Goal: Complete application form: Complete application form

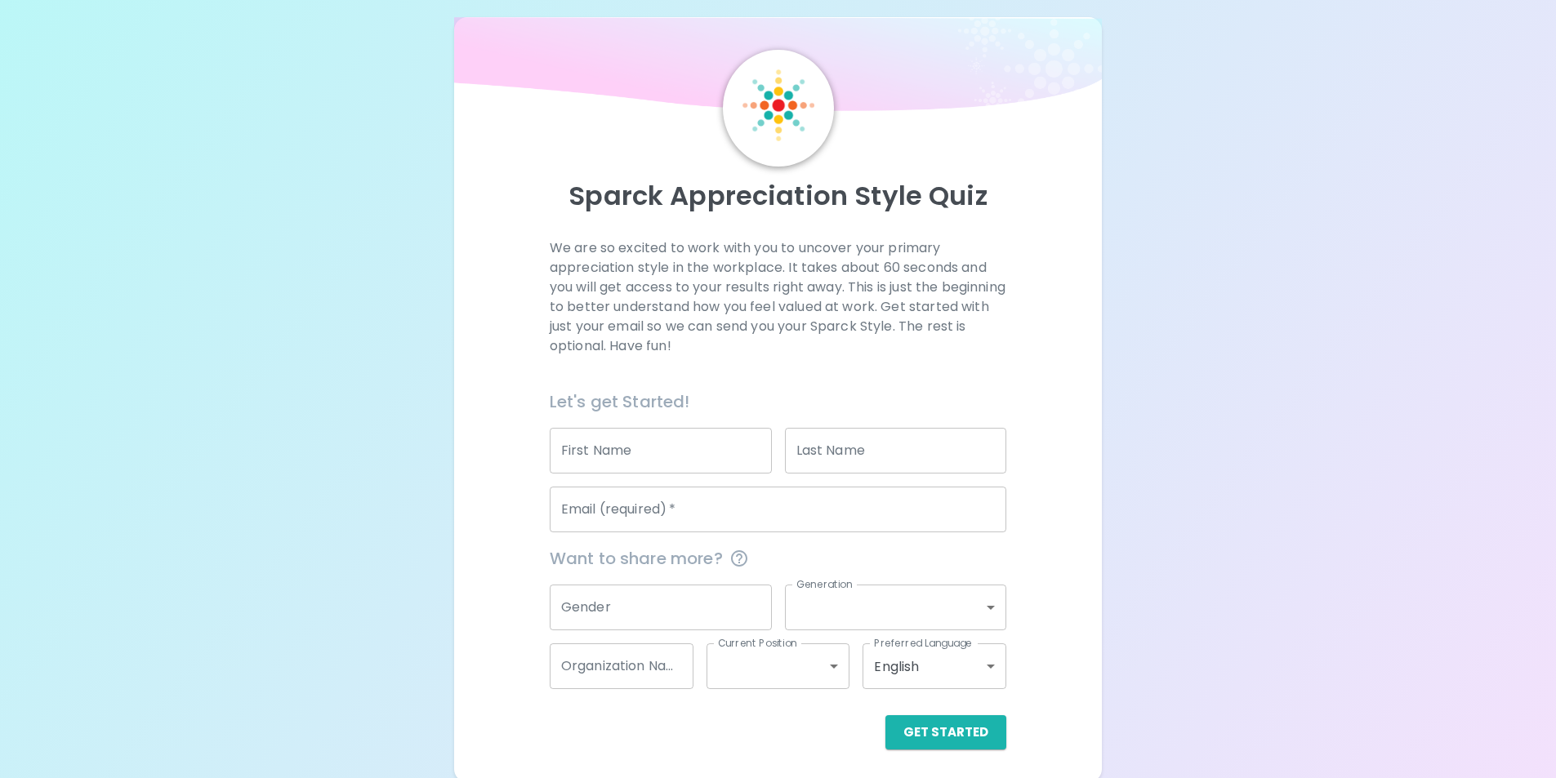
scroll to position [20, 0]
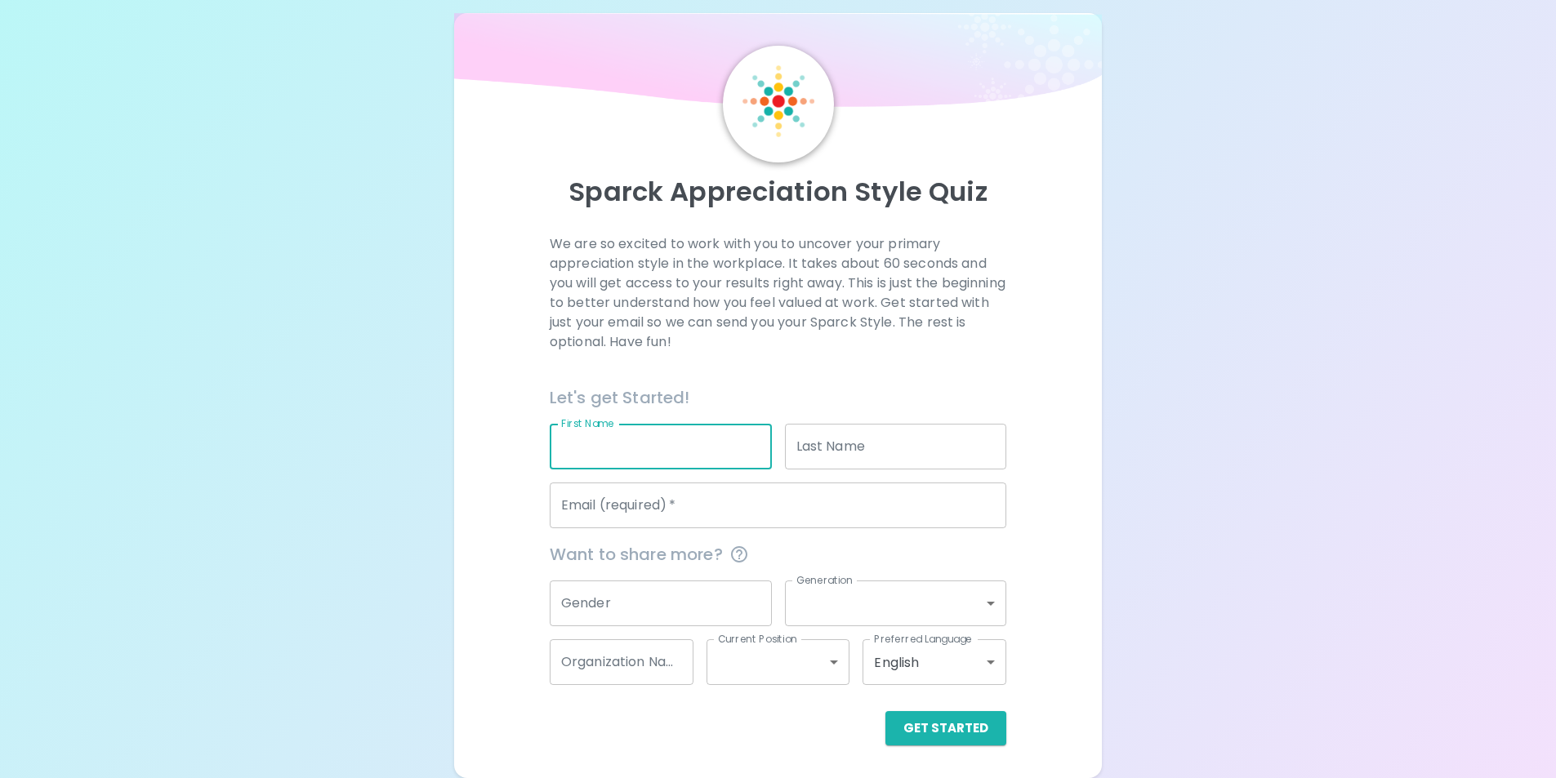
click at [768, 452] on input "First Name" at bounding box center [661, 447] width 222 height 46
type input "Itzel"
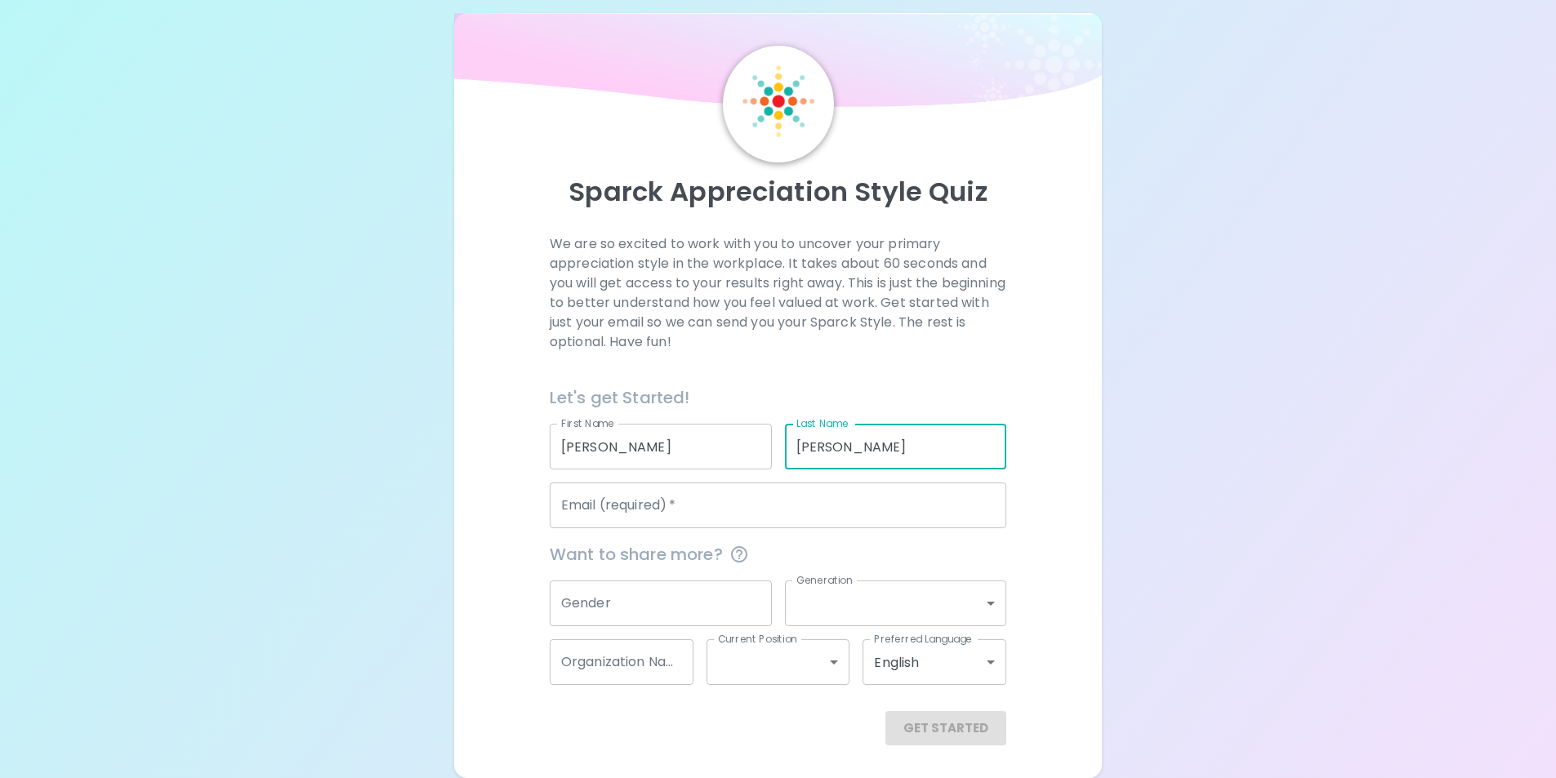
type input "Cuevas"
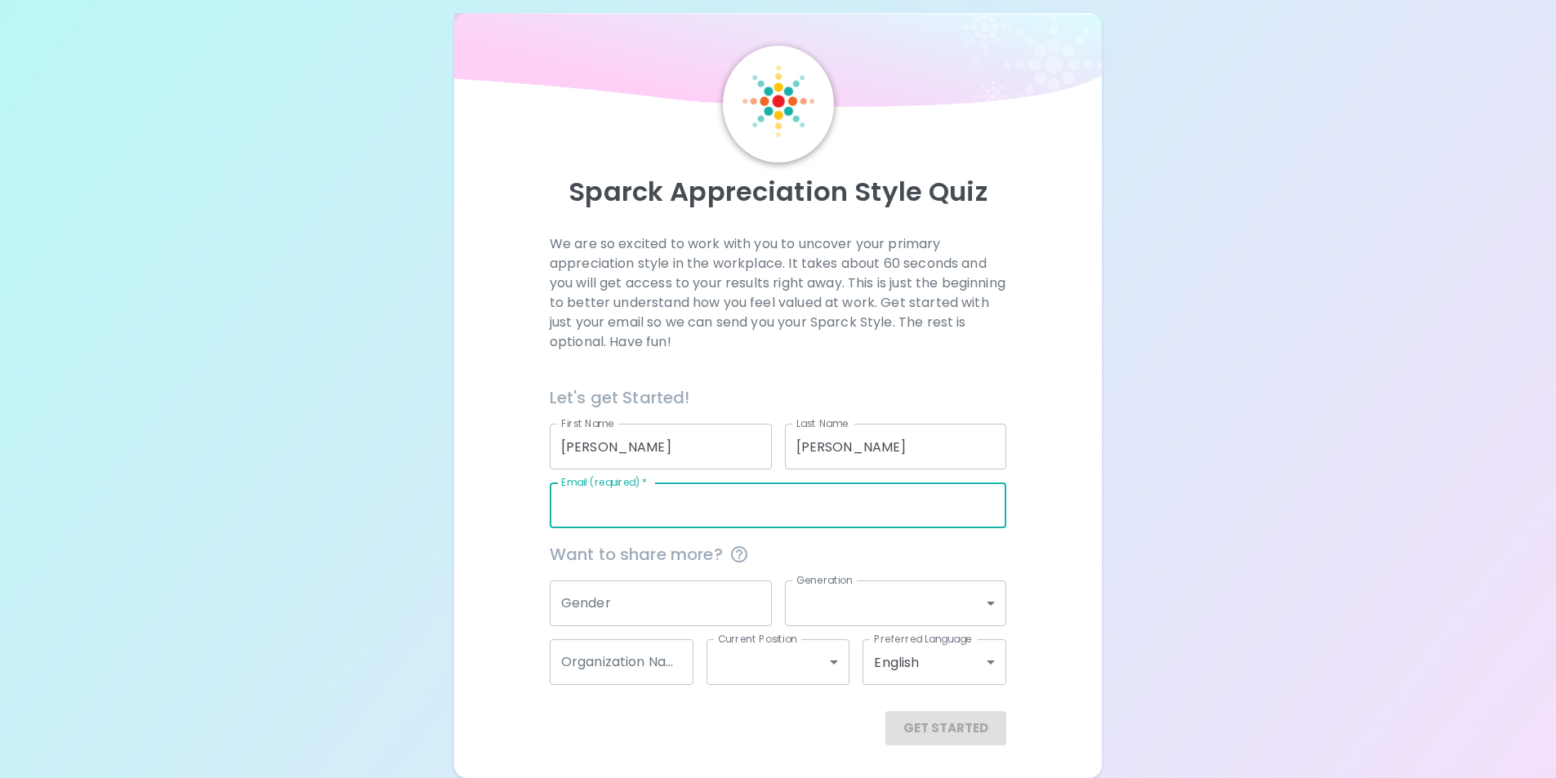
click at [817, 488] on input "Email (required)   *" at bounding box center [778, 506] width 456 height 46
type input "icuevas10@cps.edu"
click at [756, 590] on input "Gender" at bounding box center [661, 604] width 222 height 46
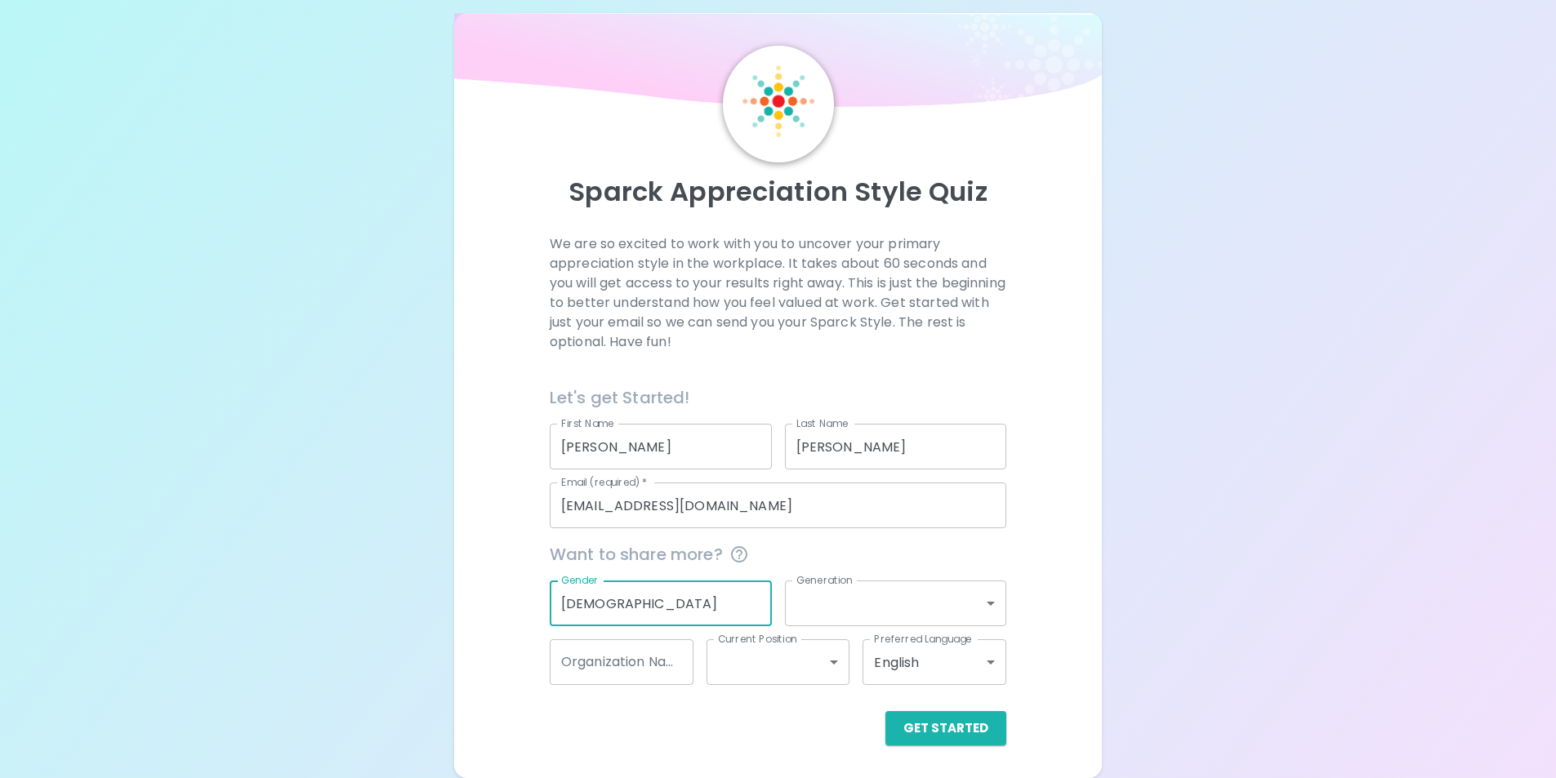
type input "Female"
click at [812, 597] on body "Sparck Appreciation Style Quiz We are so excited to work with you to uncover yo…" at bounding box center [778, 379] width 1556 height 798
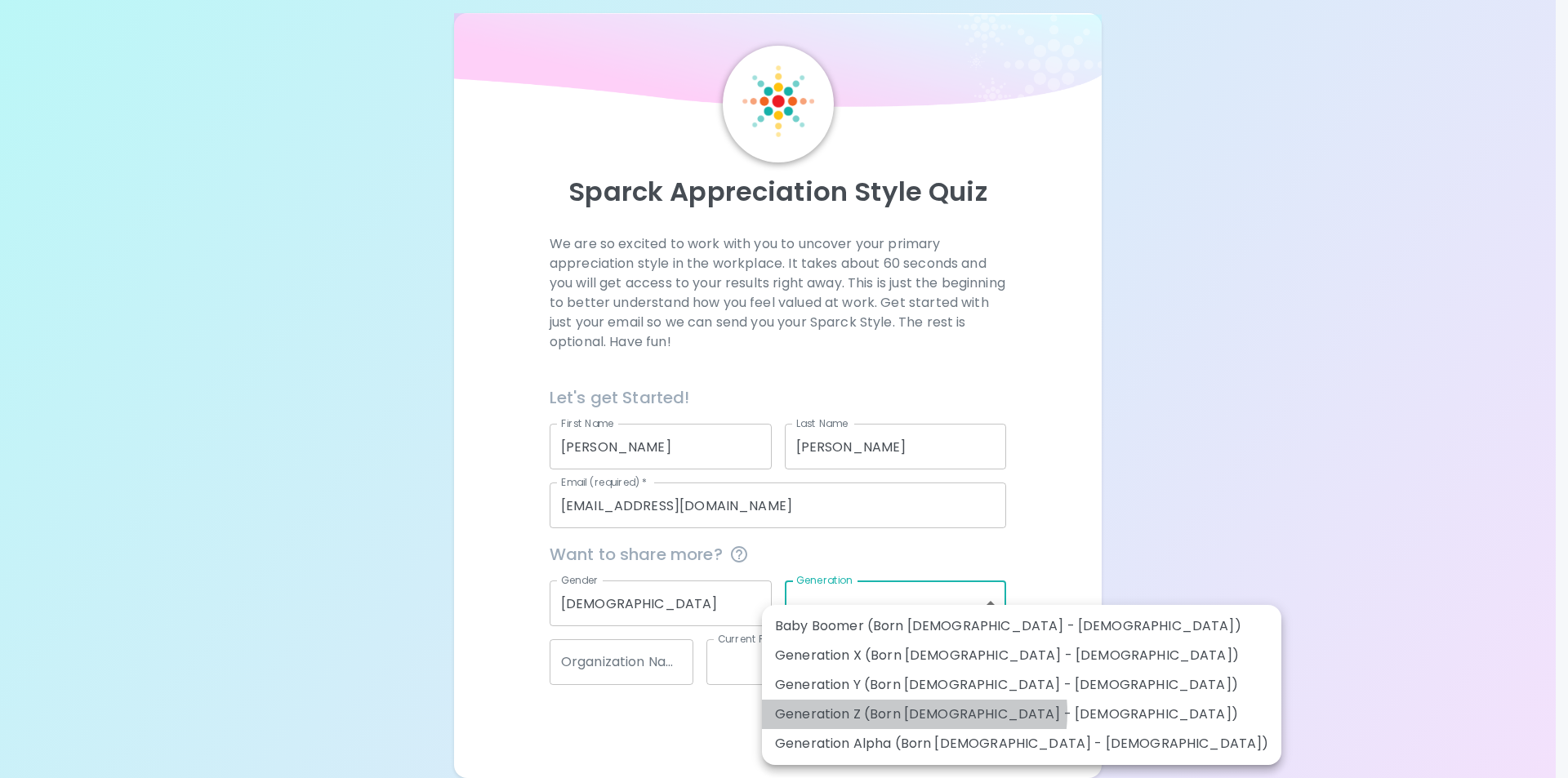
click at [914, 713] on li "Generation Z (Born 1997 - 2012)" at bounding box center [1021, 714] width 519 height 29
type input "generation_z"
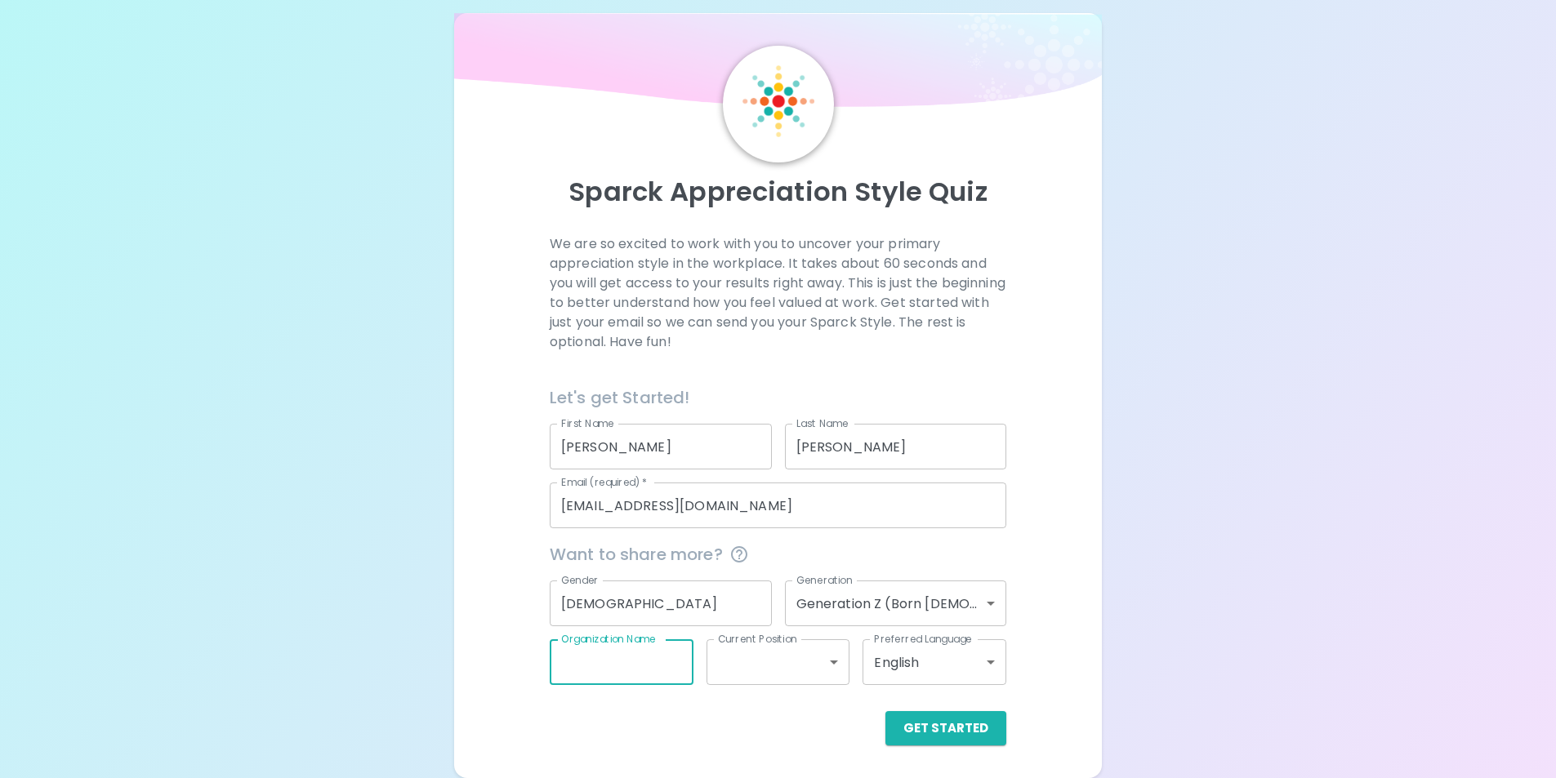
click at [646, 661] on input "Organization Name" at bounding box center [622, 662] width 144 height 46
type input "CPS"
click at [724, 680] on body "Sparck Appreciation Style Quiz We are so excited to work with you to uncover yo…" at bounding box center [778, 379] width 1556 height 798
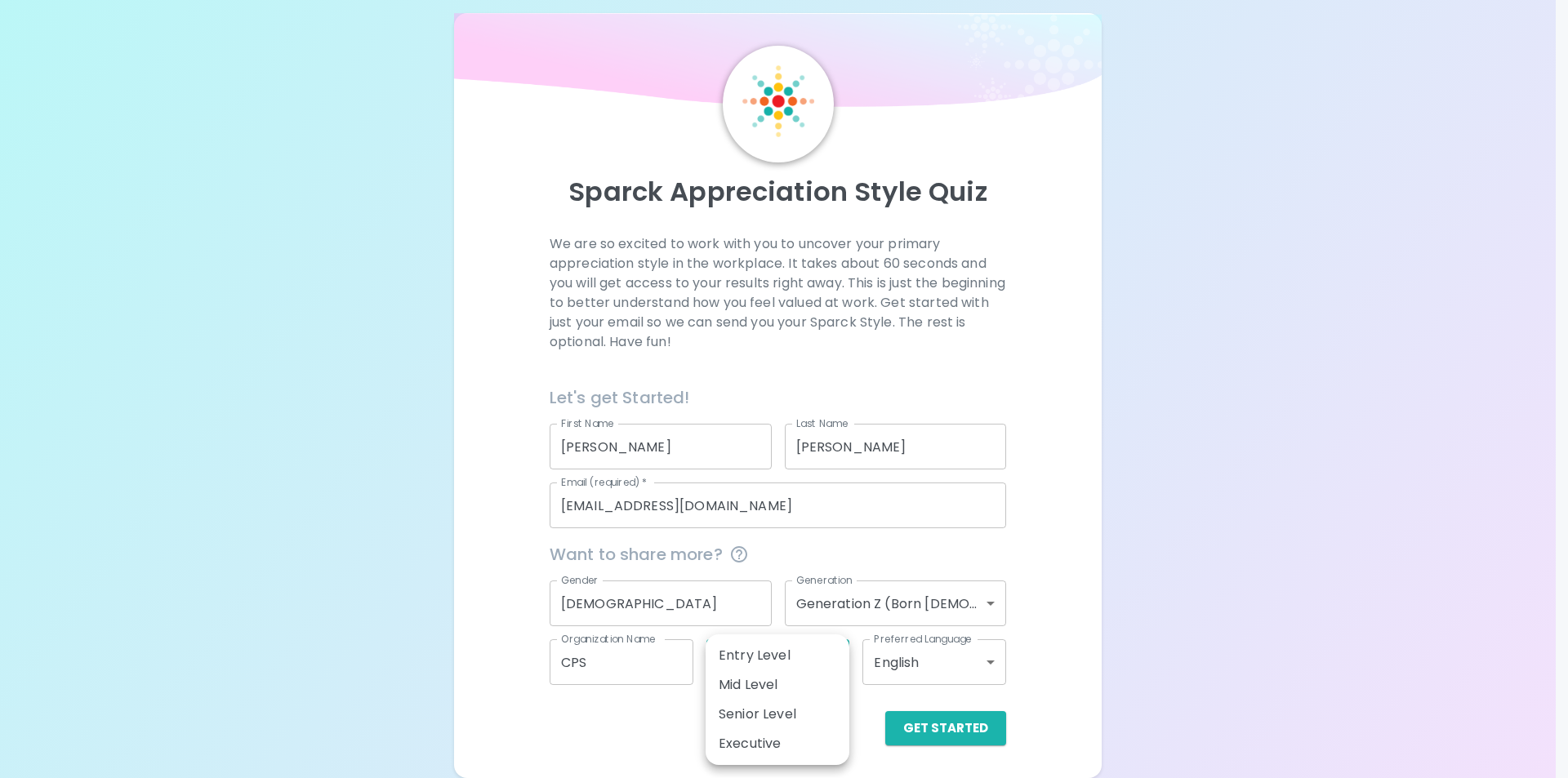
click at [1018, 630] on div at bounding box center [784, 389] width 1568 height 778
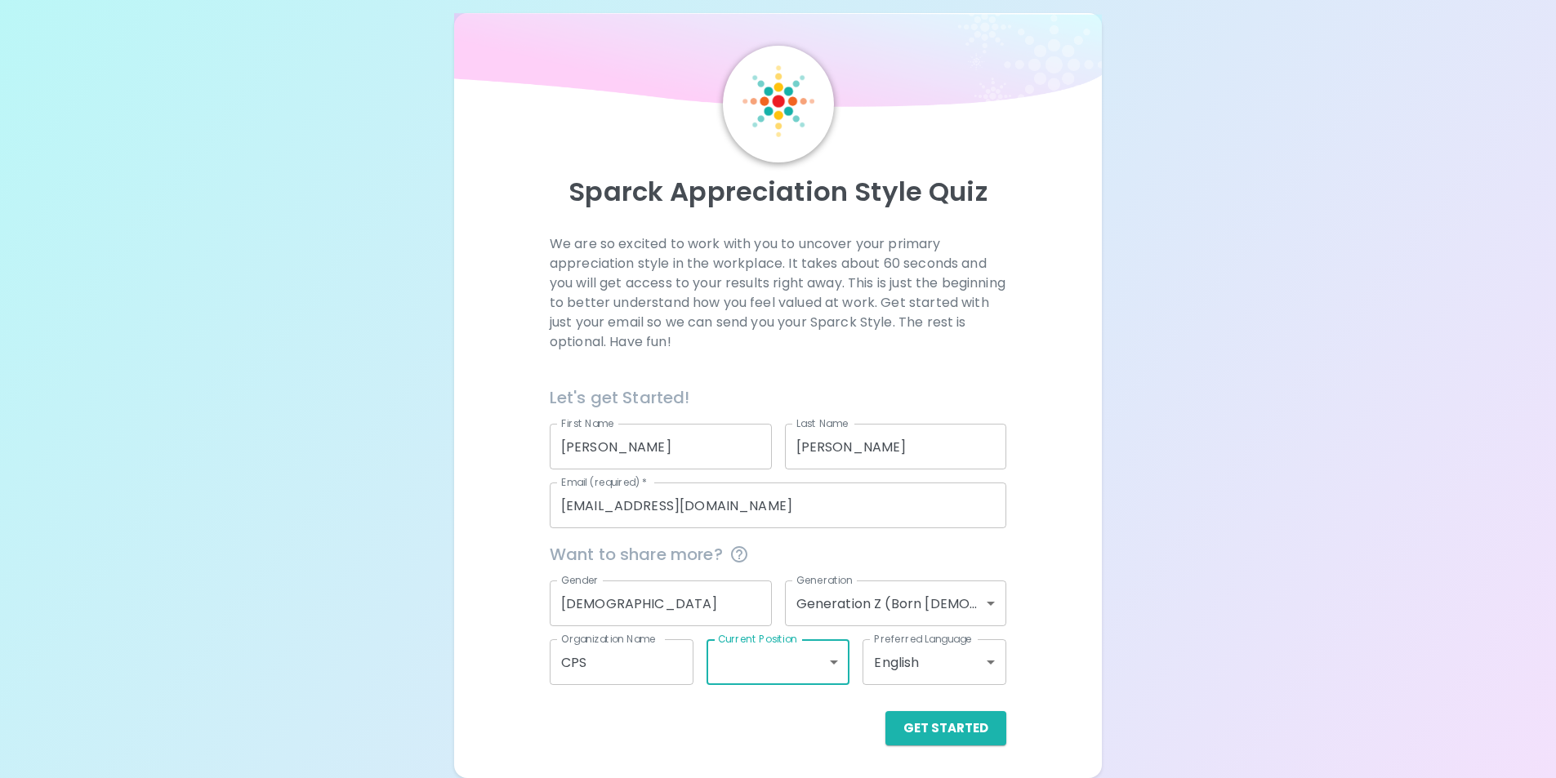
click at [977, 658] on body "Sparck Appreciation Style Quiz We are so excited to work with you to uncover yo…" at bounding box center [778, 379] width 1556 height 798
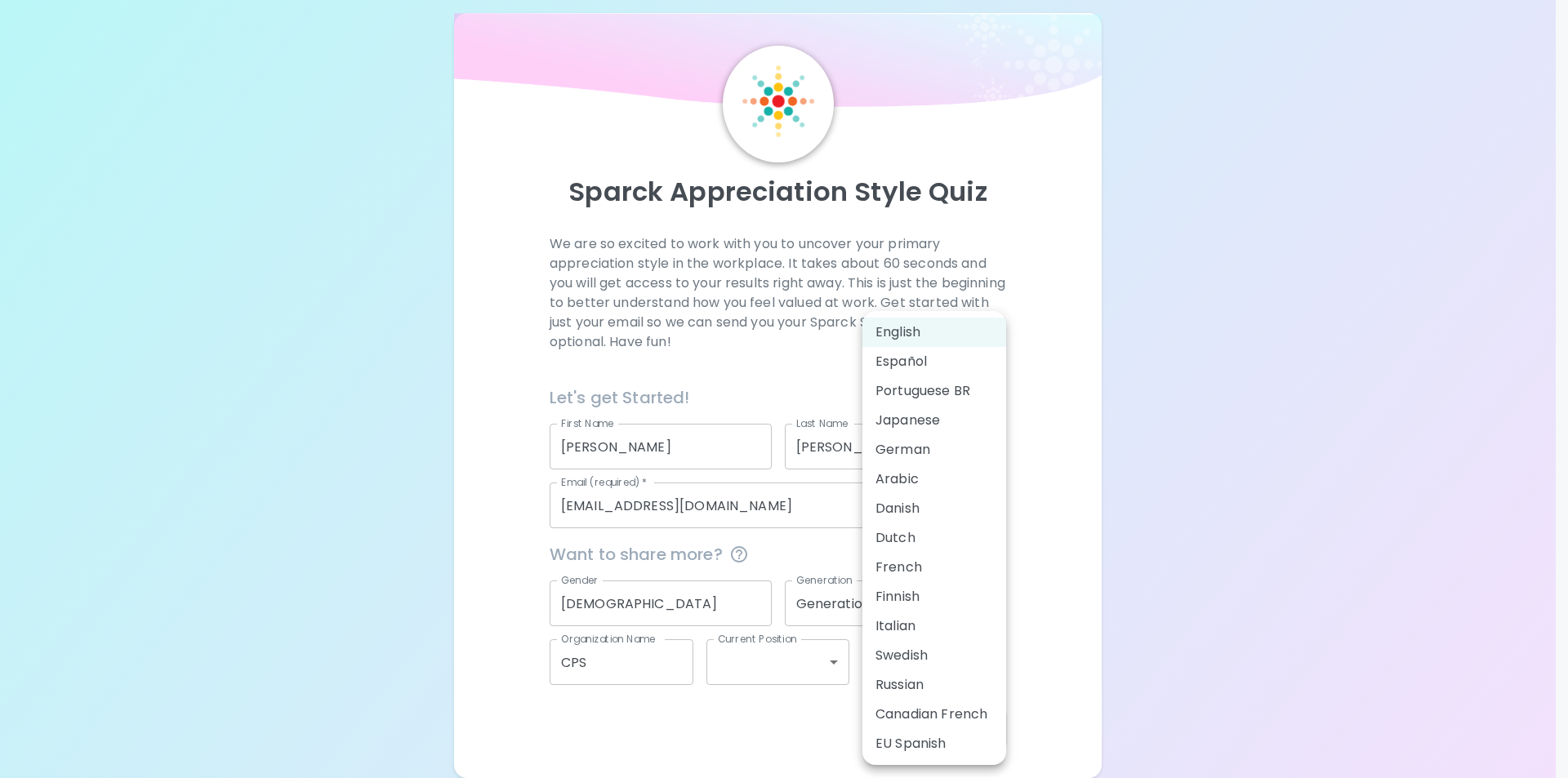
click at [1021, 449] on div at bounding box center [784, 389] width 1568 height 778
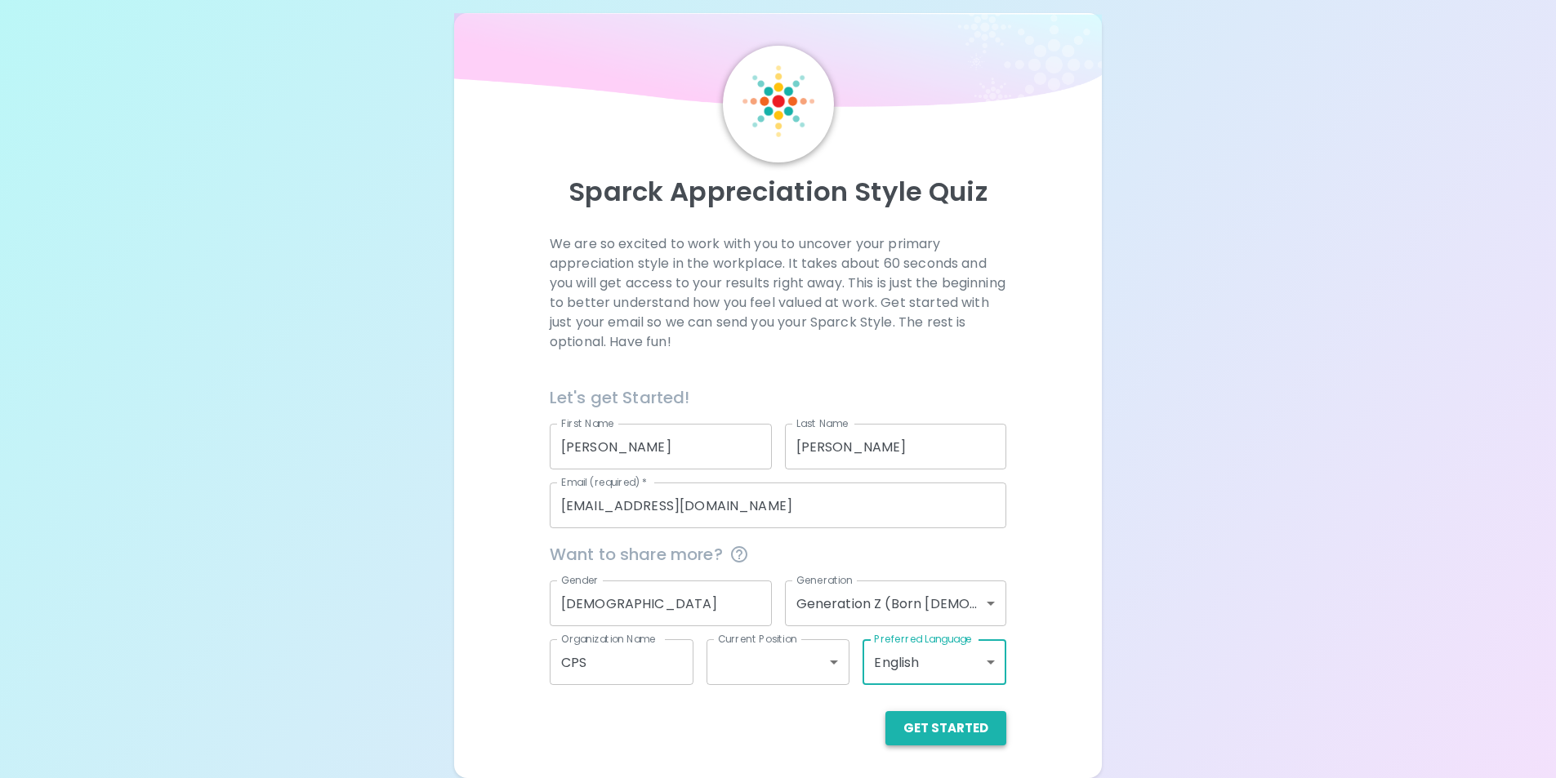
click at [950, 724] on button "Get Started" at bounding box center [945, 728] width 121 height 34
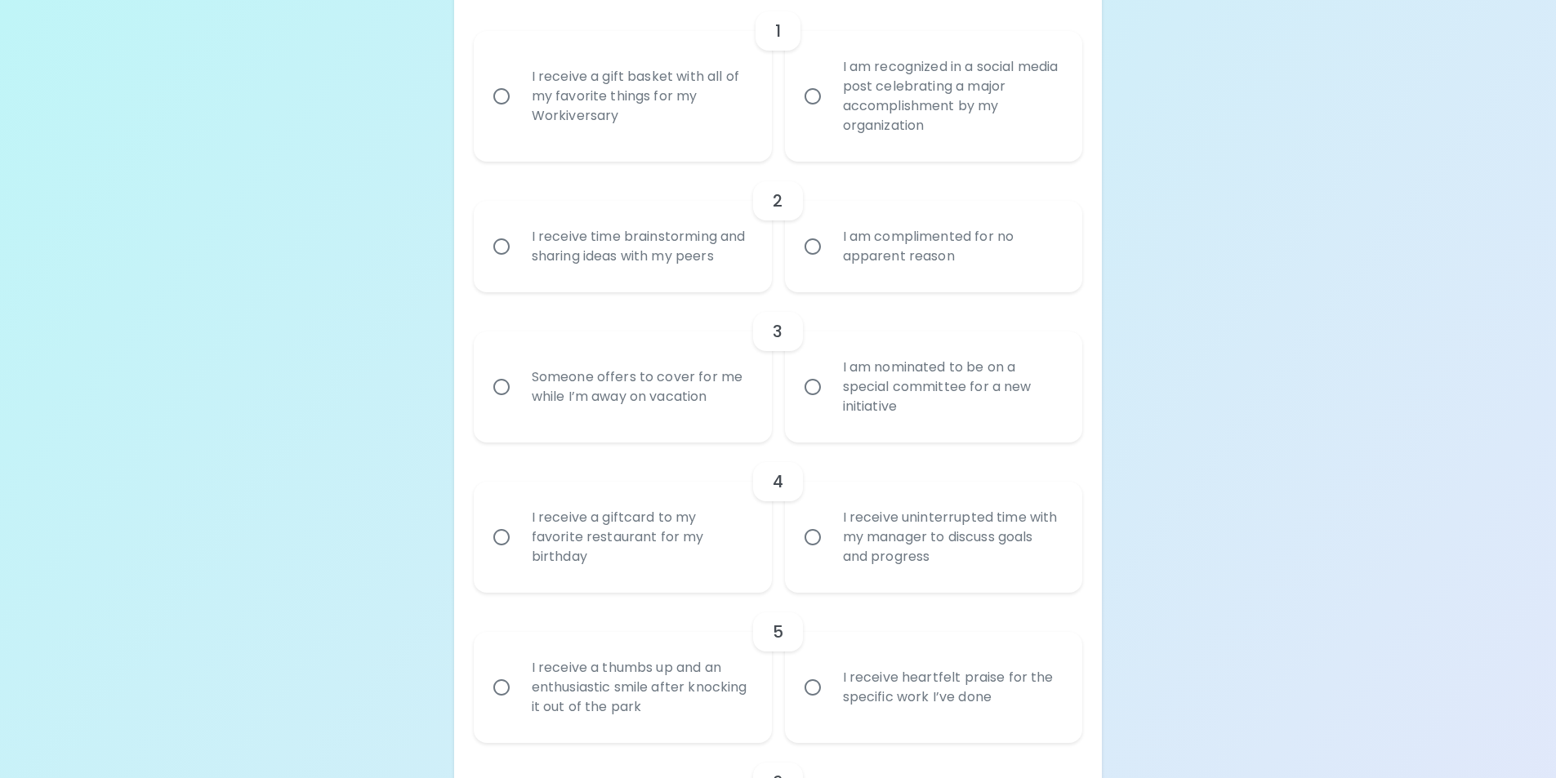
scroll to position [428, 0]
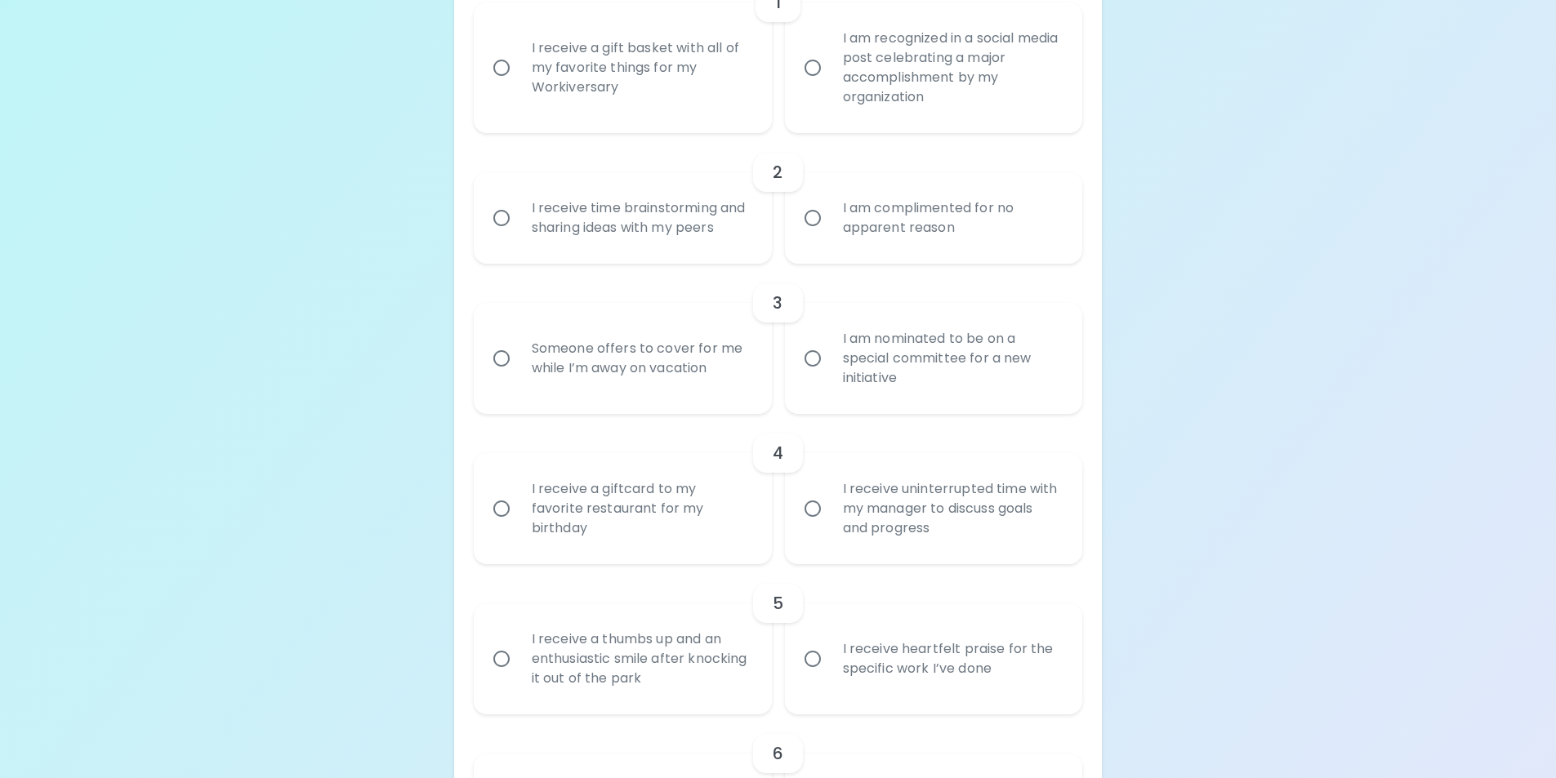
click at [695, 227] on div "I receive time brainstorming and sharing ideas with my peers" at bounding box center [641, 218] width 244 height 78
click at [519, 227] on input "I receive time brainstorming and sharing ideas with my peers" at bounding box center [501, 218] width 34 height 34
radio input "true"
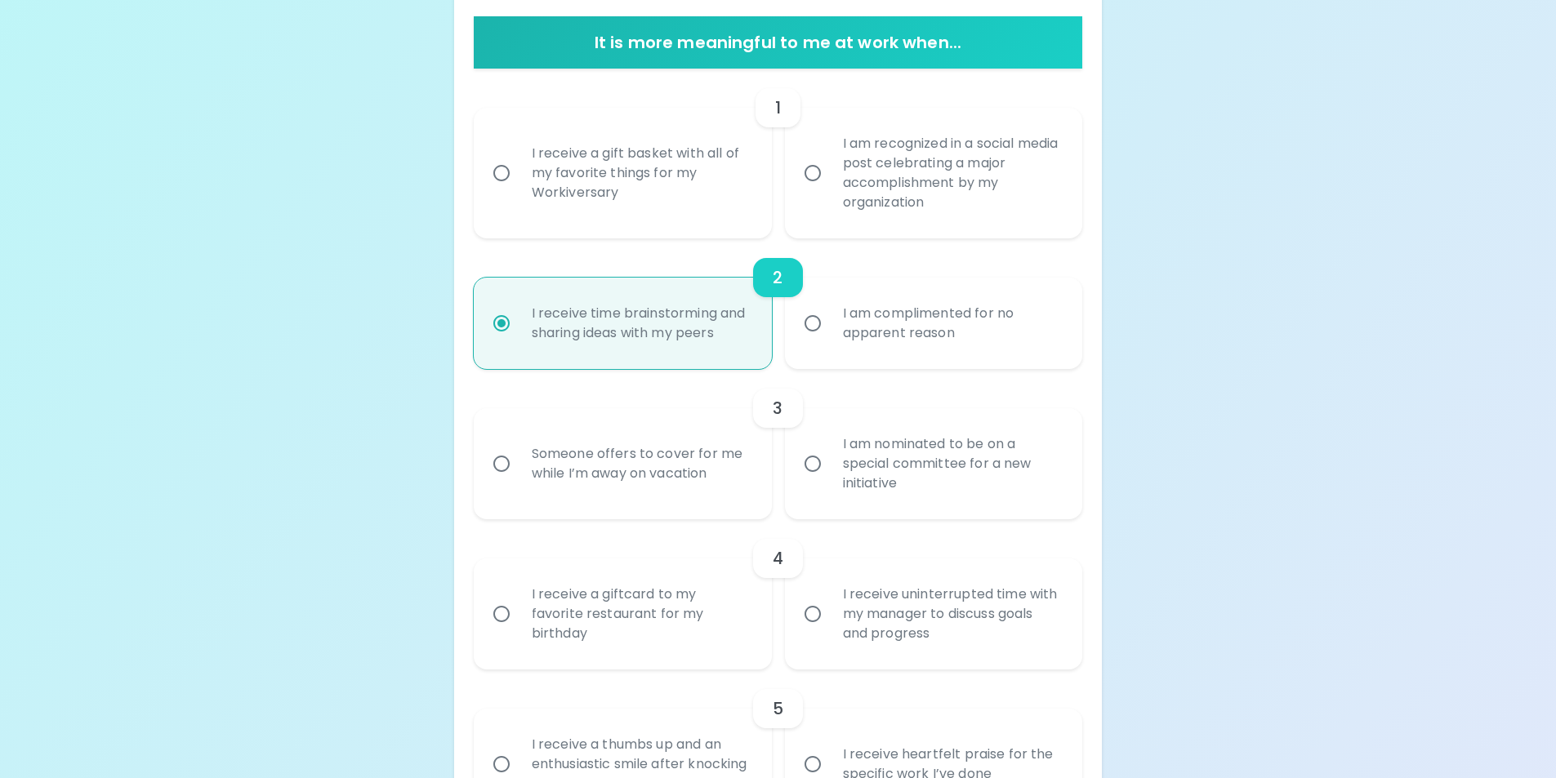
scroll to position [314, 0]
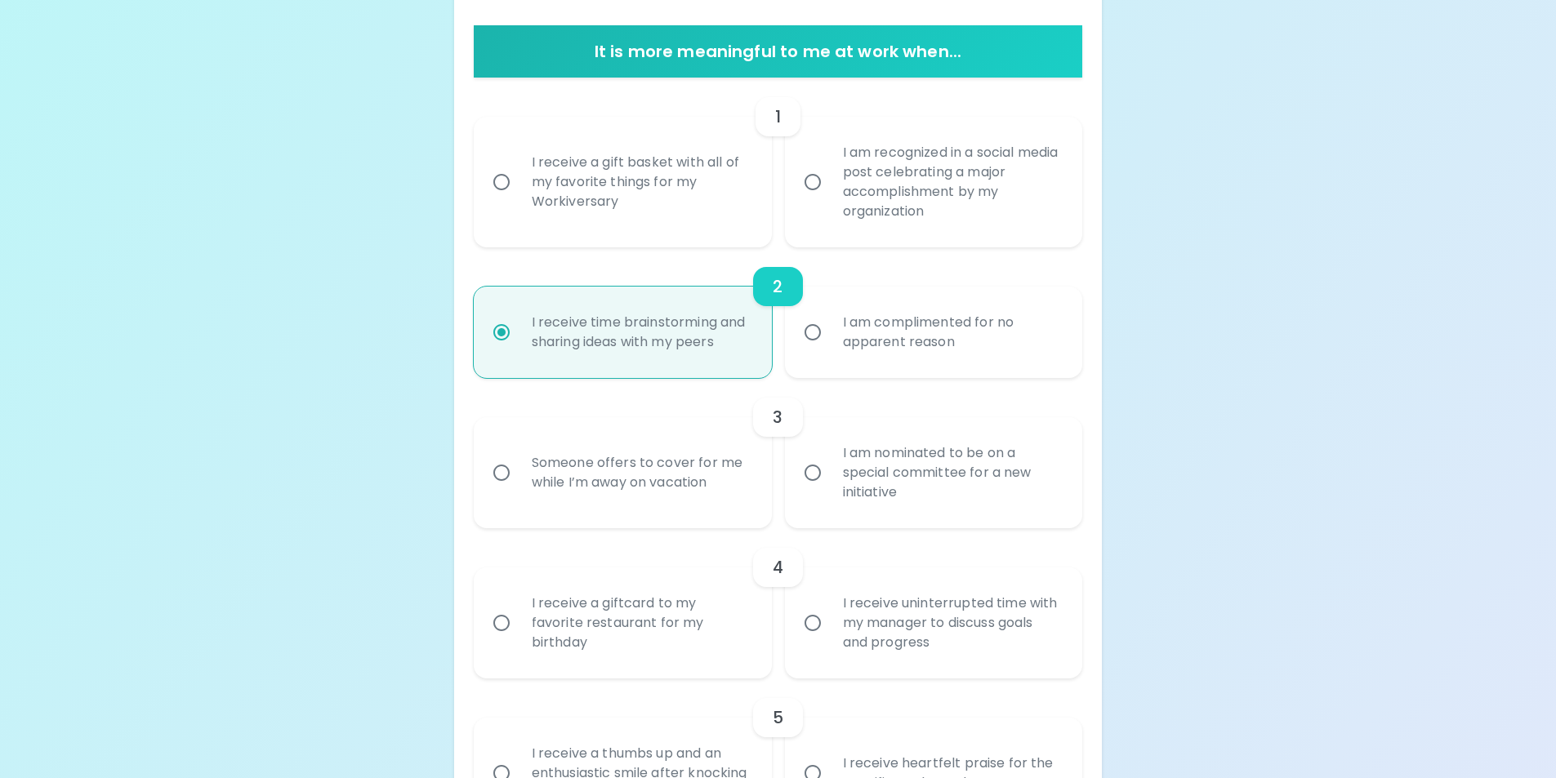
click at [700, 198] on div "I receive a gift basket with all of my favorite things for my Workiversary" at bounding box center [641, 182] width 244 height 98
click at [519, 198] on input "I receive a gift basket with all of my favorite things for my Workiversary" at bounding box center [501, 182] width 34 height 34
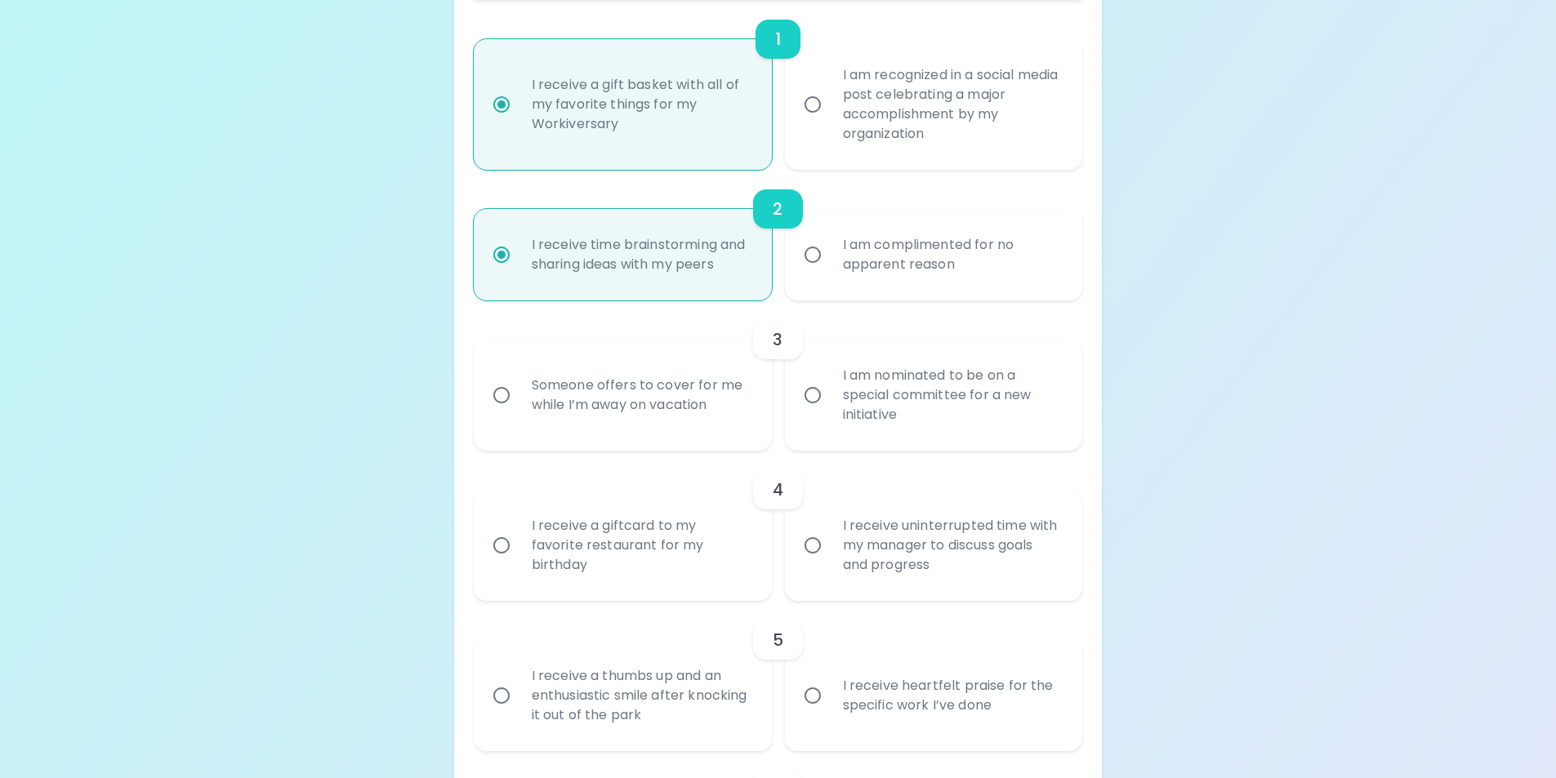
scroll to position [444, 0]
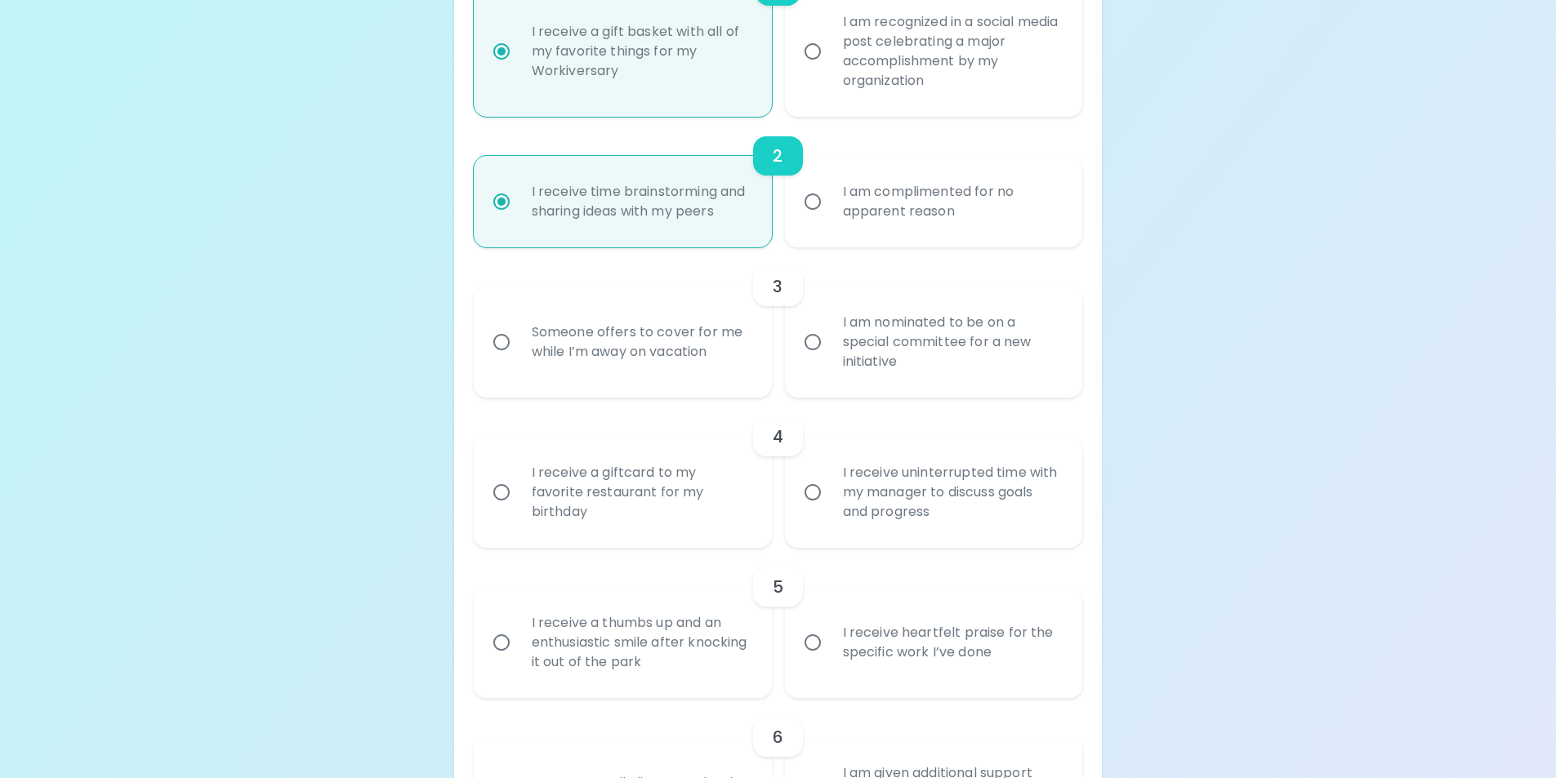
click at [861, 99] on div "I am recognized in a social media post celebrating a major accomplishment by my…" at bounding box center [952, 52] width 244 height 118
click at [830, 69] on input "I am recognized in a social media post celebrating a major accomplishment by my…" at bounding box center [812, 51] width 34 height 34
radio input "false"
radio input "true"
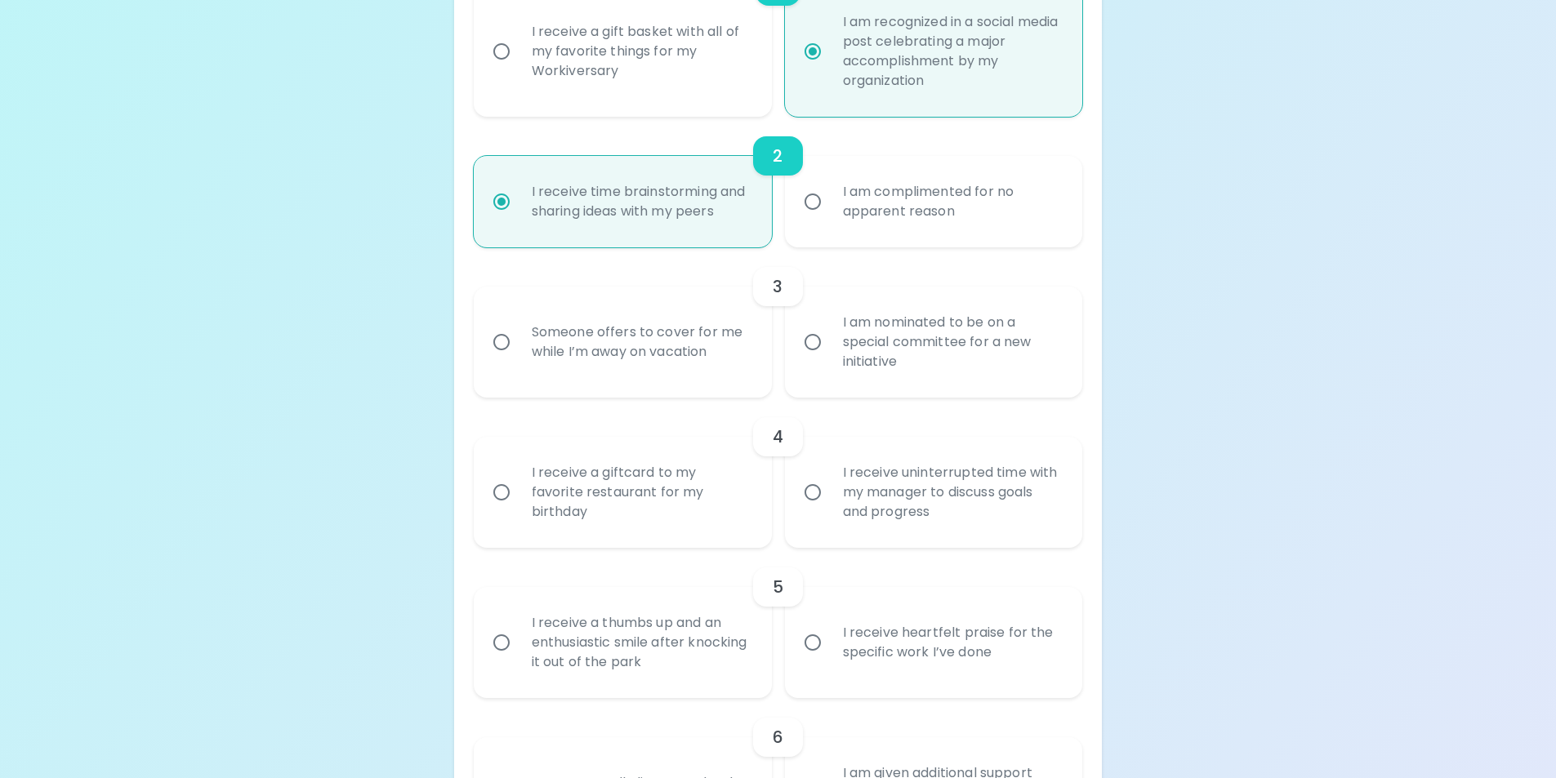
radio input "true"
click at [761, 97] on div "I receive a gift basket with all of my favorite things for my Workiversary" at bounding box center [641, 51] width 244 height 98
click at [519, 69] on input "I receive a gift basket with all of my favorite things for my Workiversary" at bounding box center [501, 51] width 34 height 34
radio input "false"
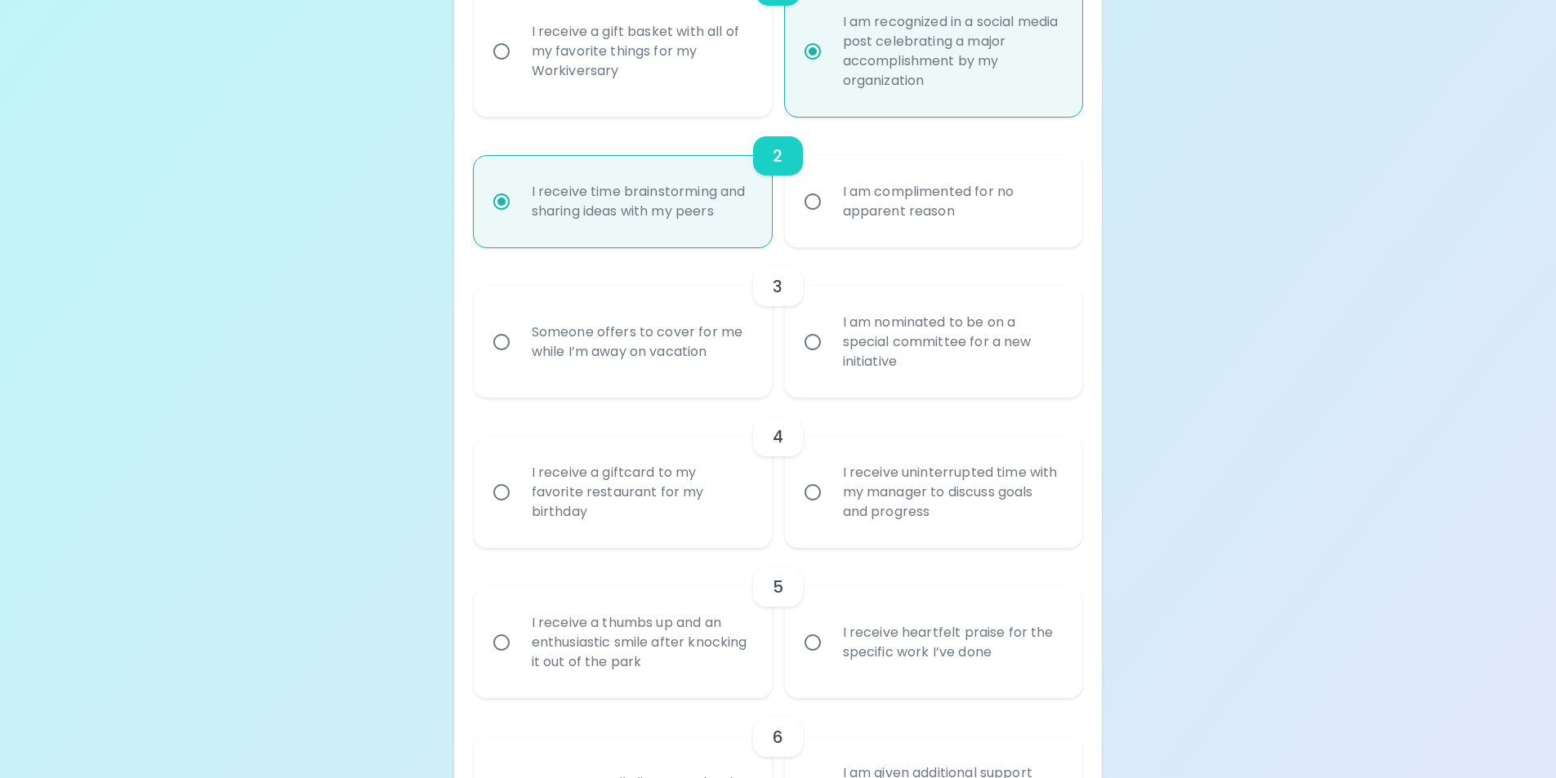
radio input "true"
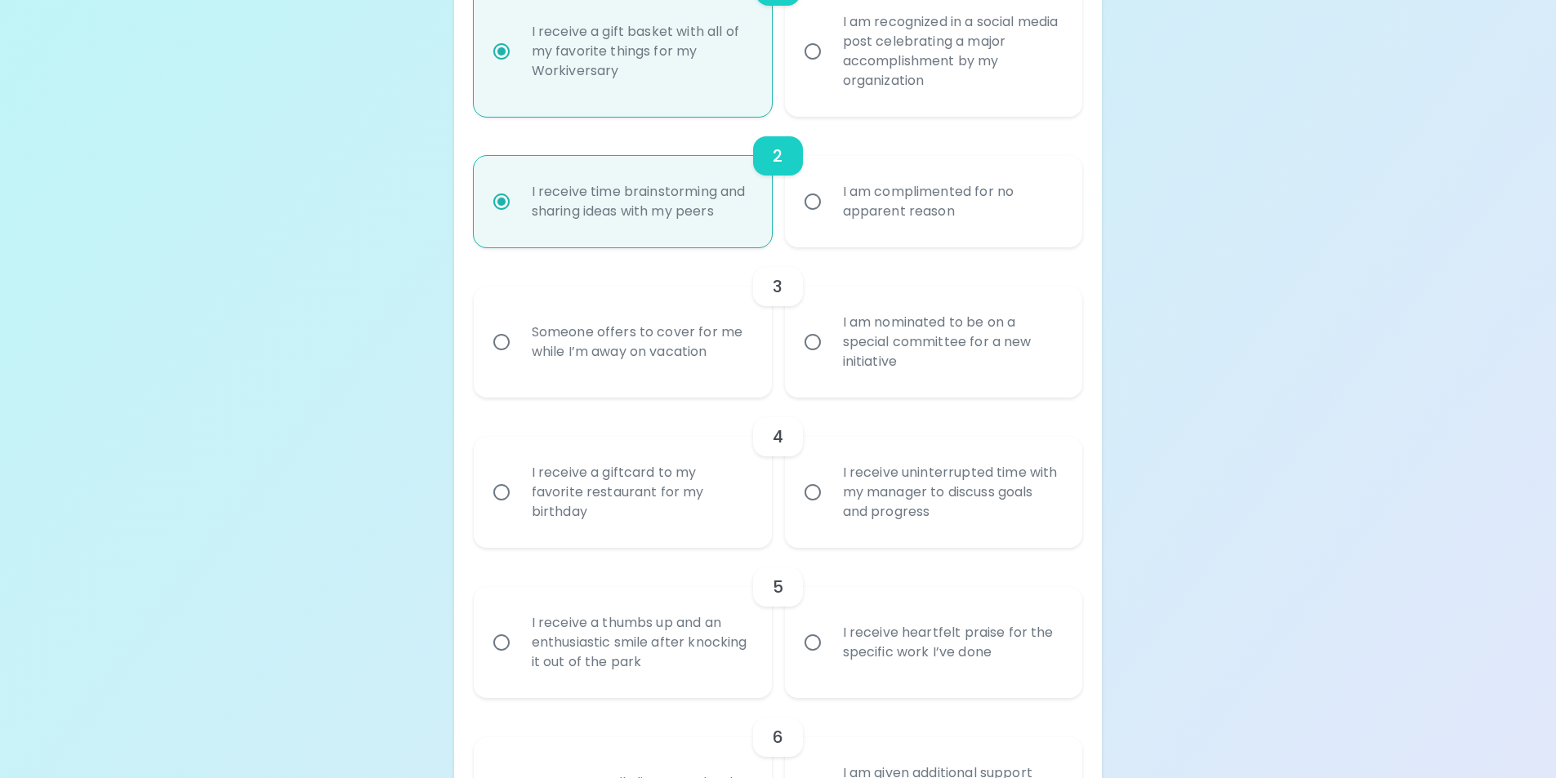
radio input "true"
click at [761, 97] on div "I receive a gift basket with all of my favorite things for my Workiversary" at bounding box center [641, 51] width 244 height 98
click at [519, 69] on input "I receive a gift basket with all of my favorite things for my Workiversary" at bounding box center [501, 51] width 34 height 34
click at [544, 60] on div "I receive a gift basket with all of my favorite things for my Workiversary" at bounding box center [641, 51] width 244 height 98
click at [519, 60] on input "I receive a gift basket with all of my favorite things for my Workiversary" at bounding box center [501, 51] width 34 height 34
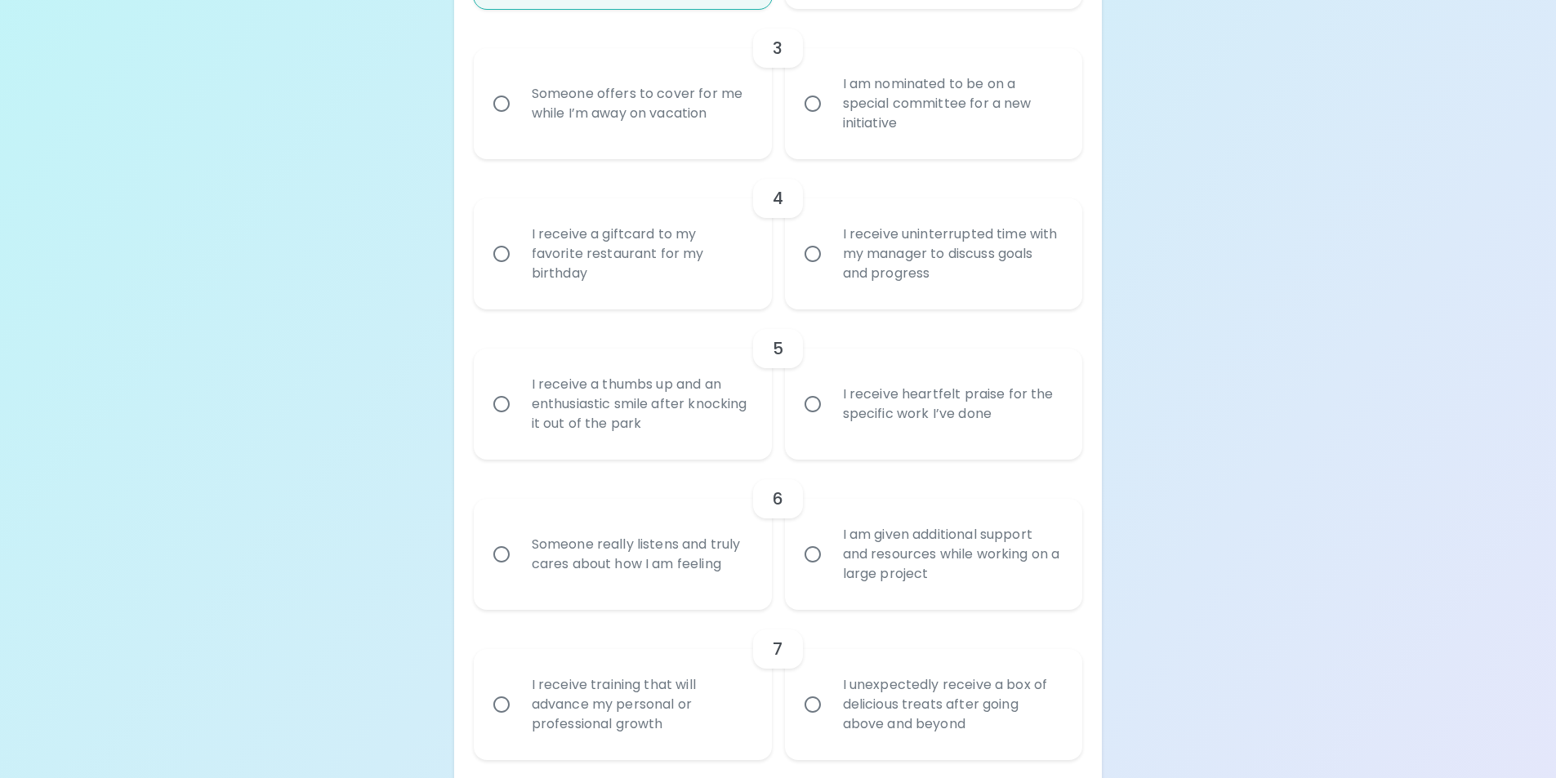
scroll to position [771, 0]
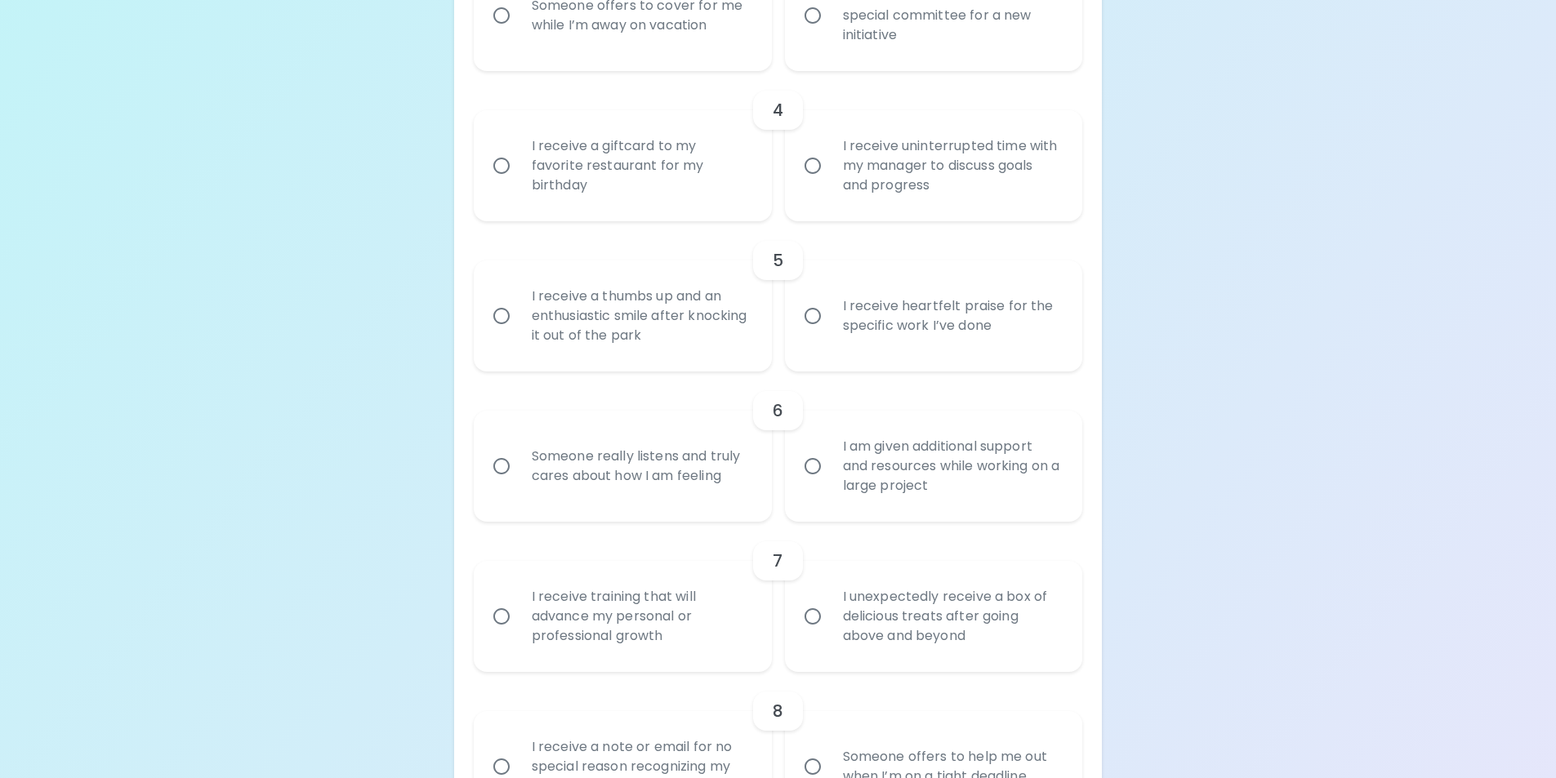
click at [719, 196] on div "I receive a giftcard to my favorite restaurant for my birthday" at bounding box center [641, 166] width 244 height 98
click at [519, 183] on input "I receive a giftcard to my favorite restaurant for my birthday" at bounding box center [501, 166] width 34 height 34
radio input "true"
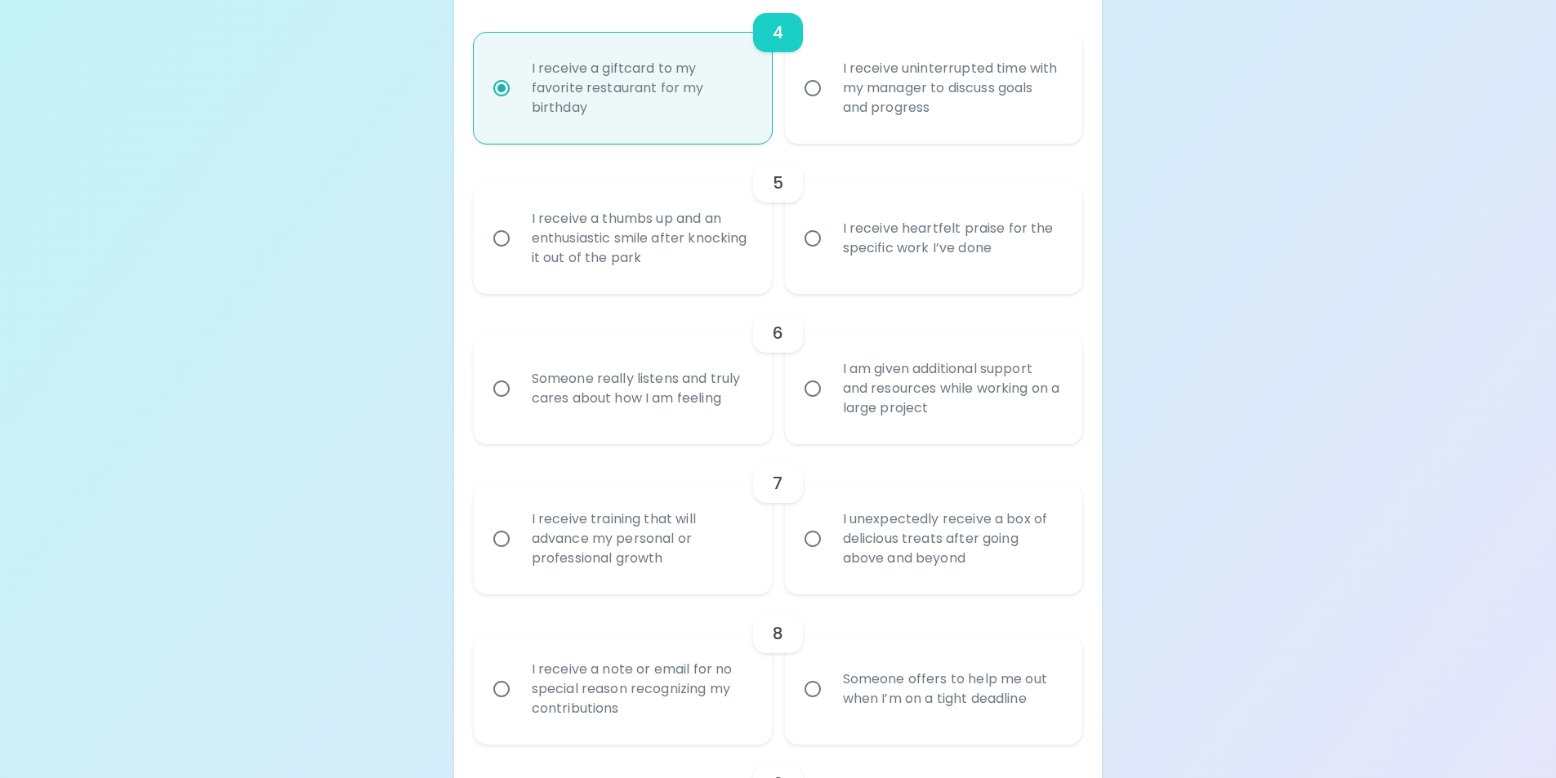
scroll to position [902, 0]
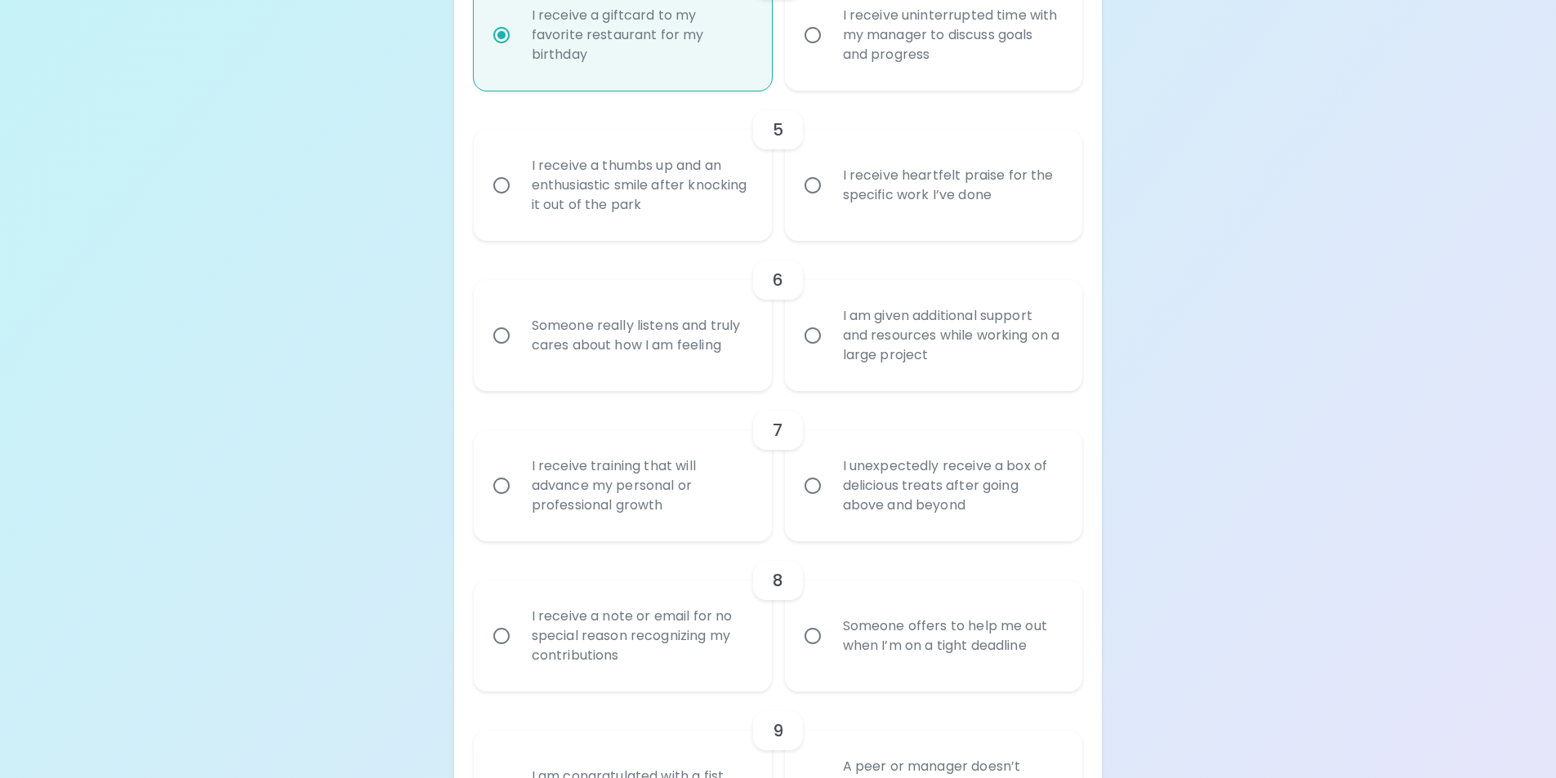
radio input "true"
click at [819, 34] on input "I receive uninterrupted time with my manager to discuss goals and progress" at bounding box center [812, 35] width 34 height 34
radio input "false"
radio input "true"
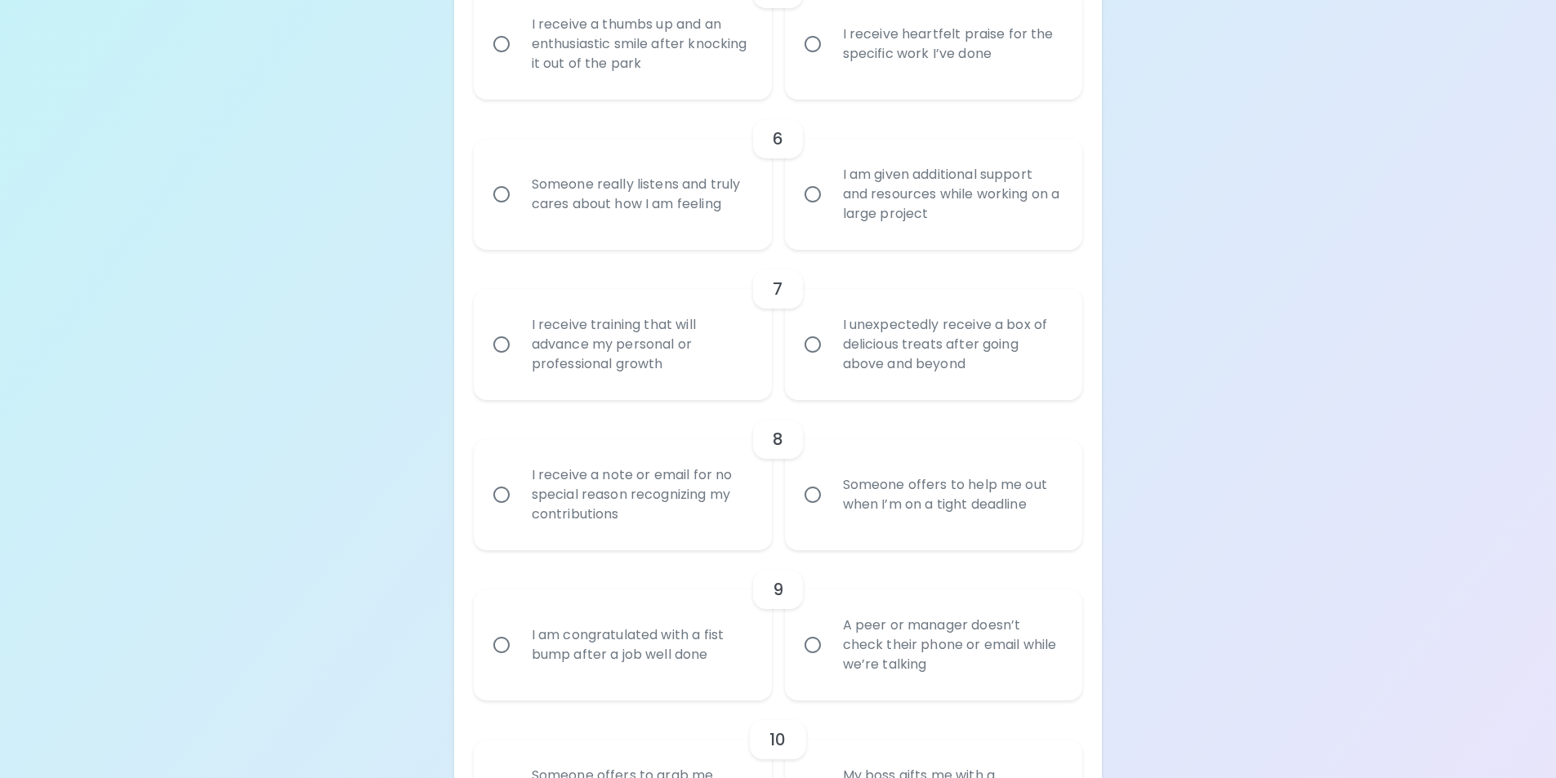
scroll to position [1065, 0]
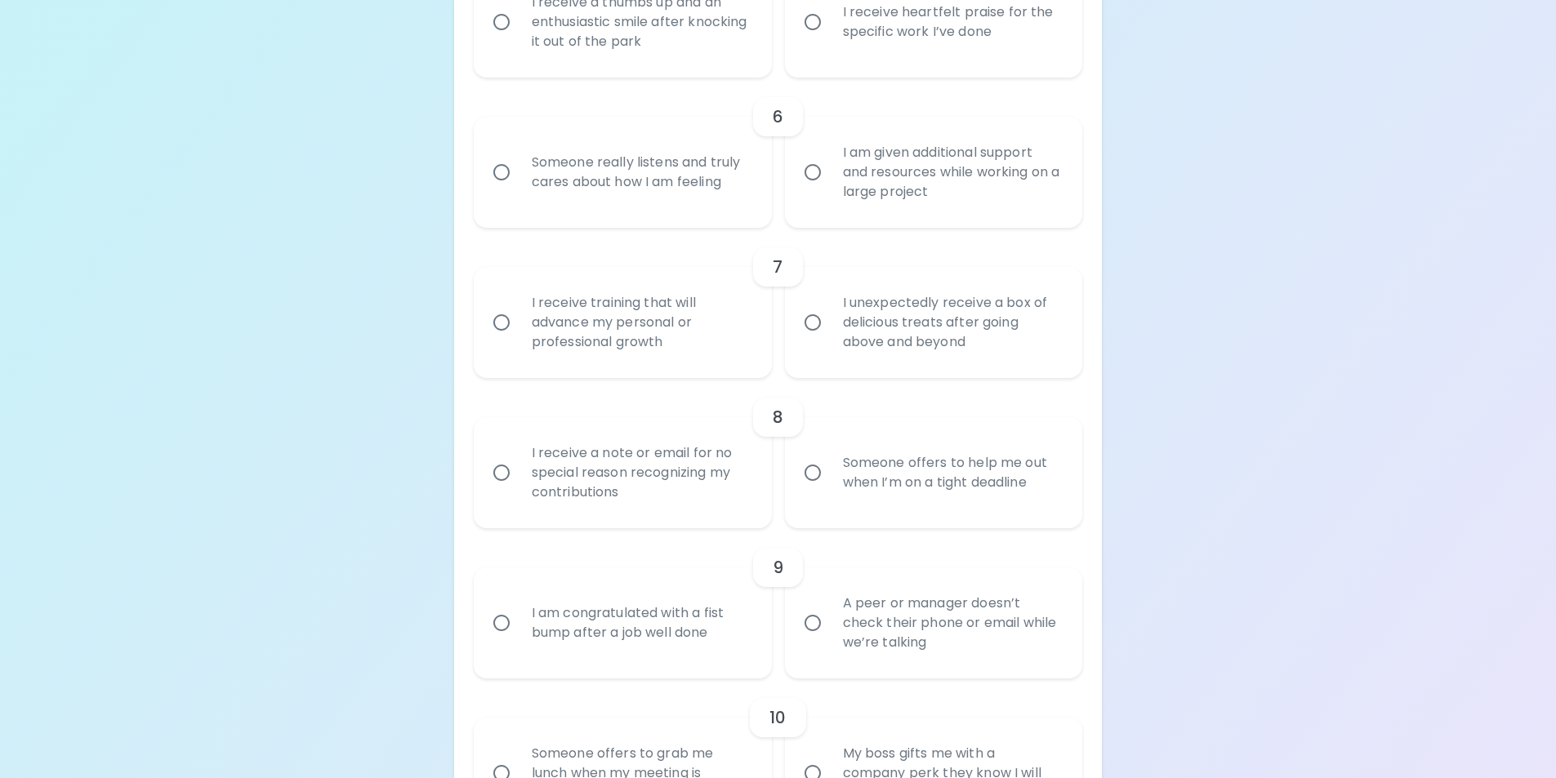
radio input "true"
click at [811, 168] on input "I am given additional support and resources while working on a large project" at bounding box center [812, 172] width 34 height 34
radio input "false"
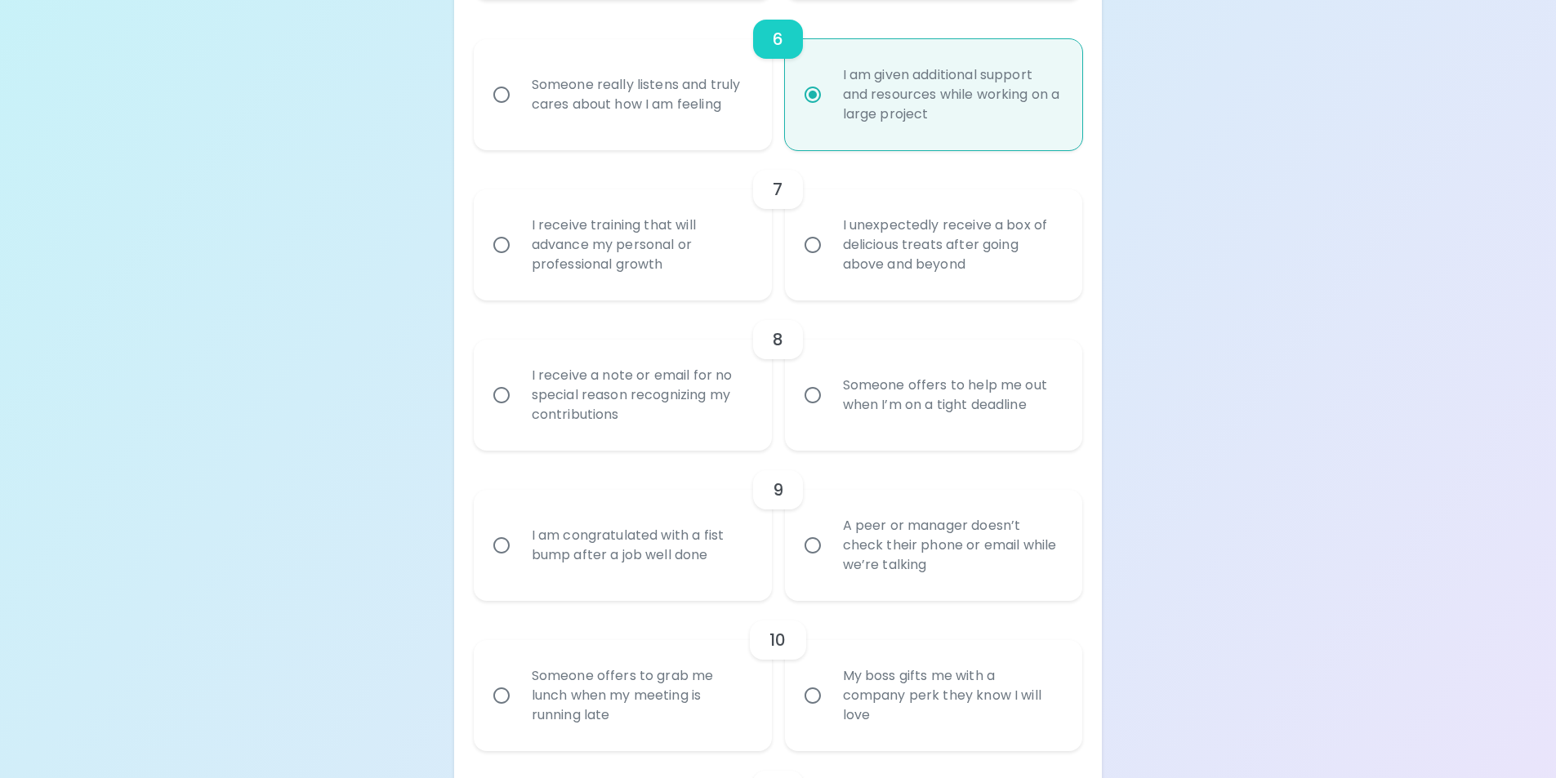
scroll to position [1195, 0]
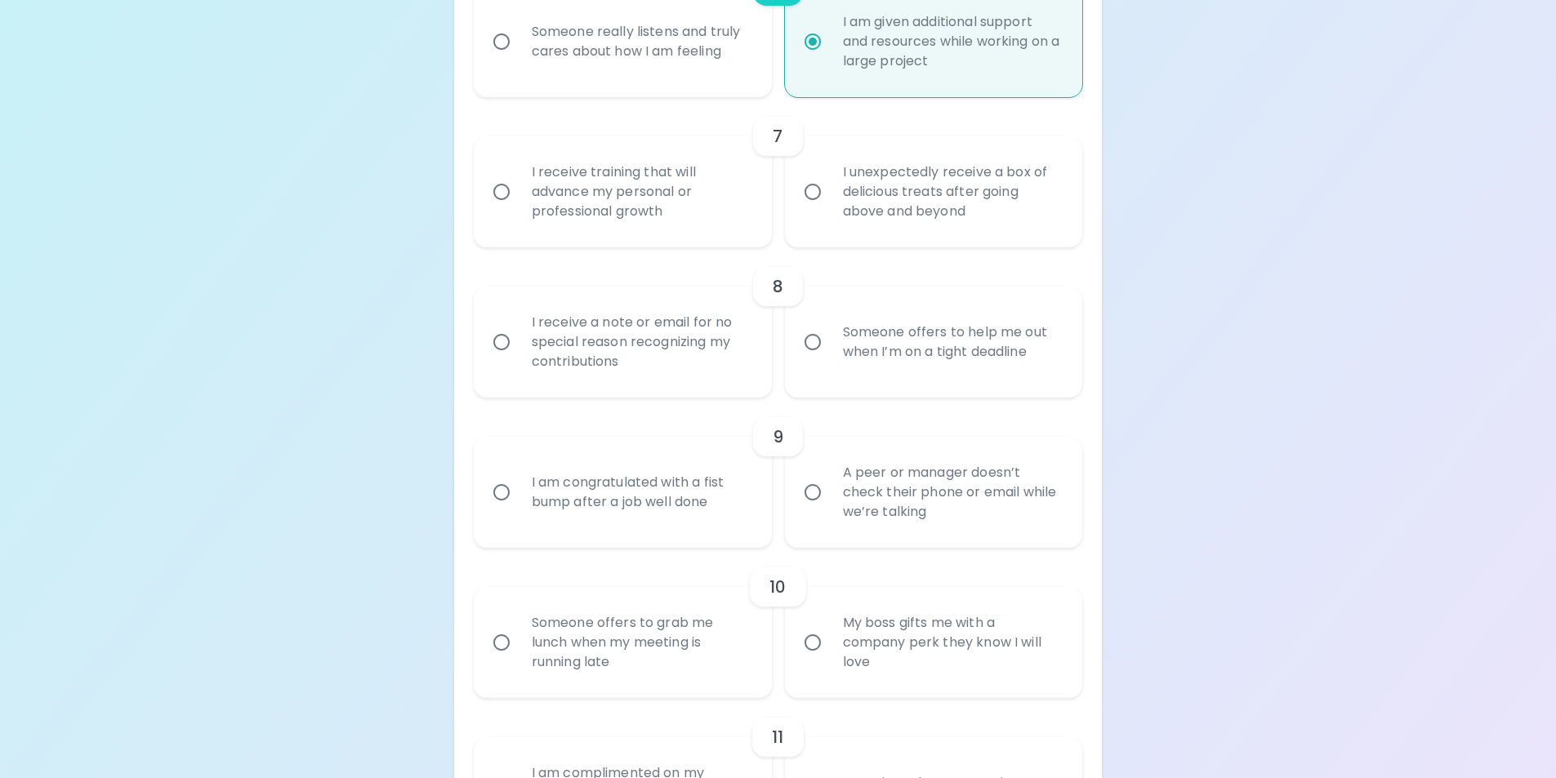
radio input "true"
click at [743, 188] on div "I receive training that will advance my personal or professional growth" at bounding box center [641, 192] width 244 height 98
click at [519, 188] on input "I receive training that will advance my personal or professional growth" at bounding box center [501, 192] width 34 height 34
radio input "false"
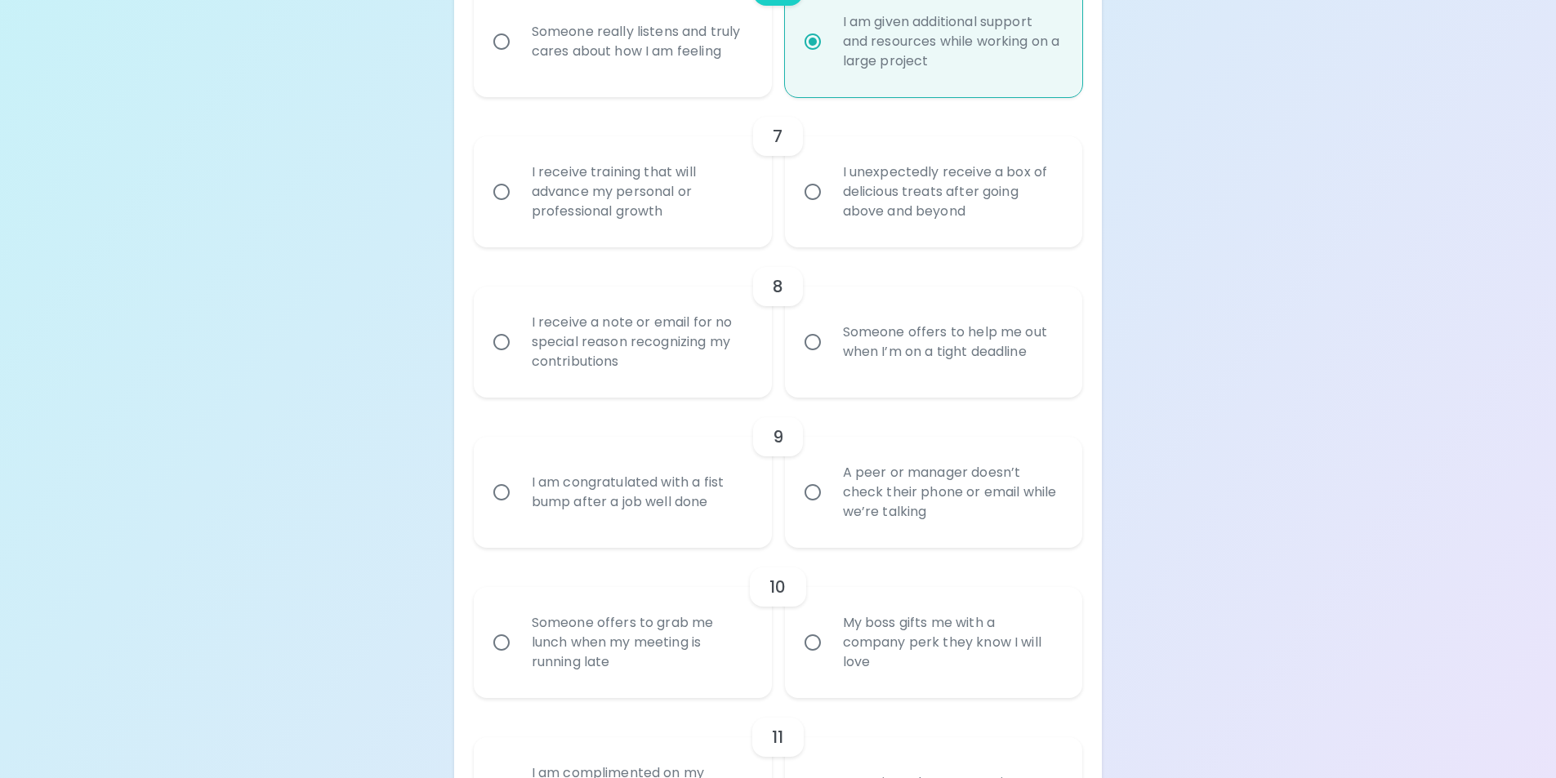
radio input "false"
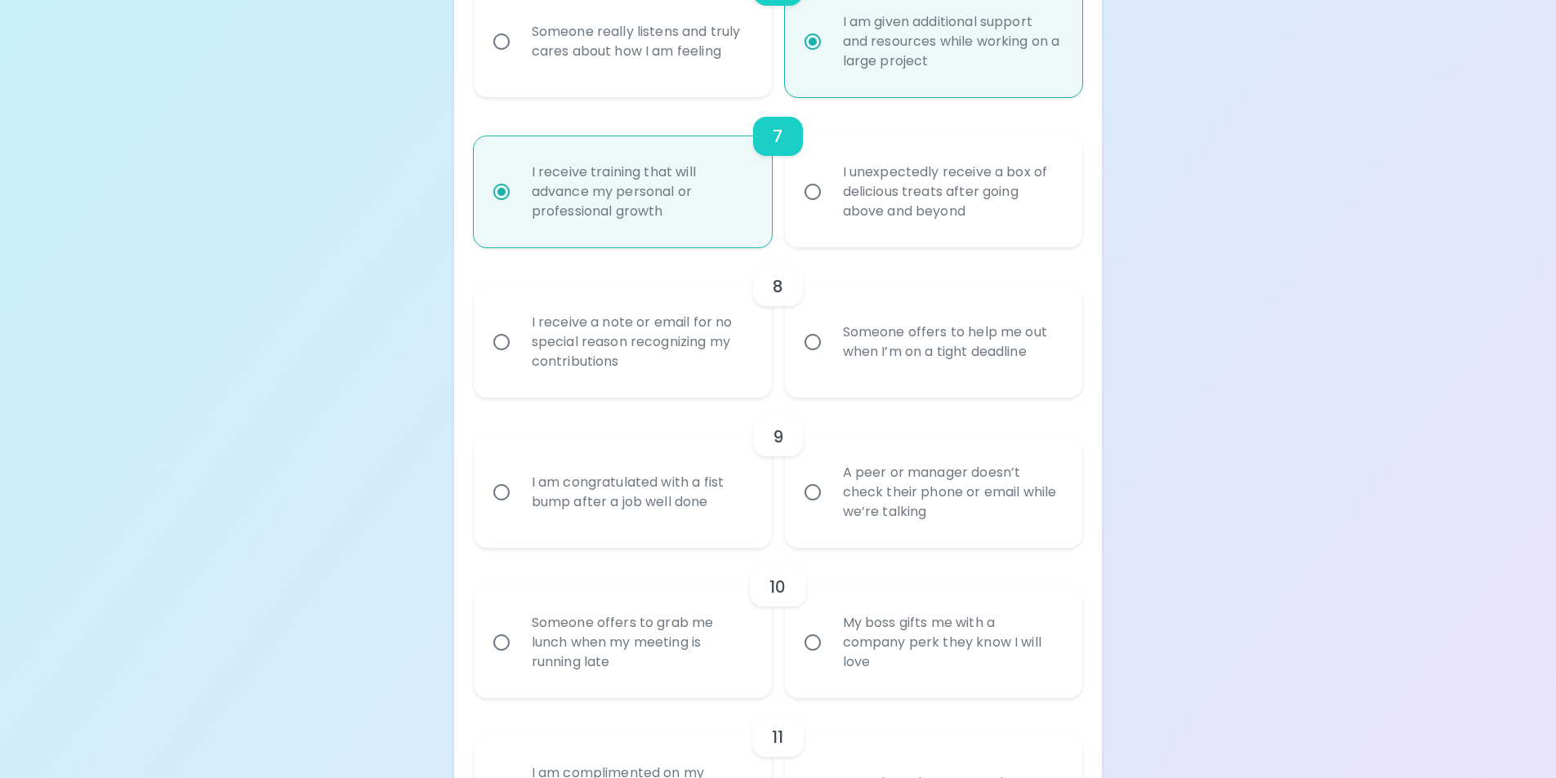
scroll to position [1326, 0]
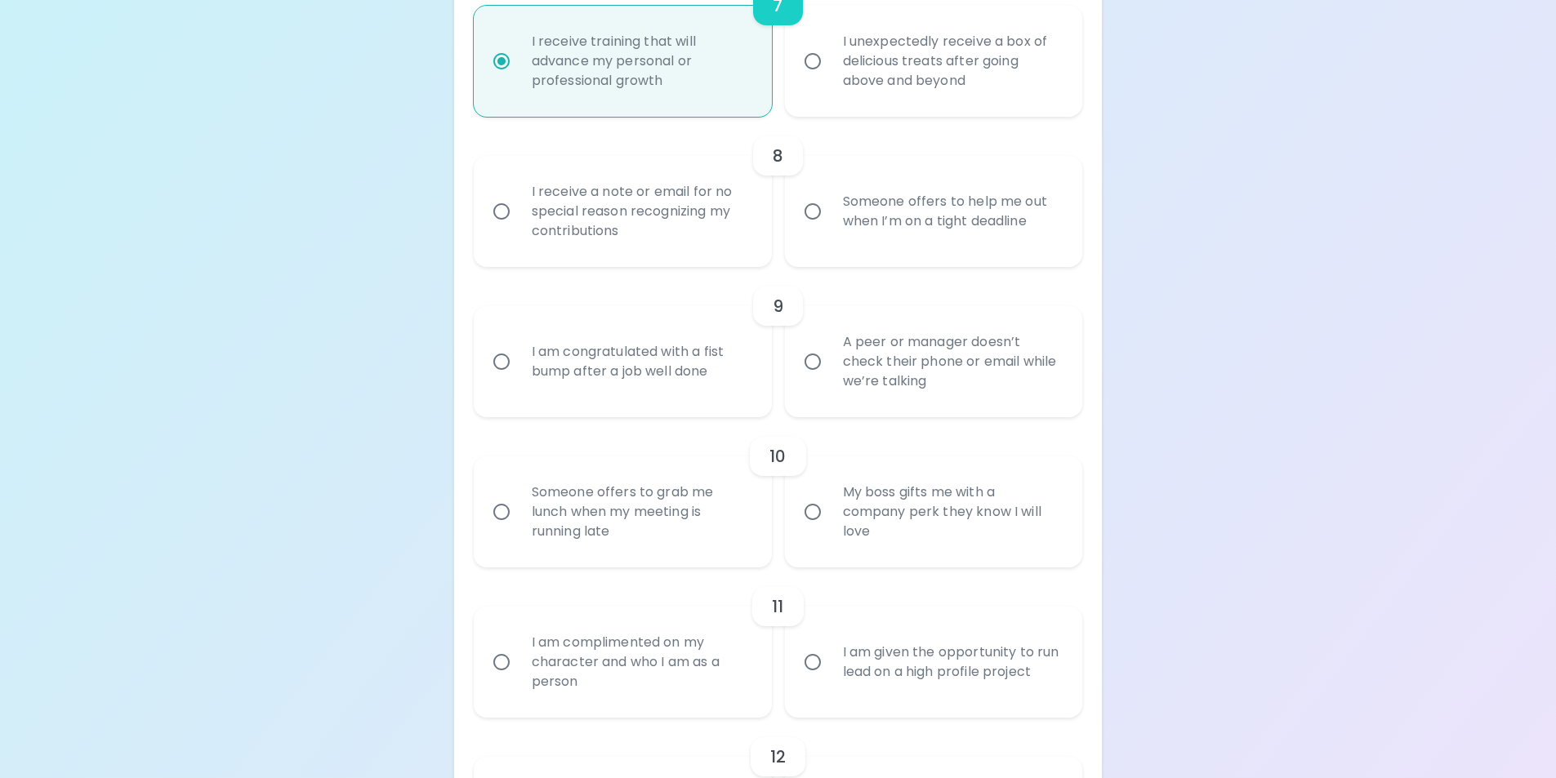
radio input "true"
click at [880, 224] on div "Someone offers to help me out when I’m on a tight deadline" at bounding box center [952, 211] width 244 height 78
click at [830, 224] on input "Someone offers to help me out when I’m on a tight deadline" at bounding box center [812, 211] width 34 height 34
radio input "false"
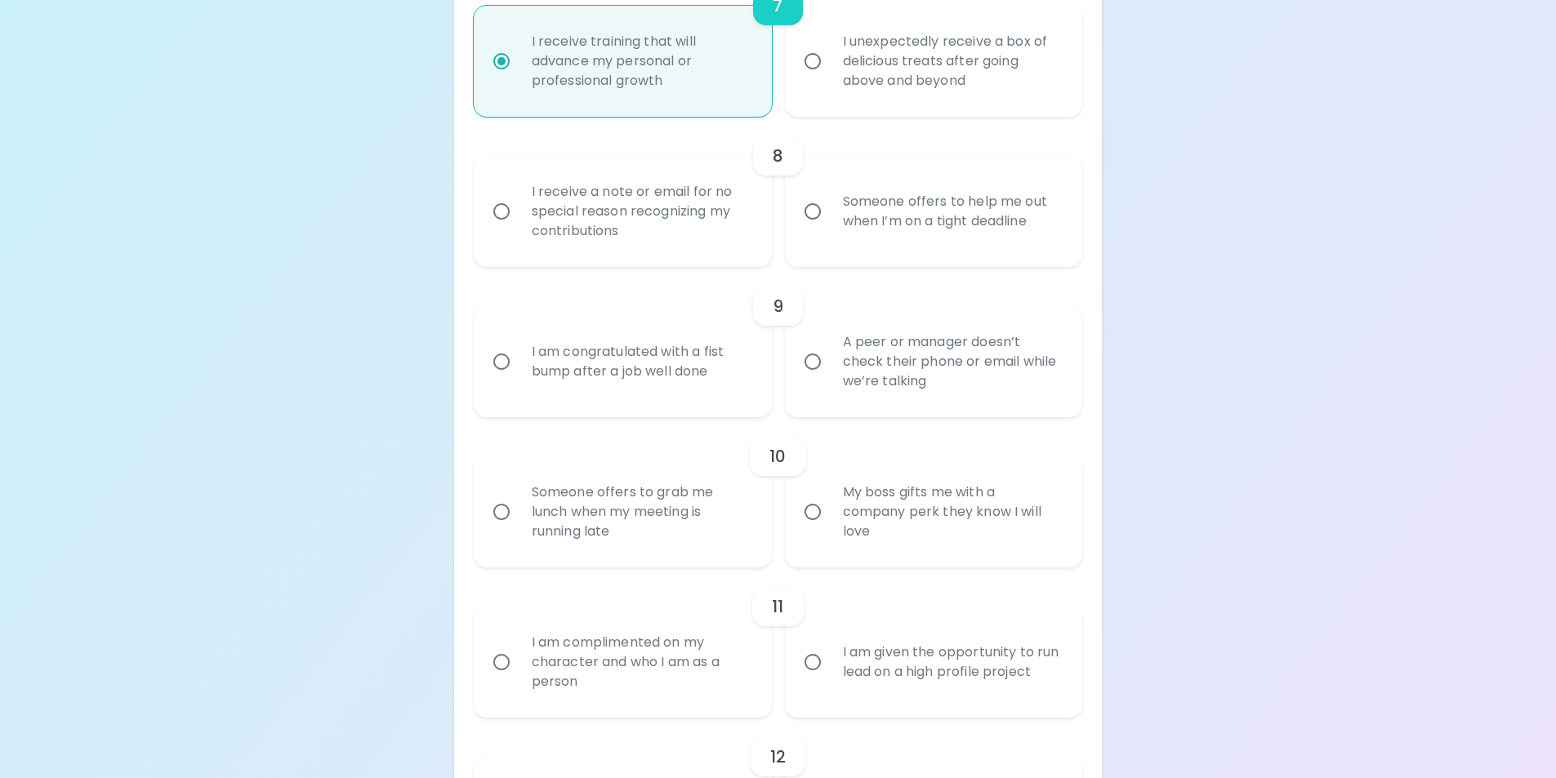
radio input "false"
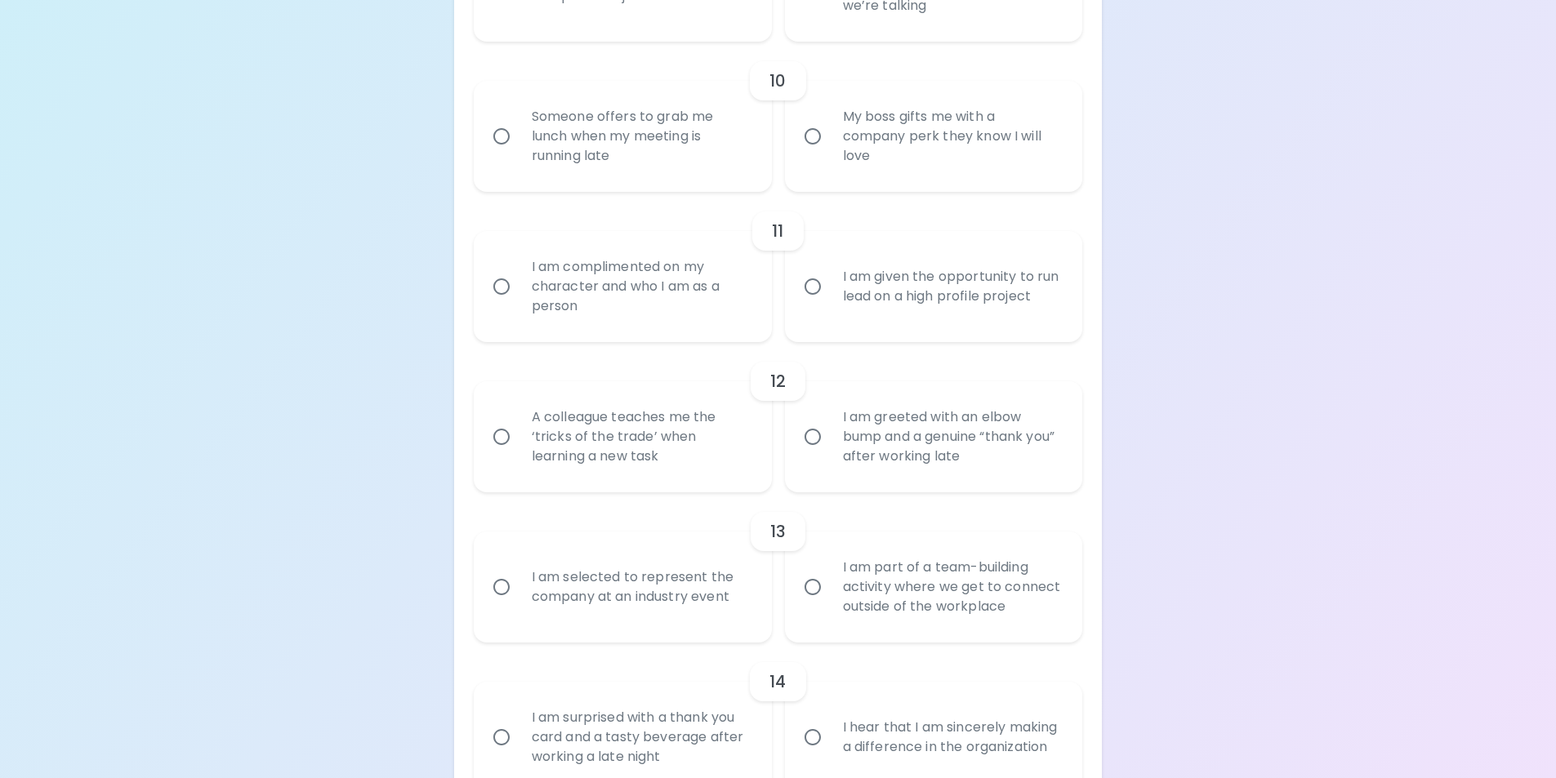
scroll to position [1865, 0]
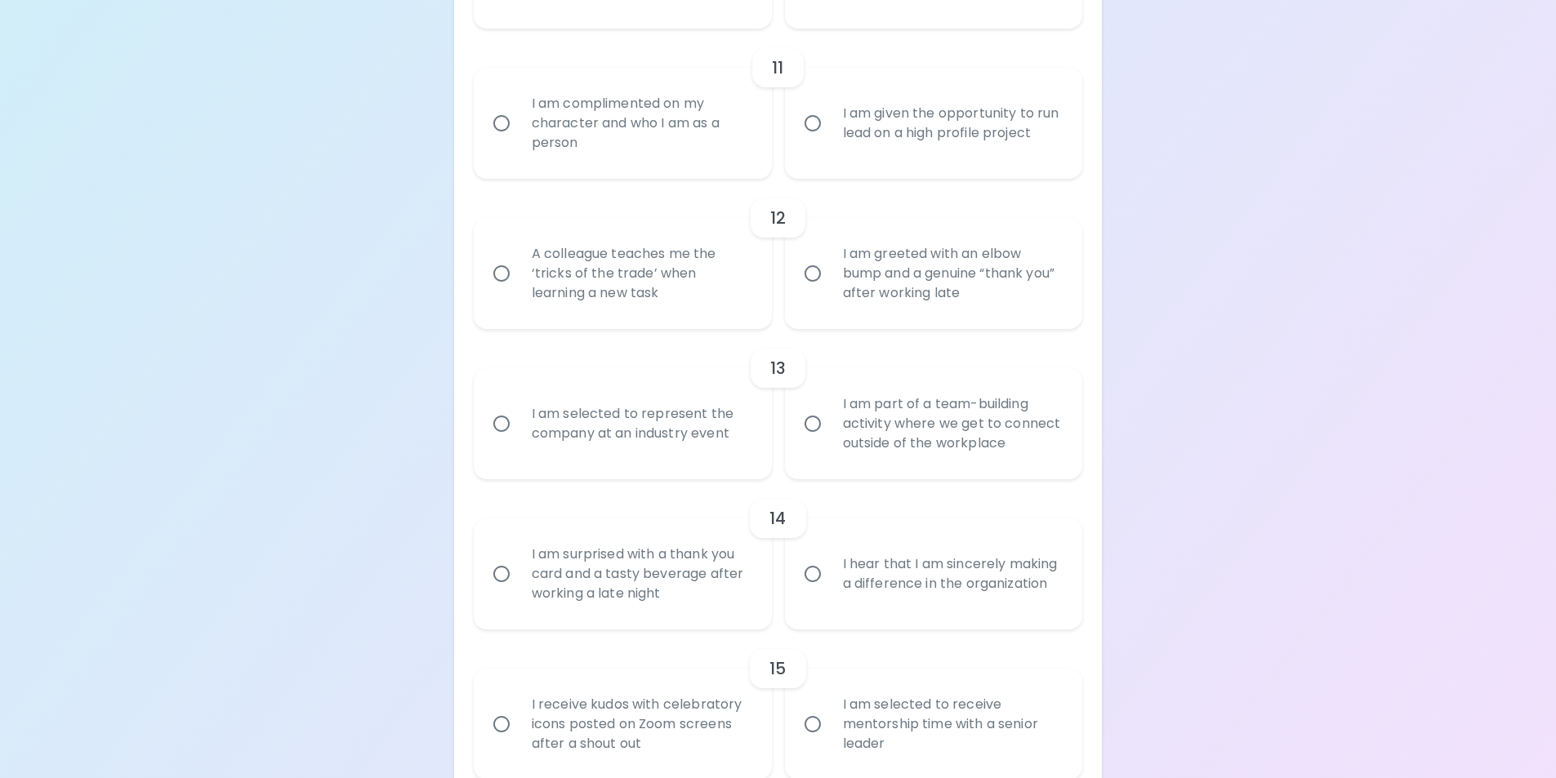
radio input "true"
click at [700, 135] on div "I am complimented on my character and who I am as a person" at bounding box center [641, 123] width 244 height 98
click at [519, 135] on input "I am complimented on my character and who I am as a person" at bounding box center [501, 123] width 34 height 34
radio input "false"
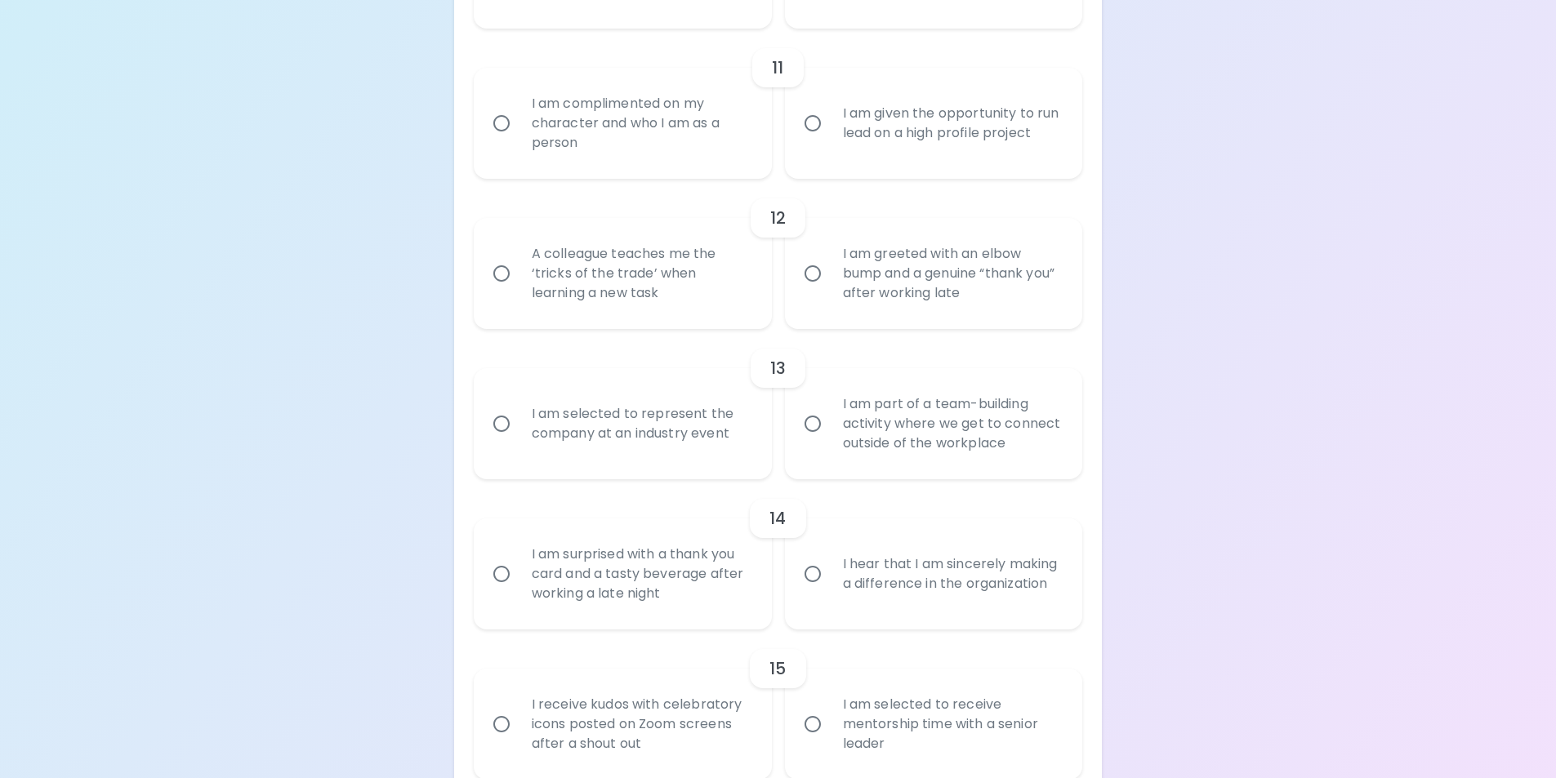
radio input "false"
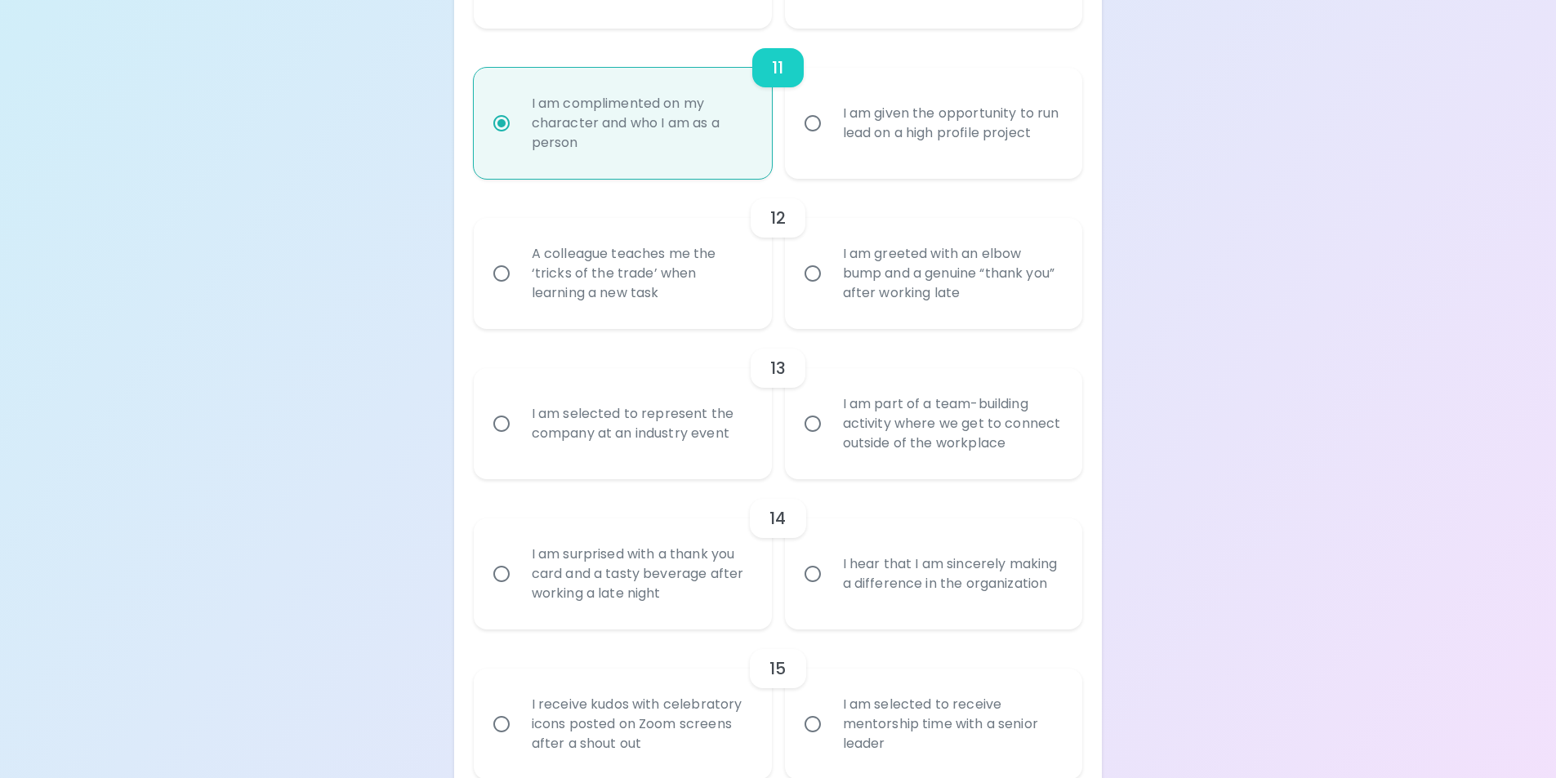
scroll to position [1947, 0]
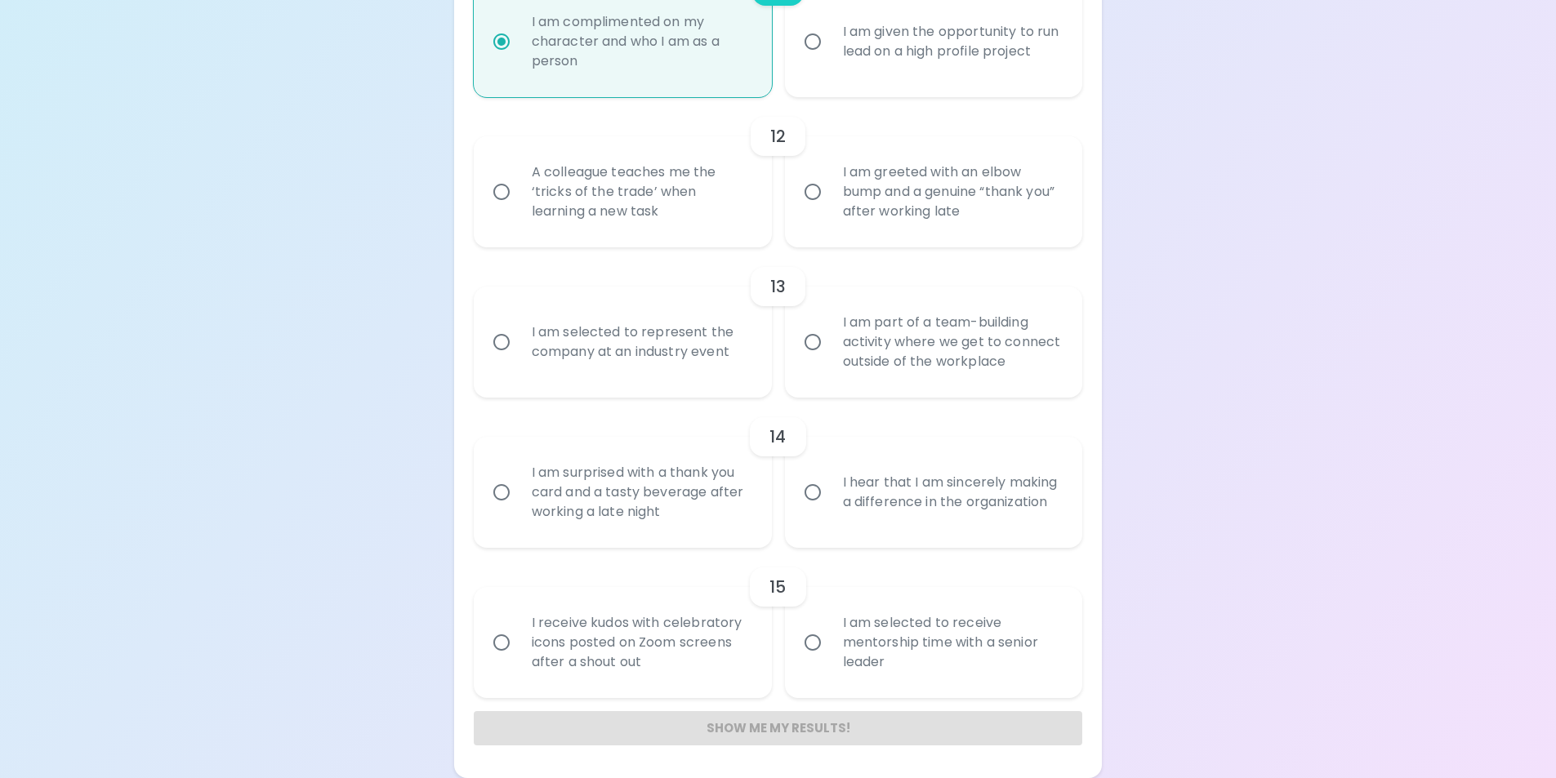
radio input "true"
click at [912, 524] on div "I hear that I am sincerely making a difference in the organization" at bounding box center [952, 492] width 244 height 78
click at [830, 510] on input "I hear that I am sincerely making a difference in the organization" at bounding box center [812, 492] width 34 height 34
radio input "false"
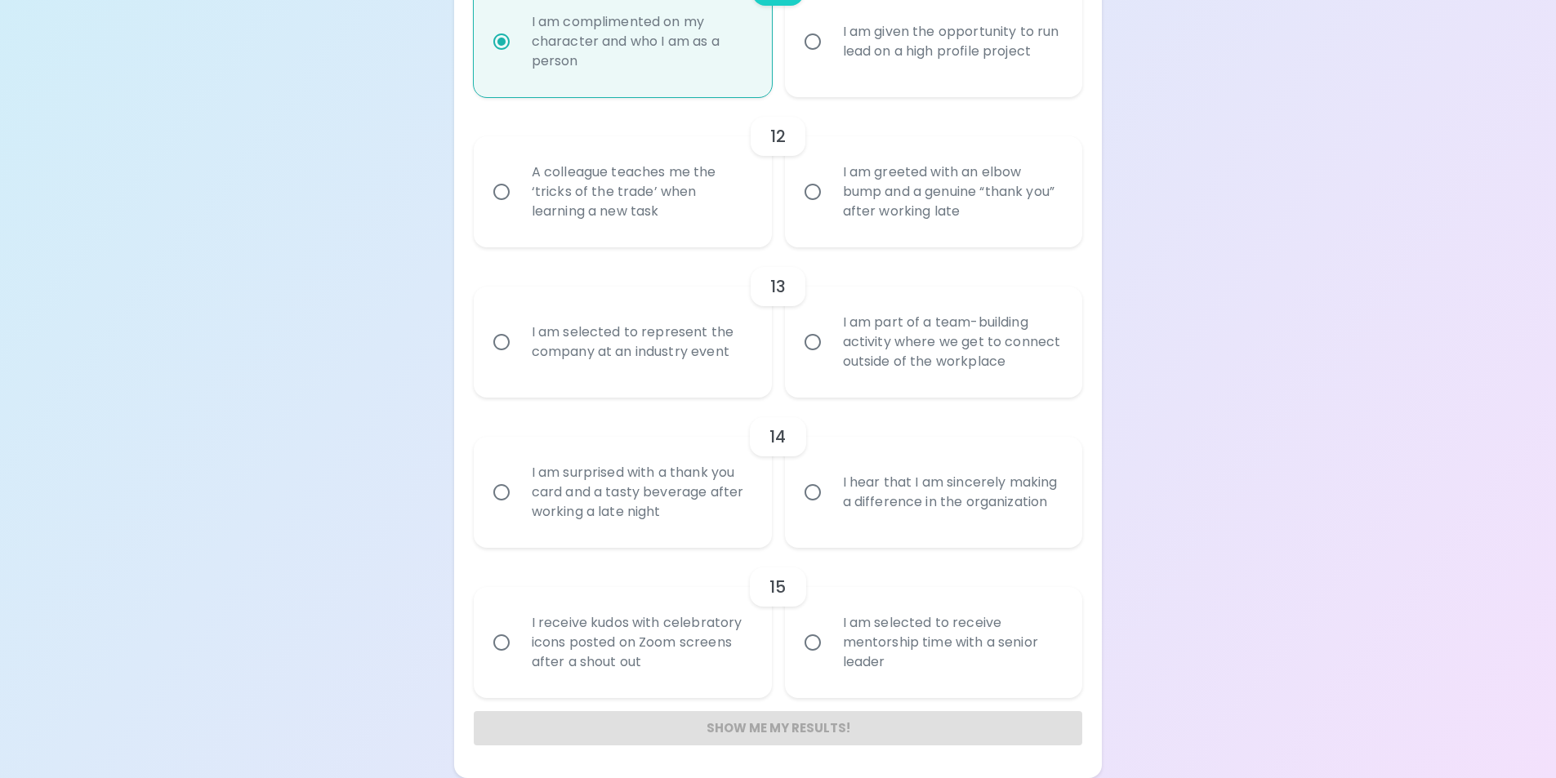
radio input "false"
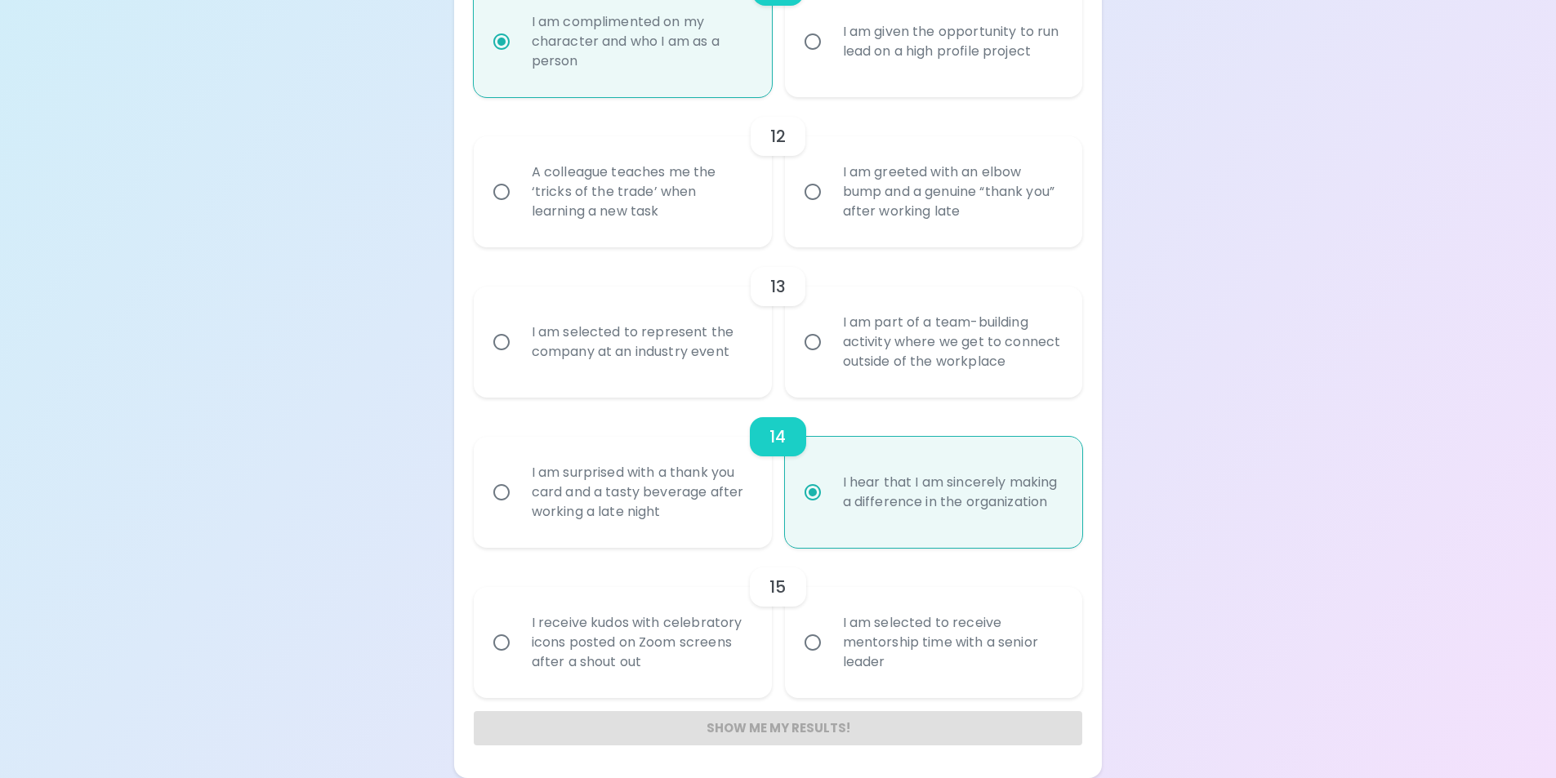
radio input "true"
click at [790, 664] on label "I am selected to receive mentorship time with a senior leader" at bounding box center [925, 642] width 298 height 111
click at [795, 660] on input "I am selected to receive mentorship time with a senior leader" at bounding box center [812, 643] width 34 height 34
radio input "false"
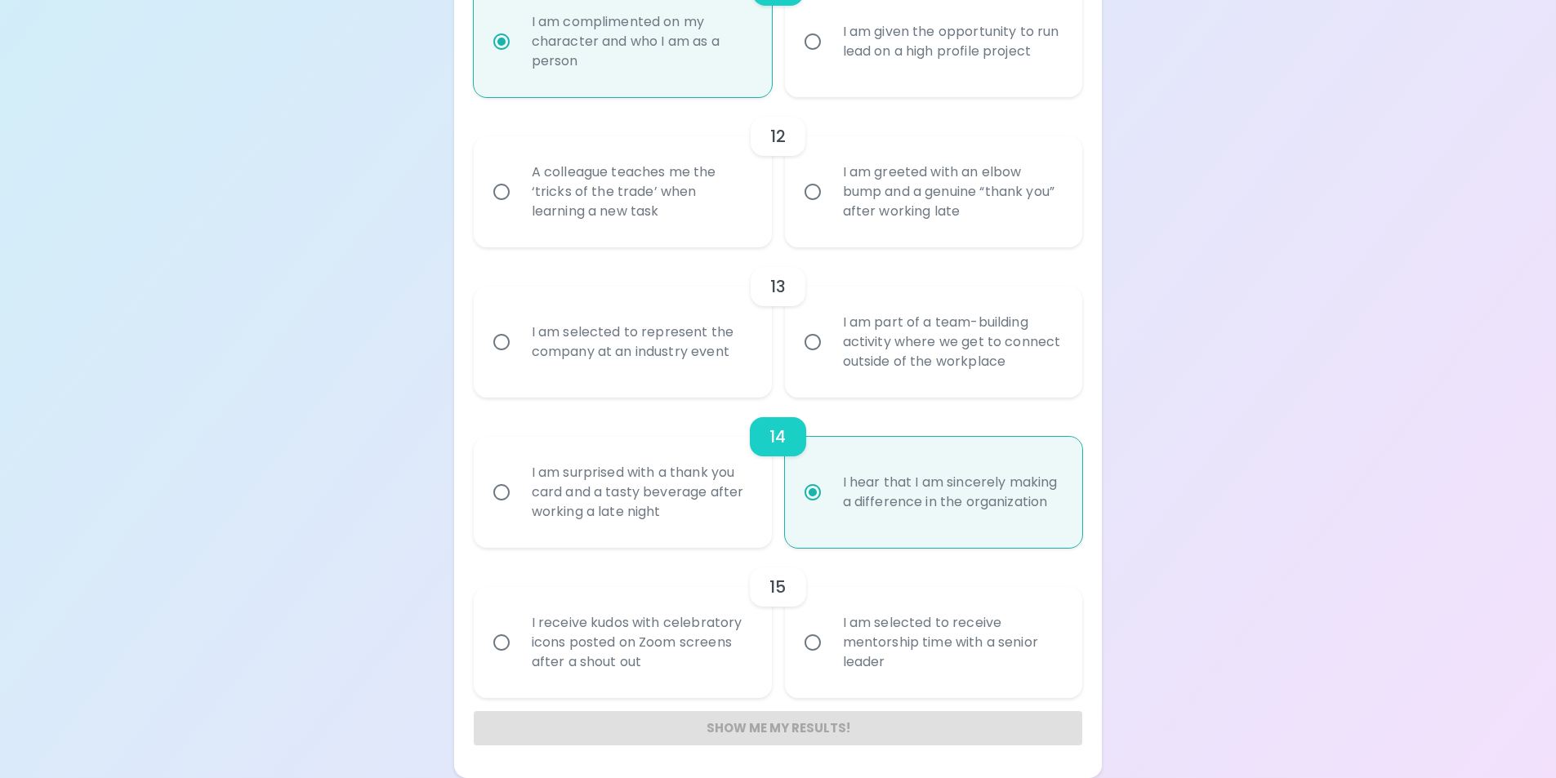
radio input "false"
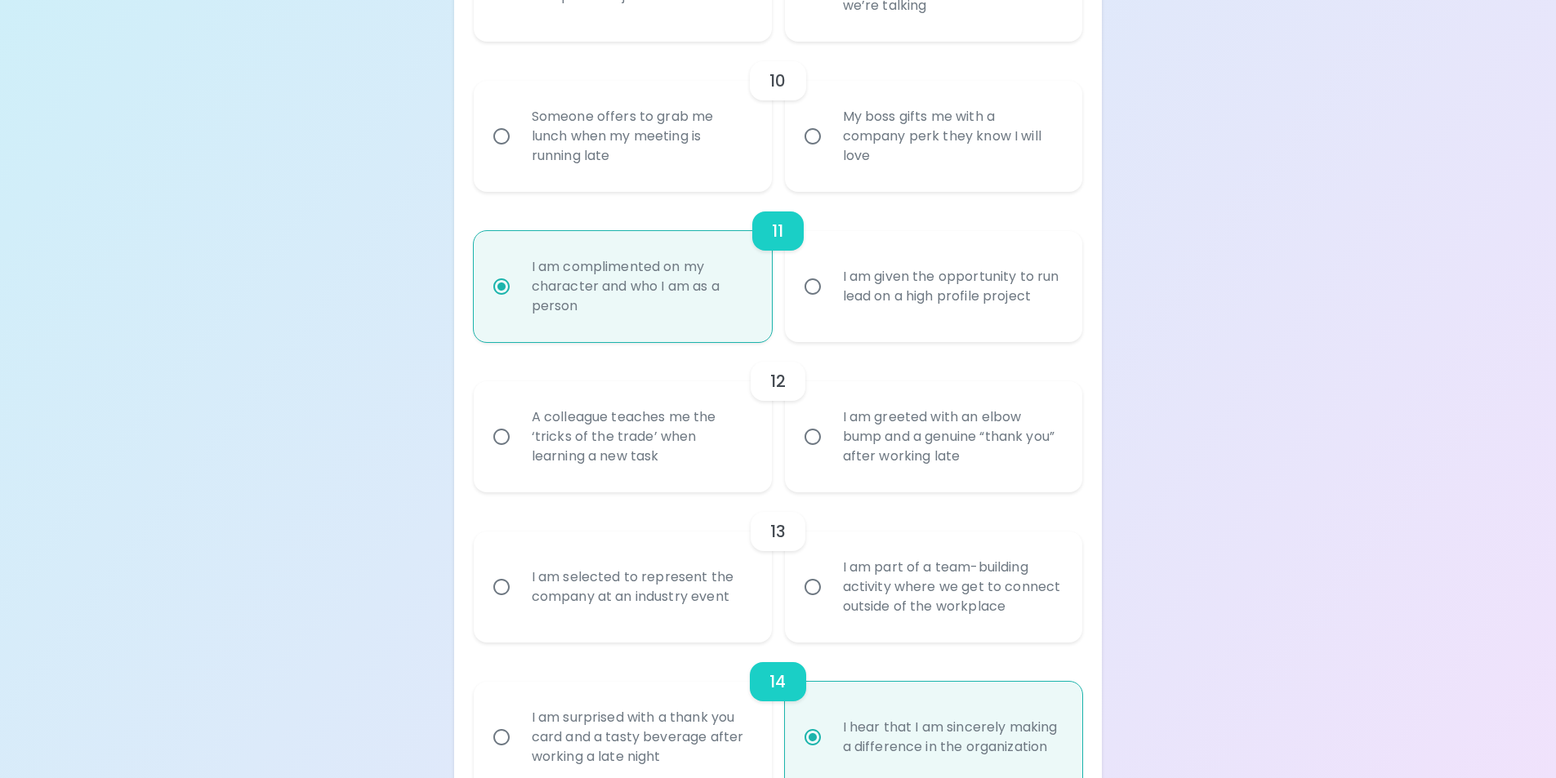
scroll to position [1620, 0]
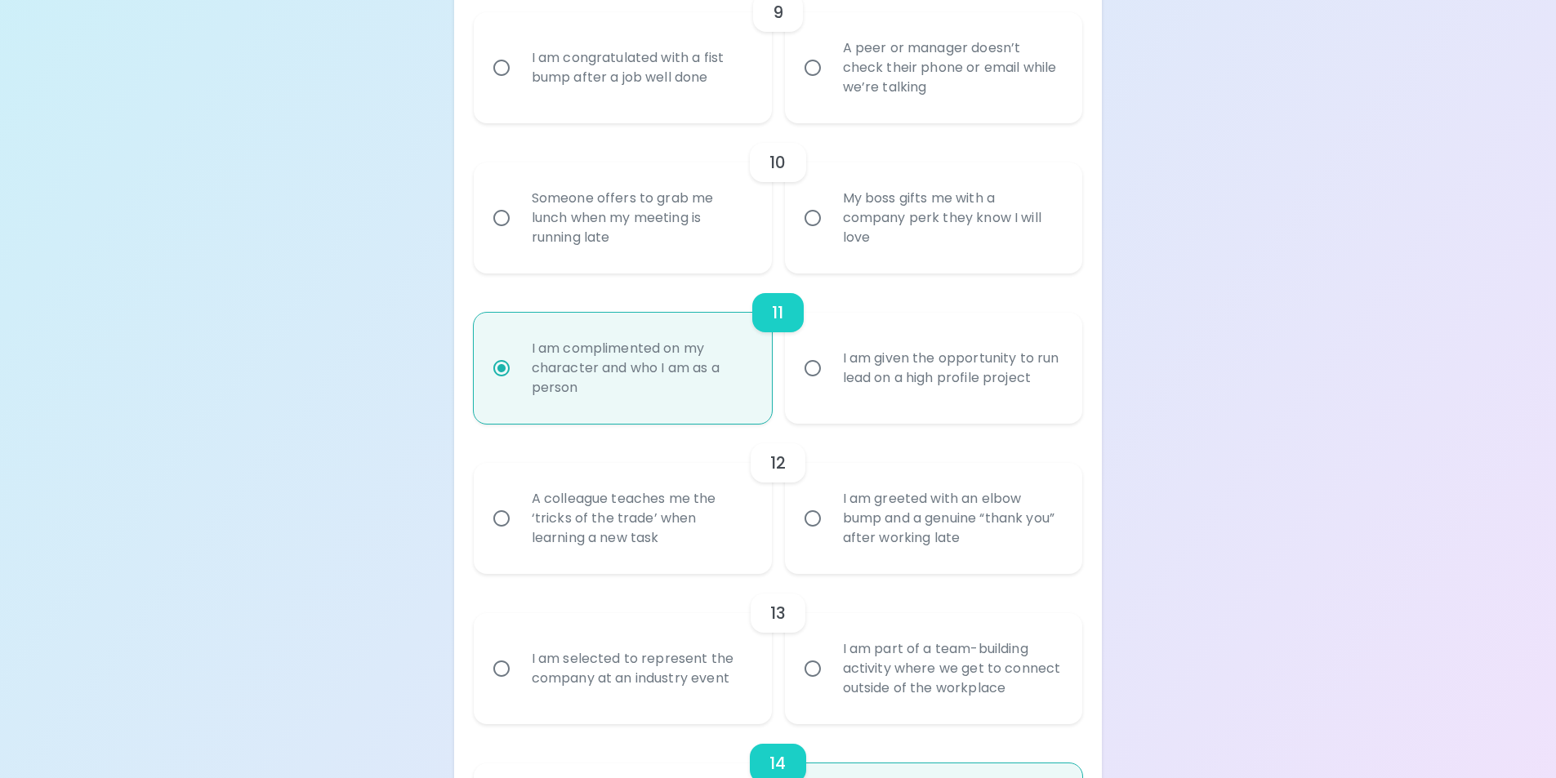
radio input "true"
click at [706, 533] on div "A colleague teaches me the ‘tricks of the trade’ when learning a new task" at bounding box center [641, 519] width 244 height 98
click at [519, 533] on input "A colleague teaches me the ‘tricks of the trade’ when learning a new task" at bounding box center [501, 518] width 34 height 34
radio input "false"
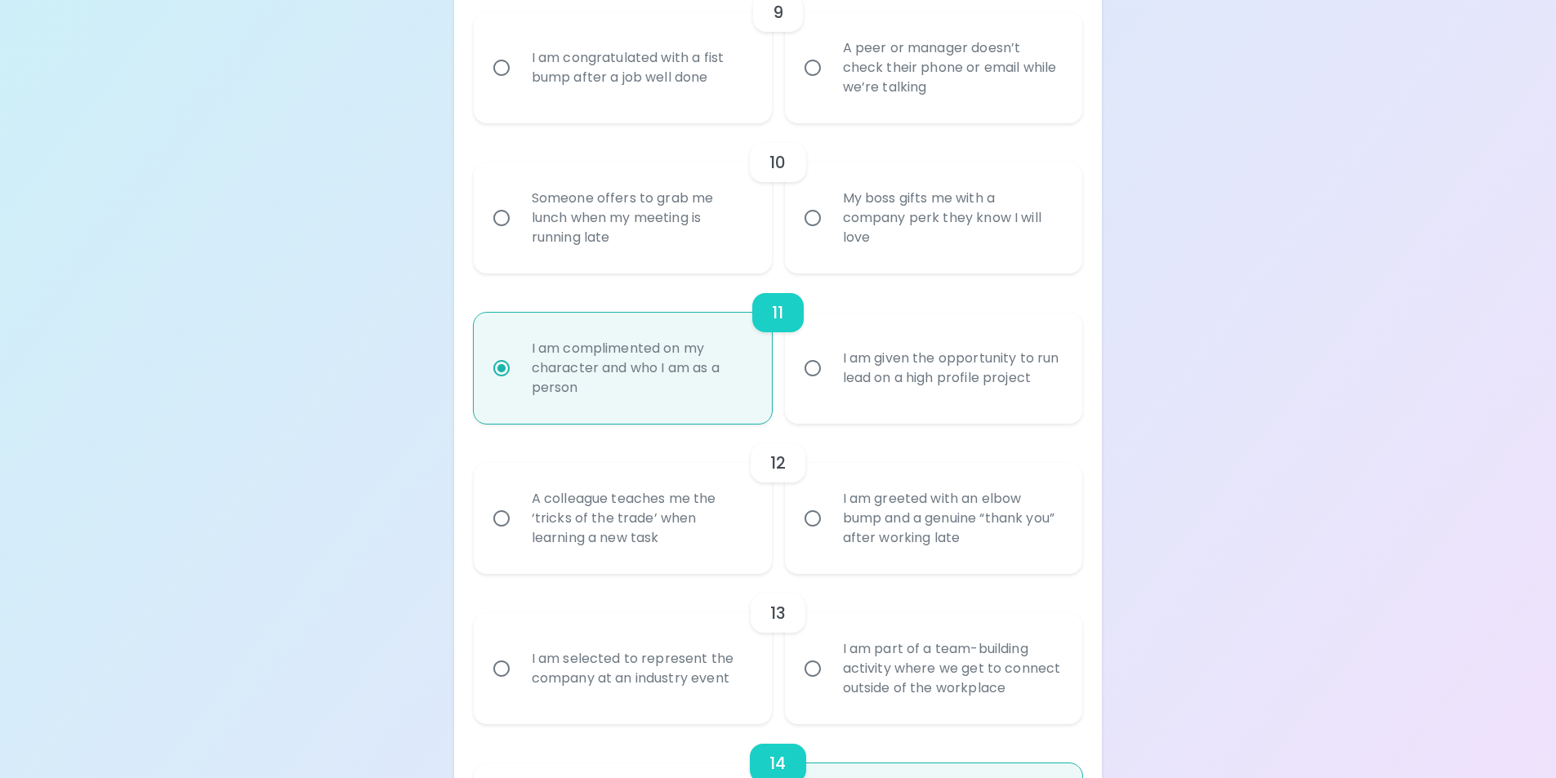
radio input "false"
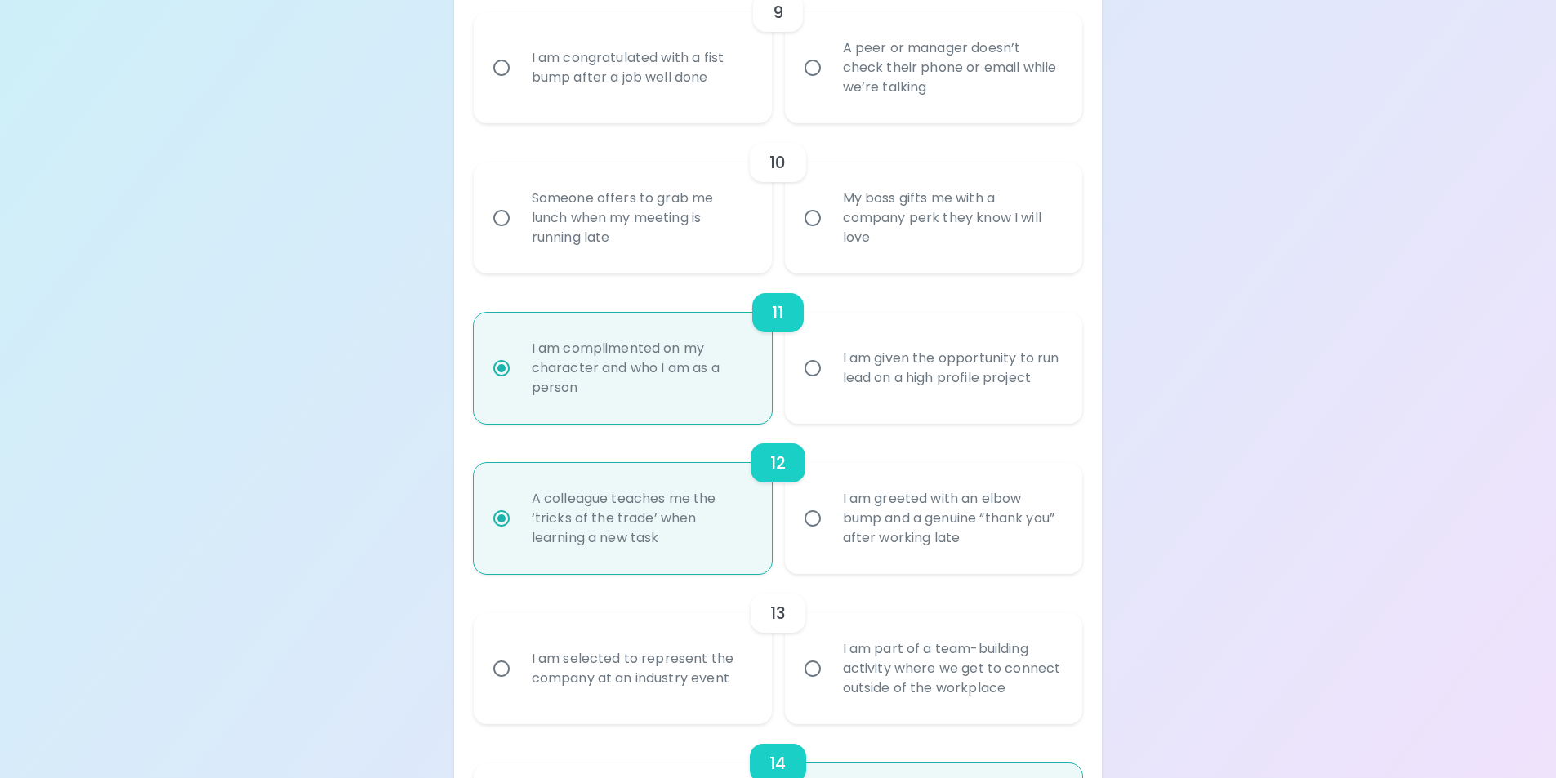
radio input "false"
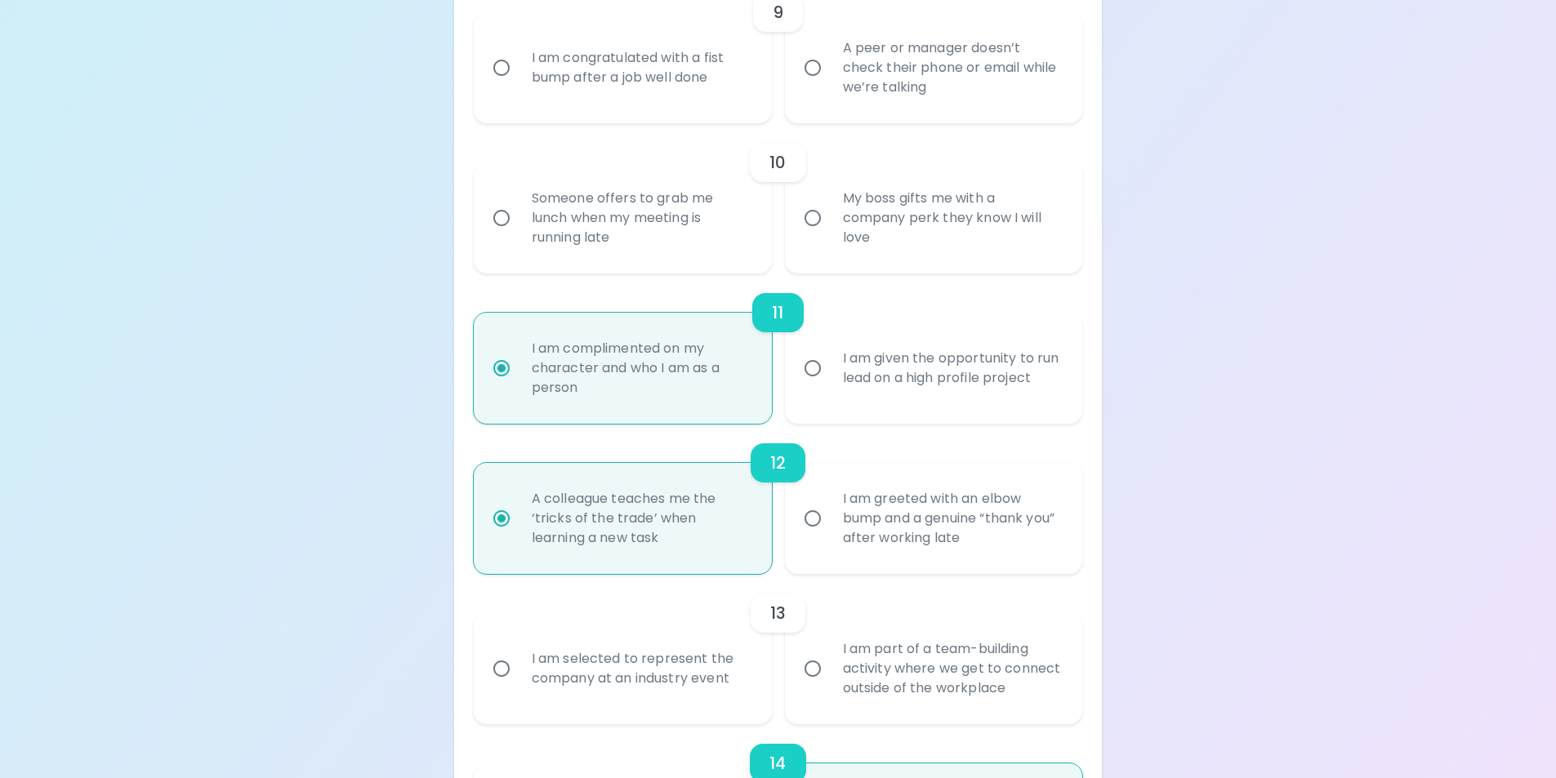
radio input "false"
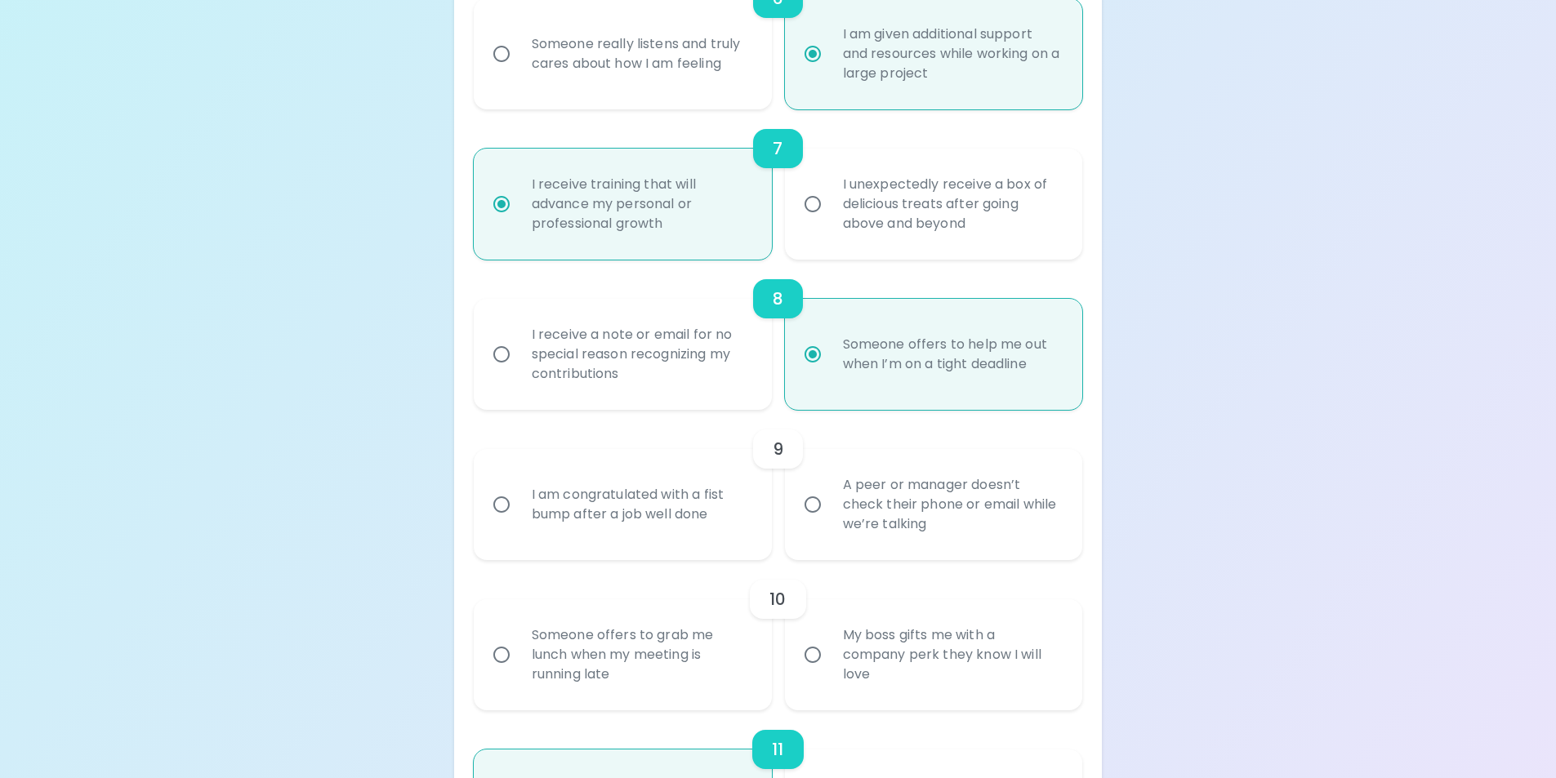
scroll to position [1212, 0]
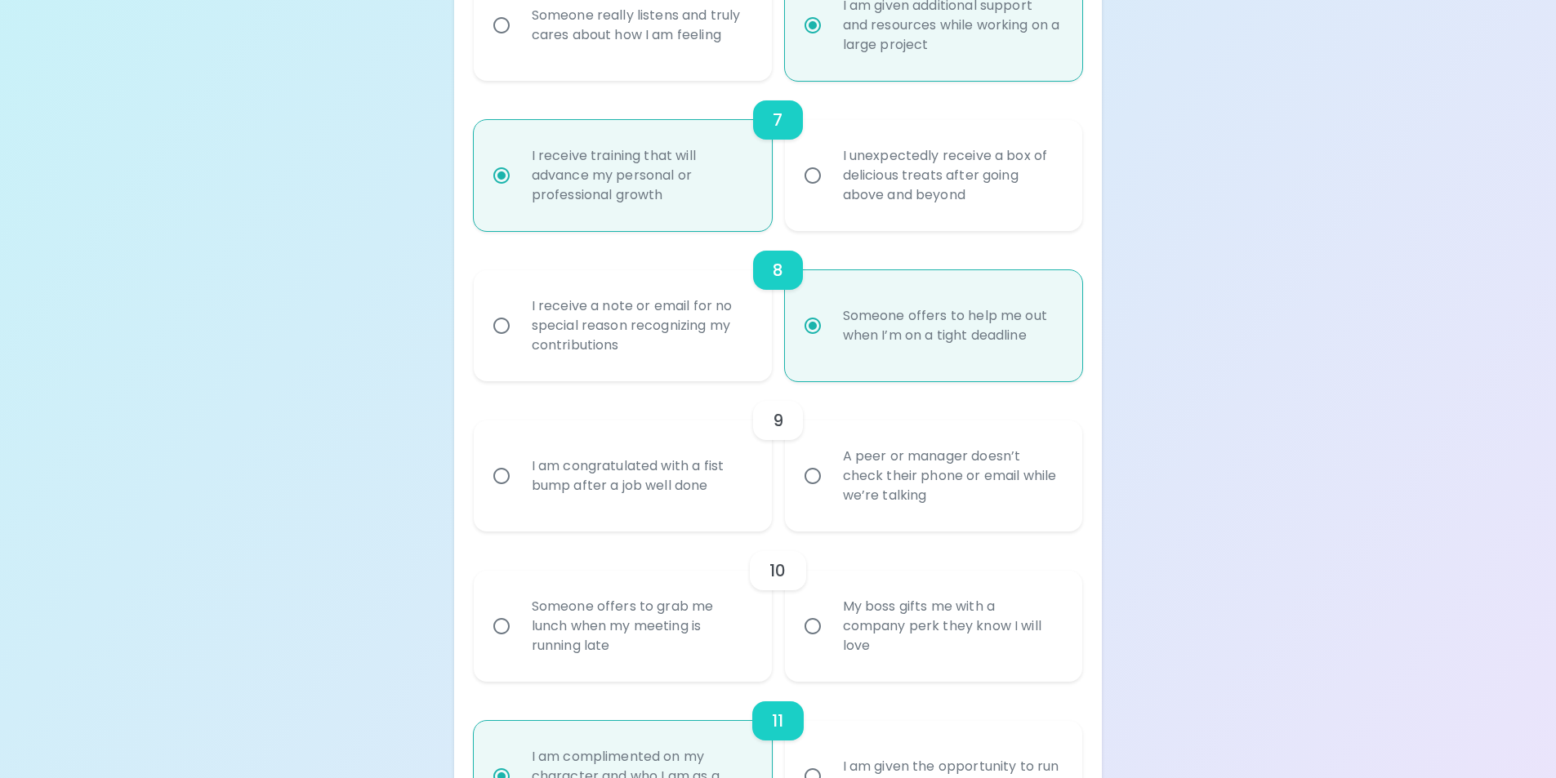
radio input "true"
click at [716, 513] on div "I am congratulated with a fist bump after a job well done" at bounding box center [641, 476] width 244 height 78
click at [519, 493] on input "I am congratulated with a fist bump after a job well done" at bounding box center [501, 476] width 34 height 34
radio input "false"
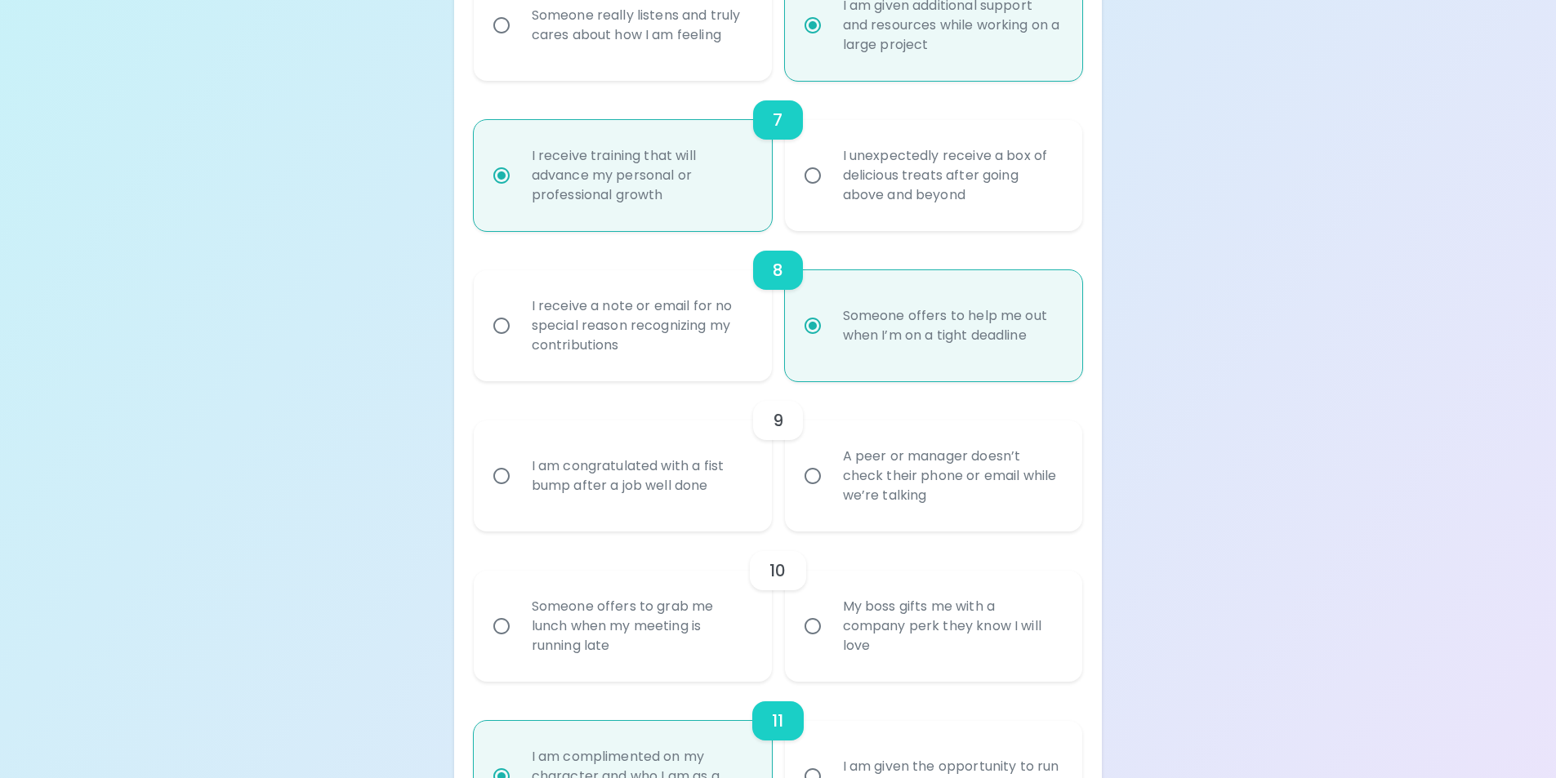
radio input "false"
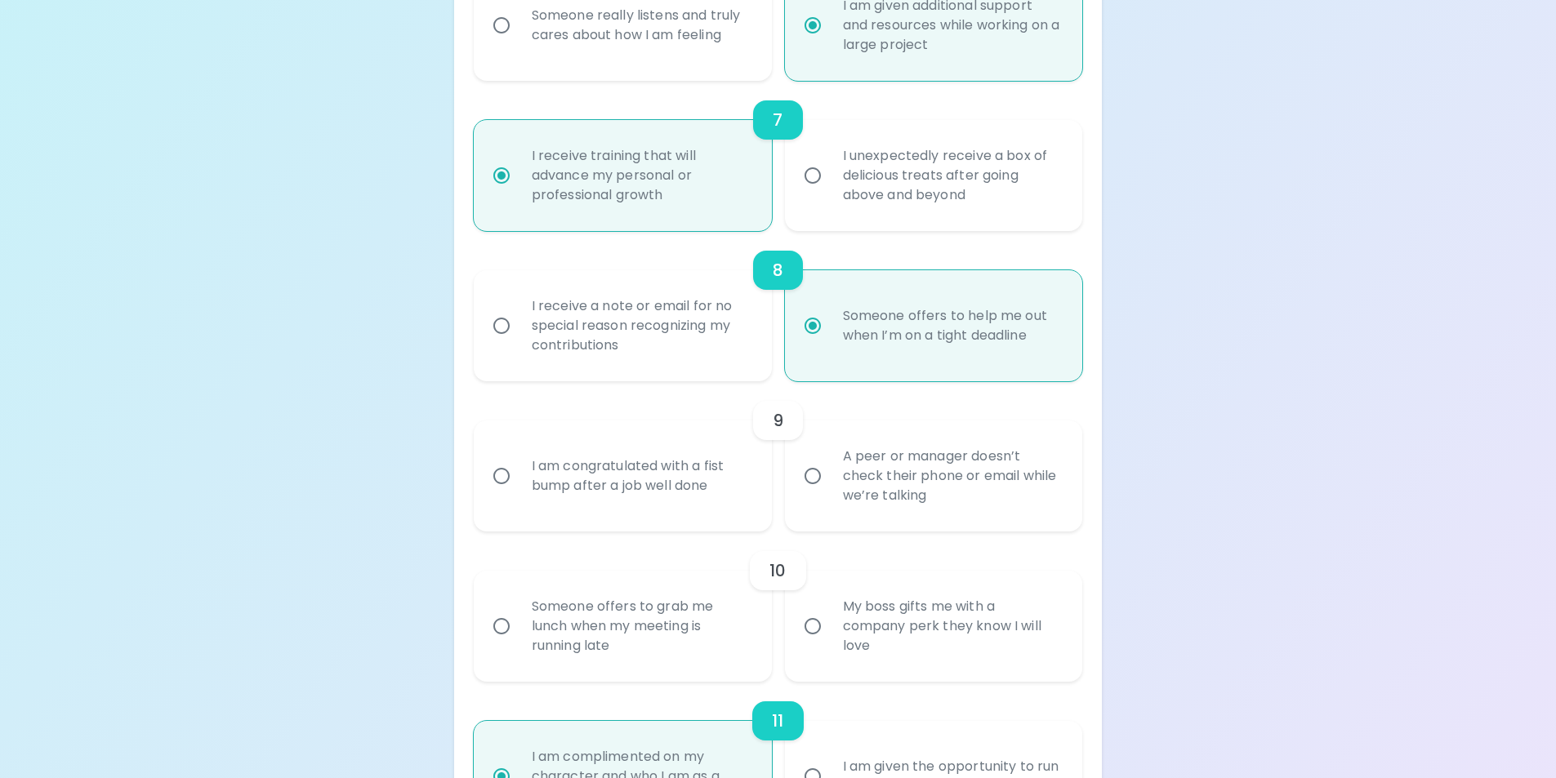
radio input "false"
radio input "true"
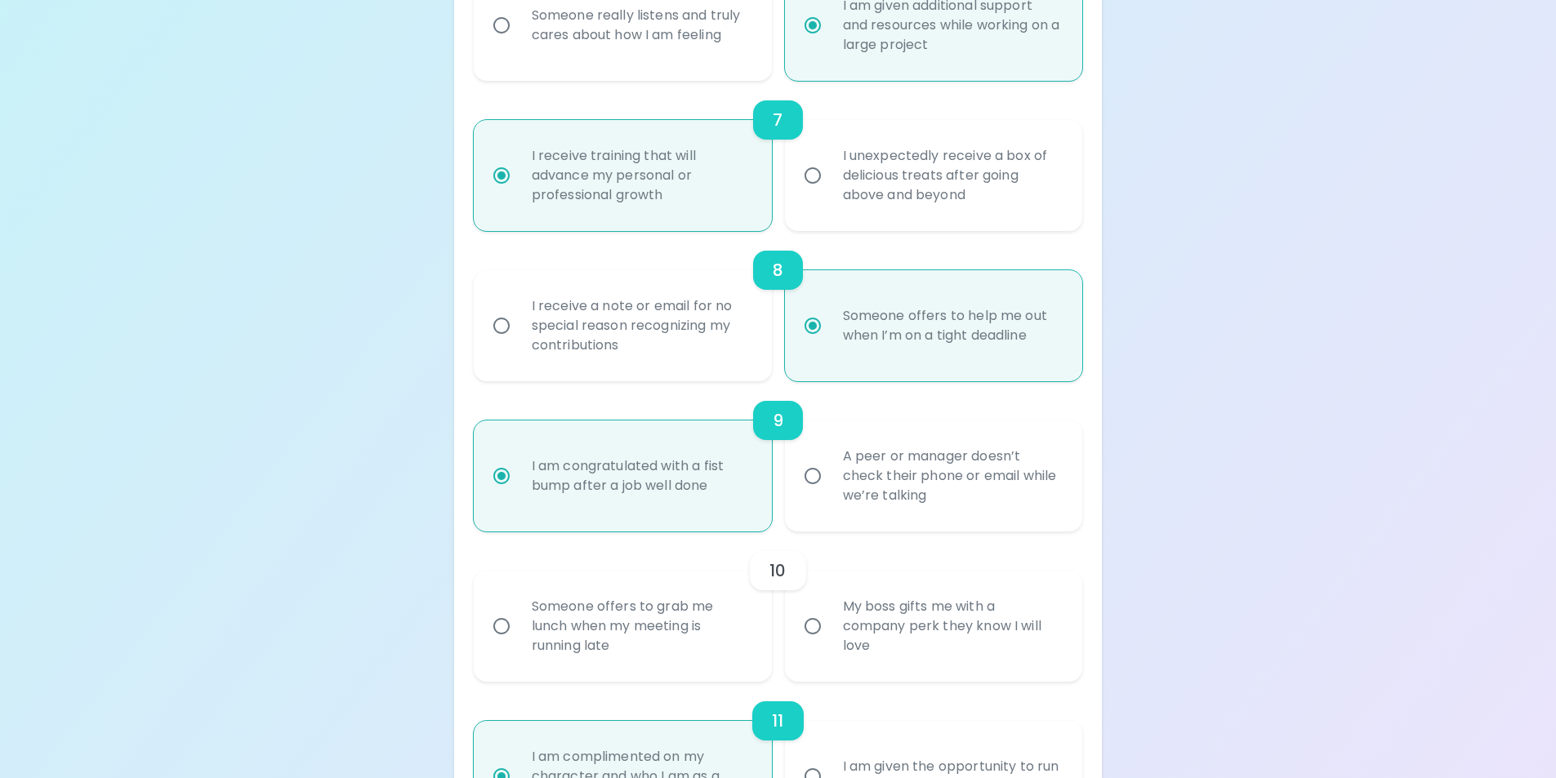
scroll to position [1342, 0]
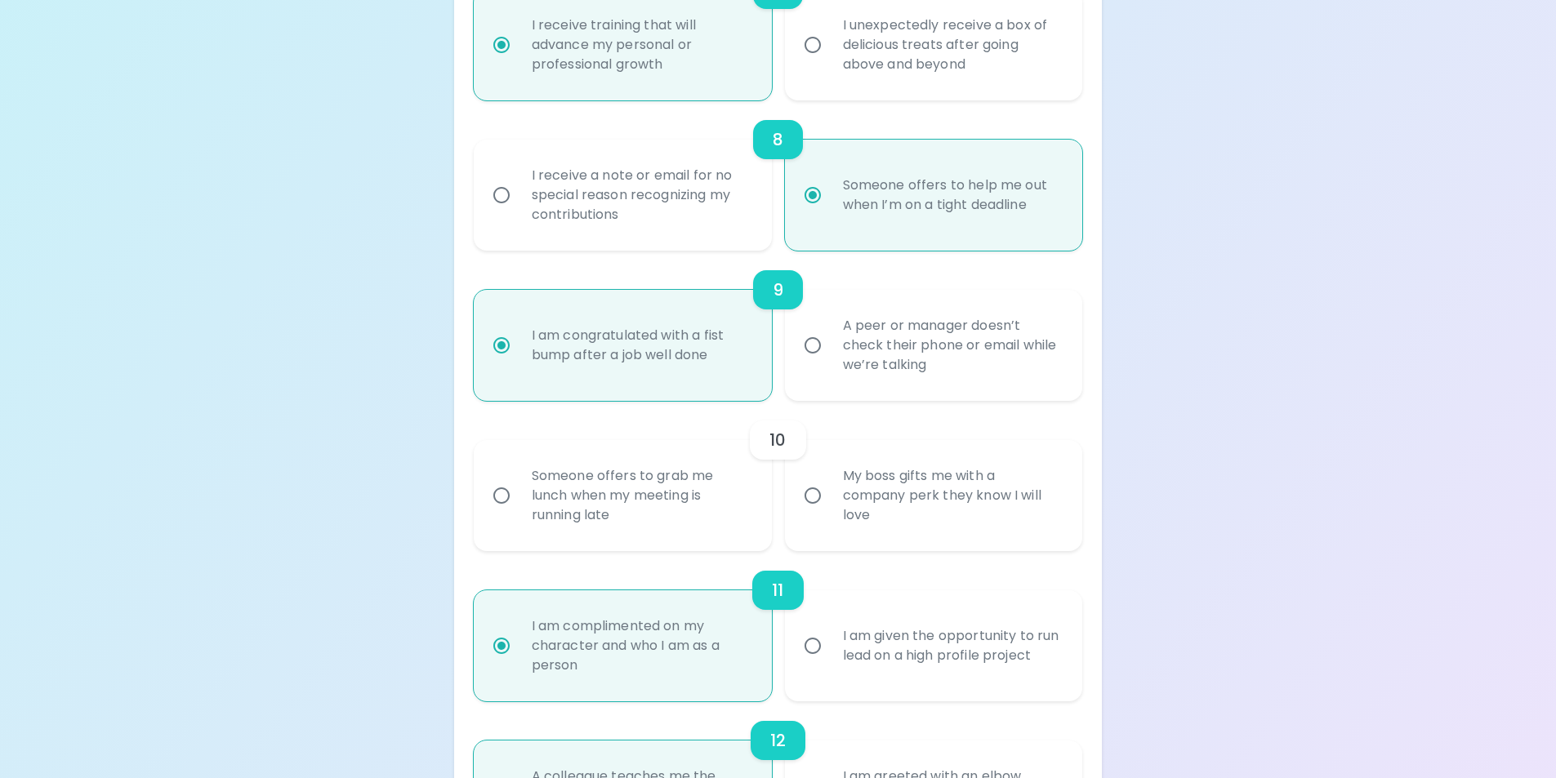
radio input "true"
click at [741, 515] on div "Someone offers to grab me lunch when my meeting is running late" at bounding box center [641, 496] width 244 height 98
click at [519, 513] on input "Someone offers to grab me lunch when my meeting is running late" at bounding box center [501, 496] width 34 height 34
radio input "false"
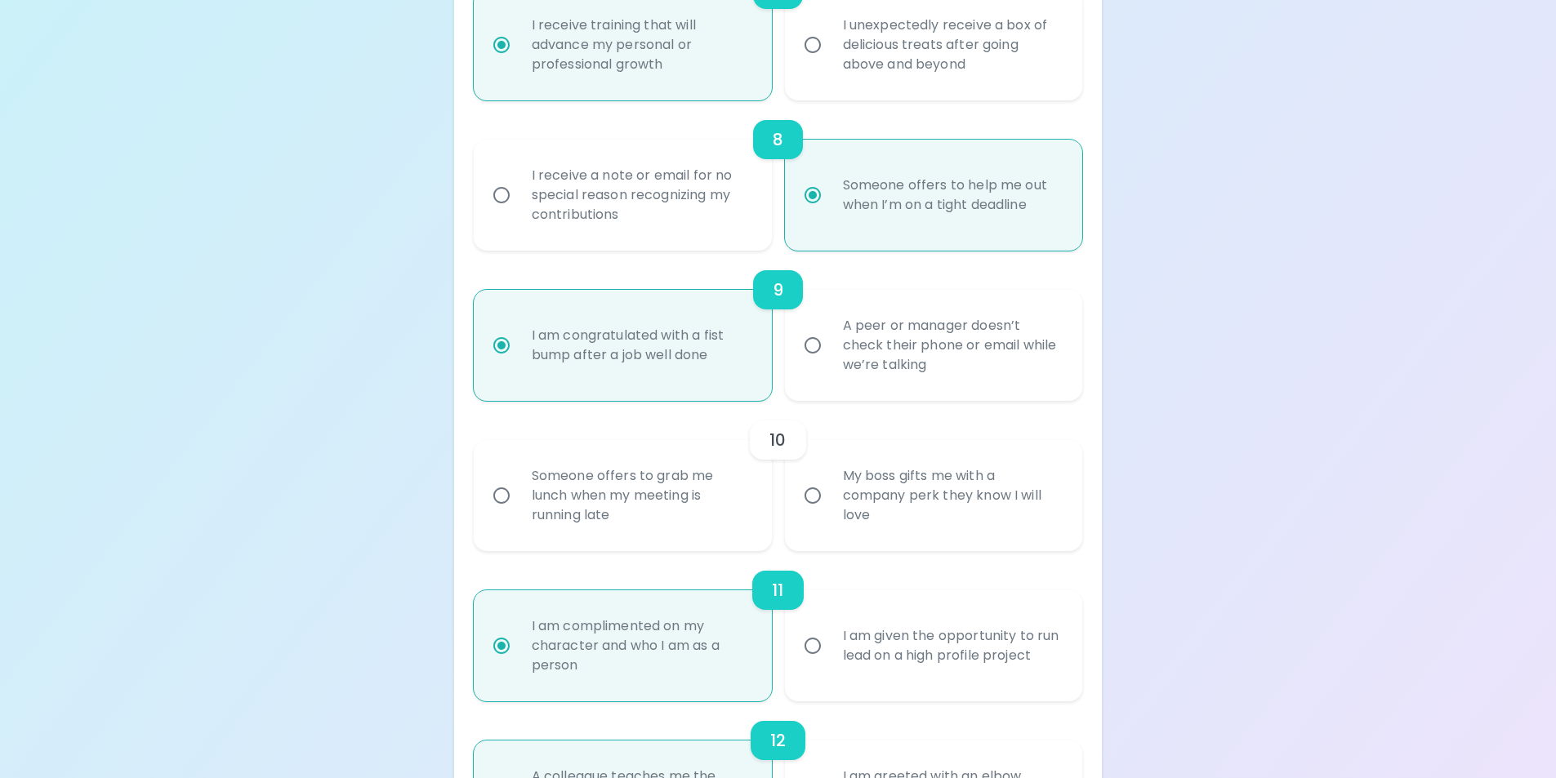
radio input "false"
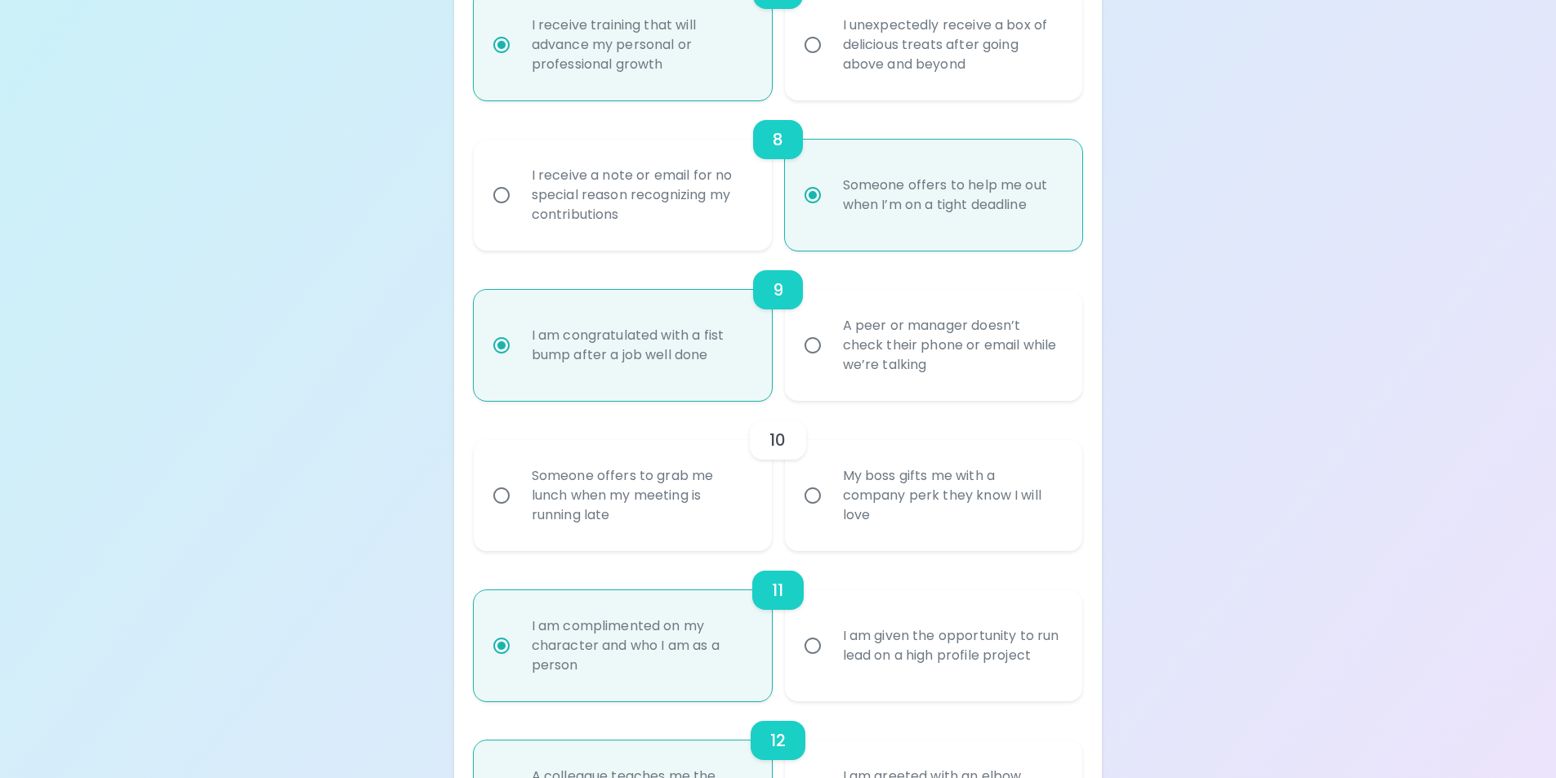
radio input "false"
radio input "true"
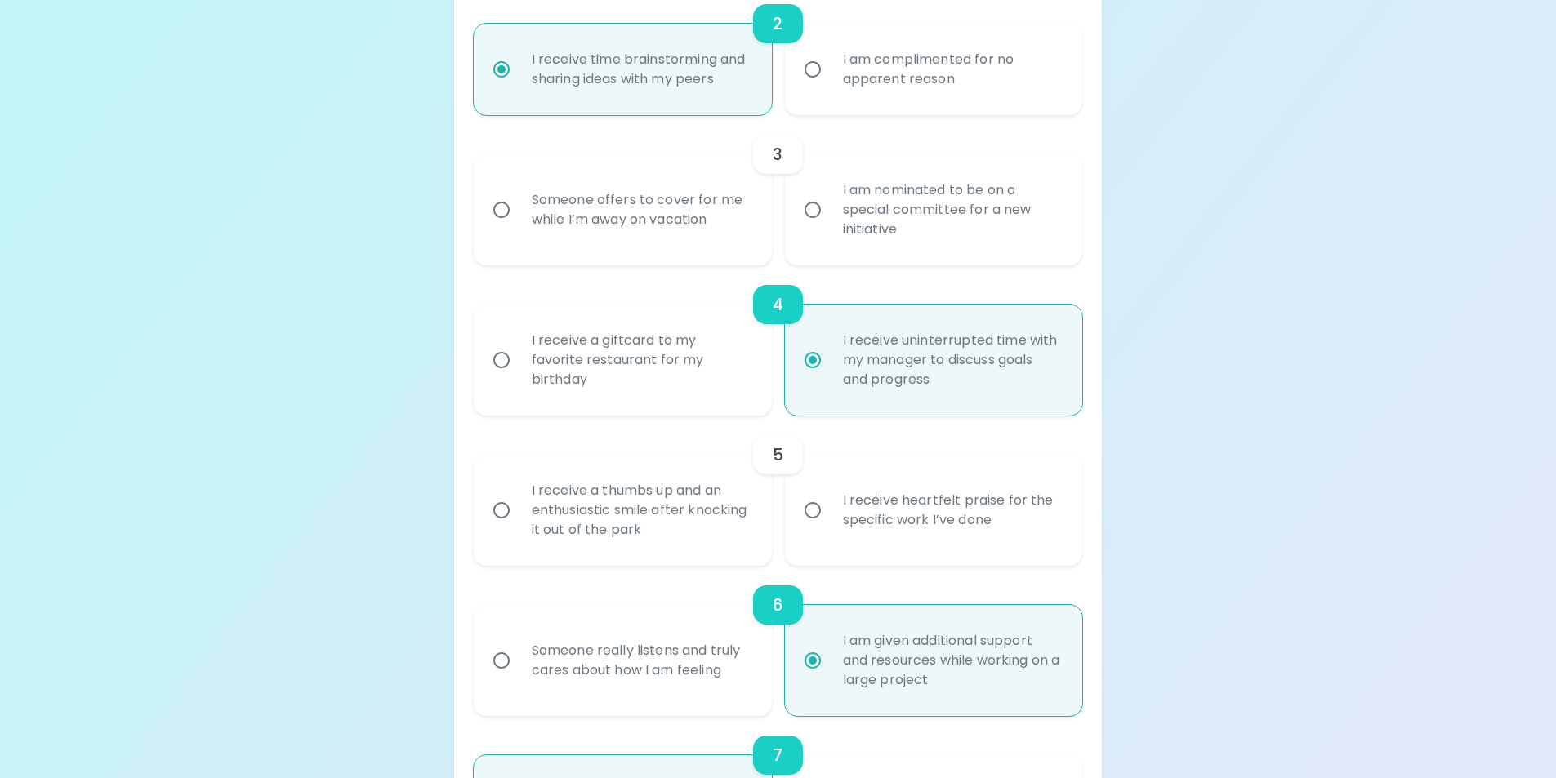
scroll to position [575, 0]
radio input "true"
click at [741, 515] on div "I receive a thumbs up and an enthusiastic smile after knocking it out of the pa…" at bounding box center [641, 512] width 244 height 98
click at [519, 515] on input "I receive a thumbs up and an enthusiastic smile after knocking it out of the pa…" at bounding box center [501, 512] width 34 height 34
radio input "false"
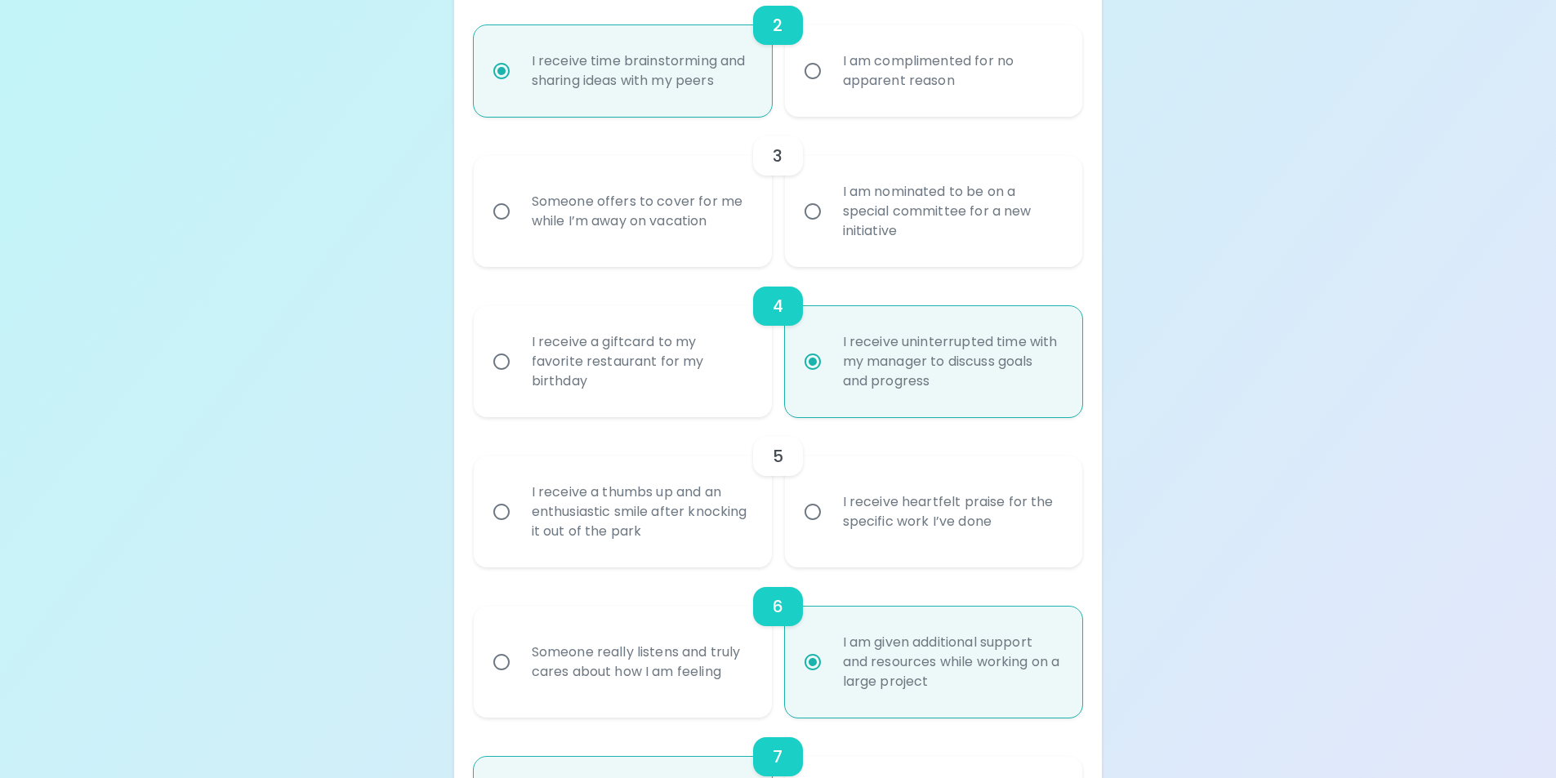
radio input "false"
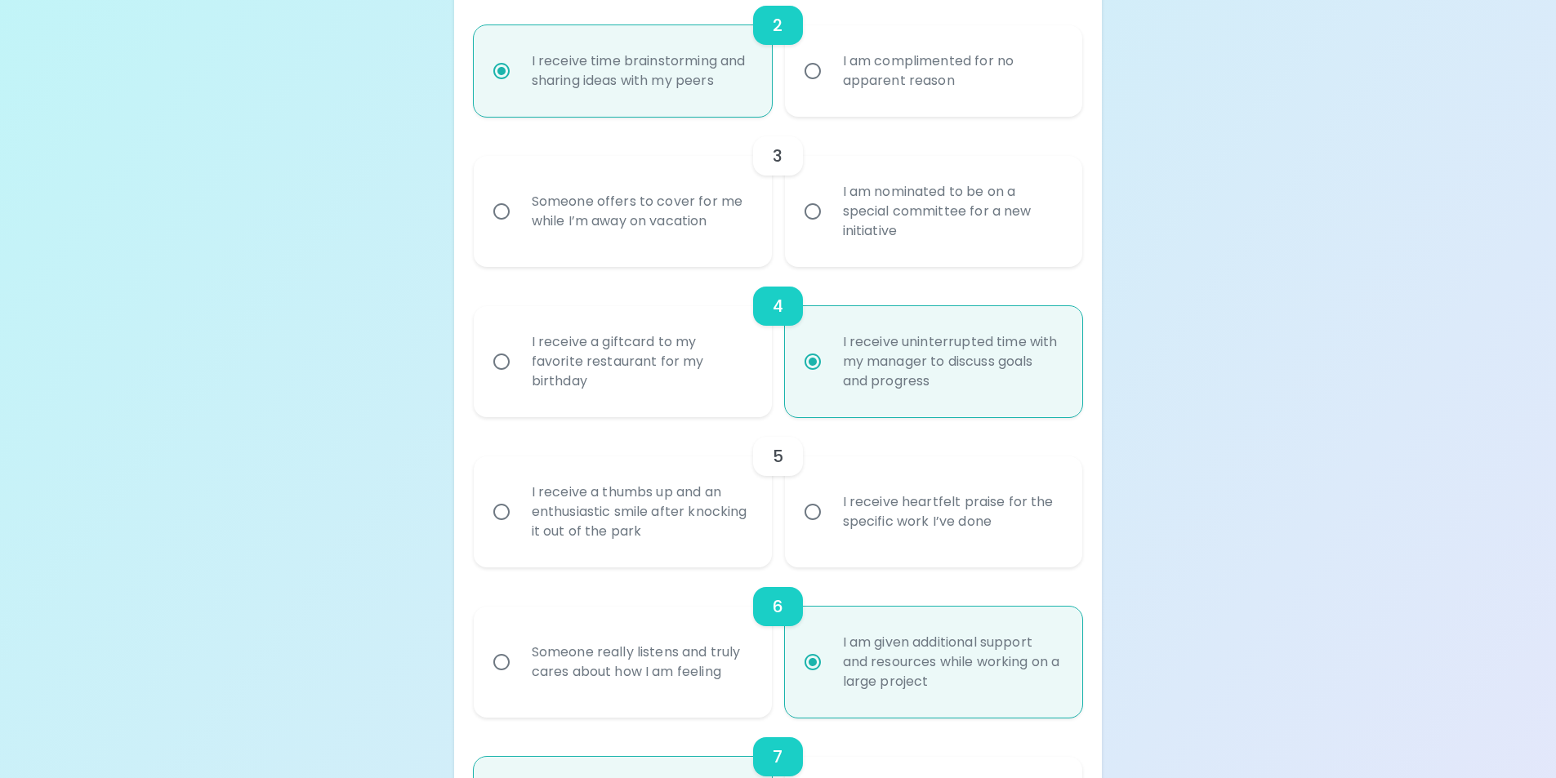
radio input "false"
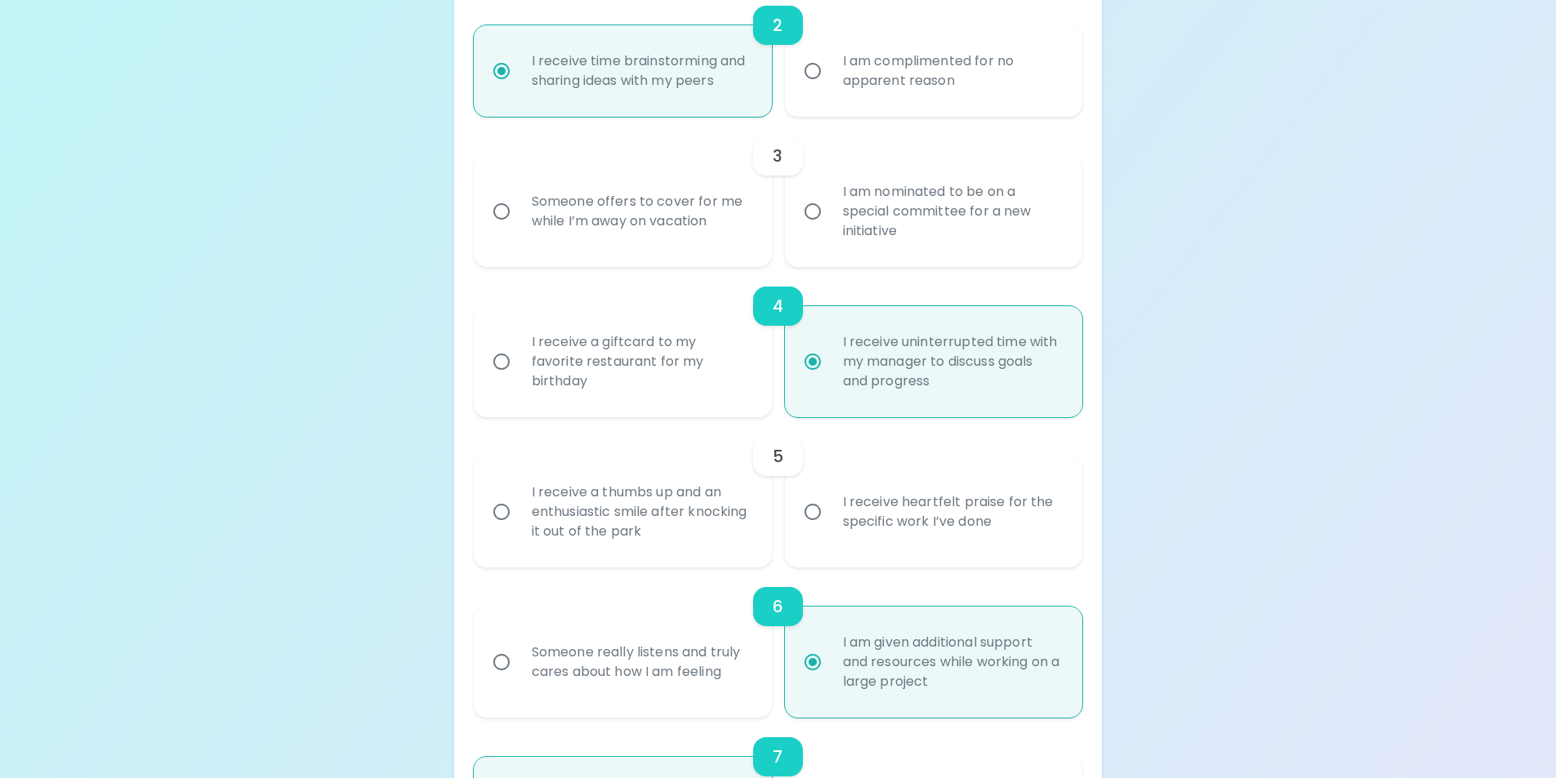
radio input "true"
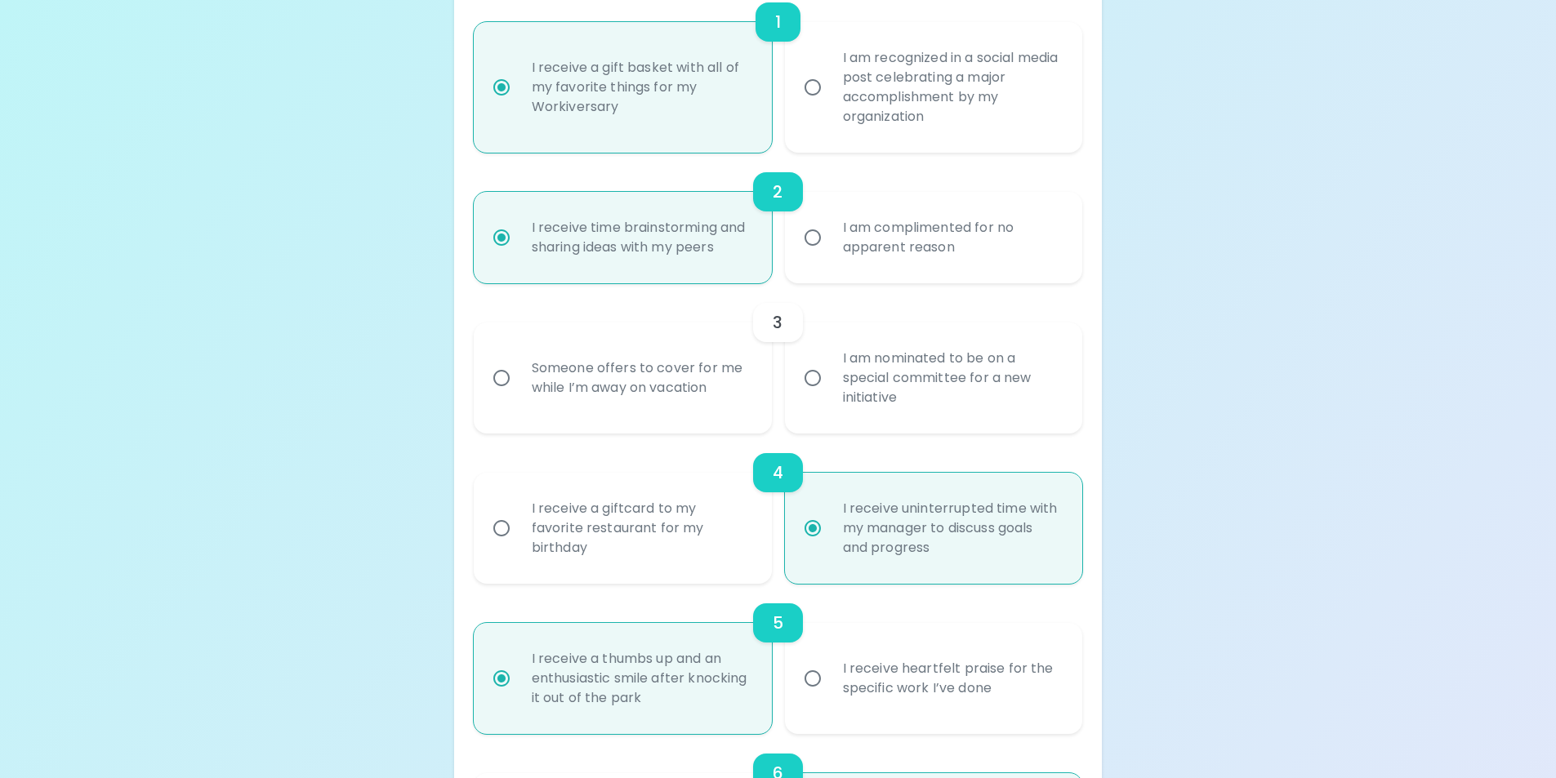
scroll to position [379, 0]
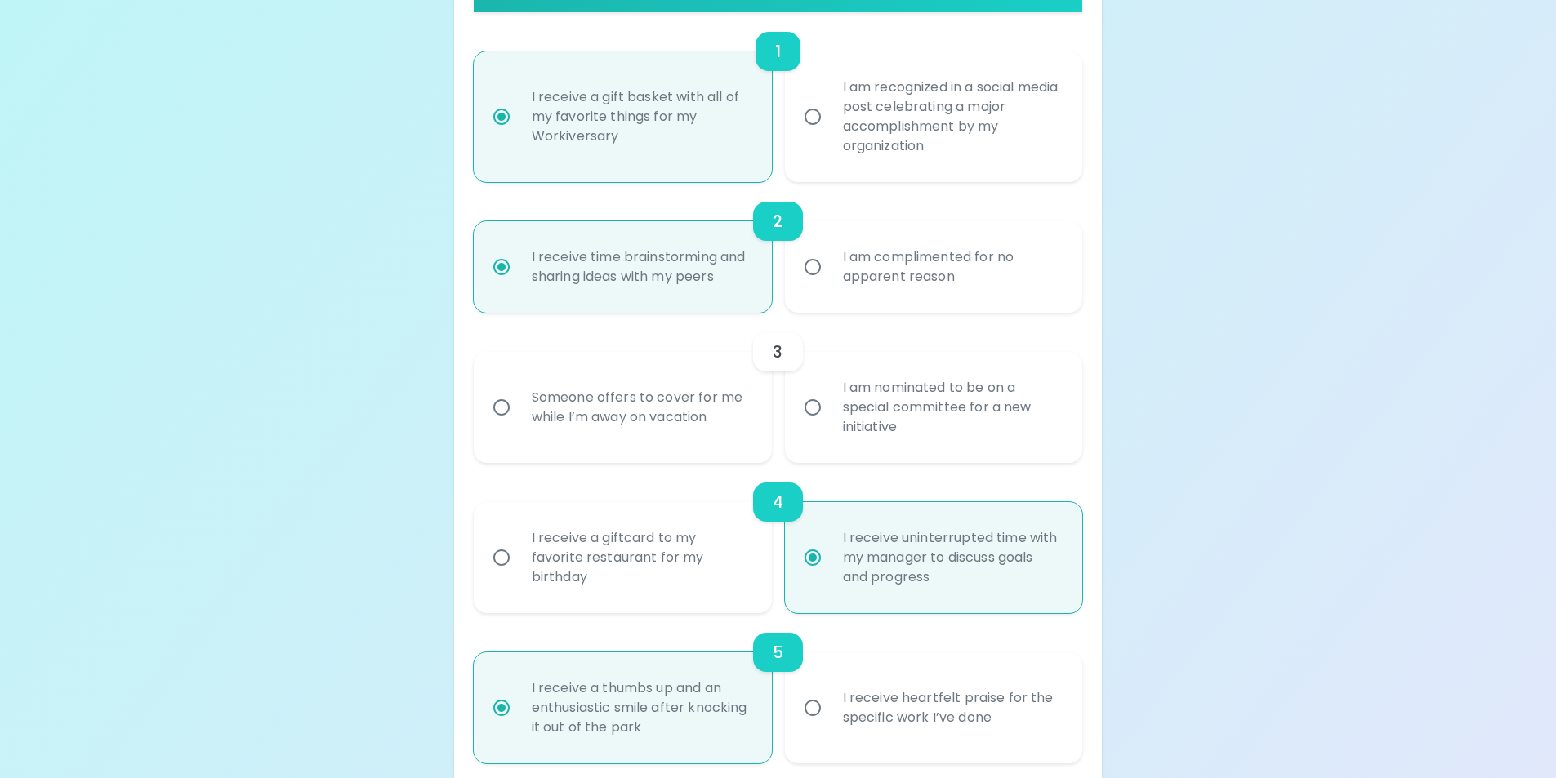
radio input "true"
click at [629, 443] on div "Someone offers to cover for me while I’m away on vacation" at bounding box center [641, 407] width 244 height 78
click at [519, 425] on input "Someone offers to cover for me while I’m away on vacation" at bounding box center [501, 407] width 34 height 34
radio input "false"
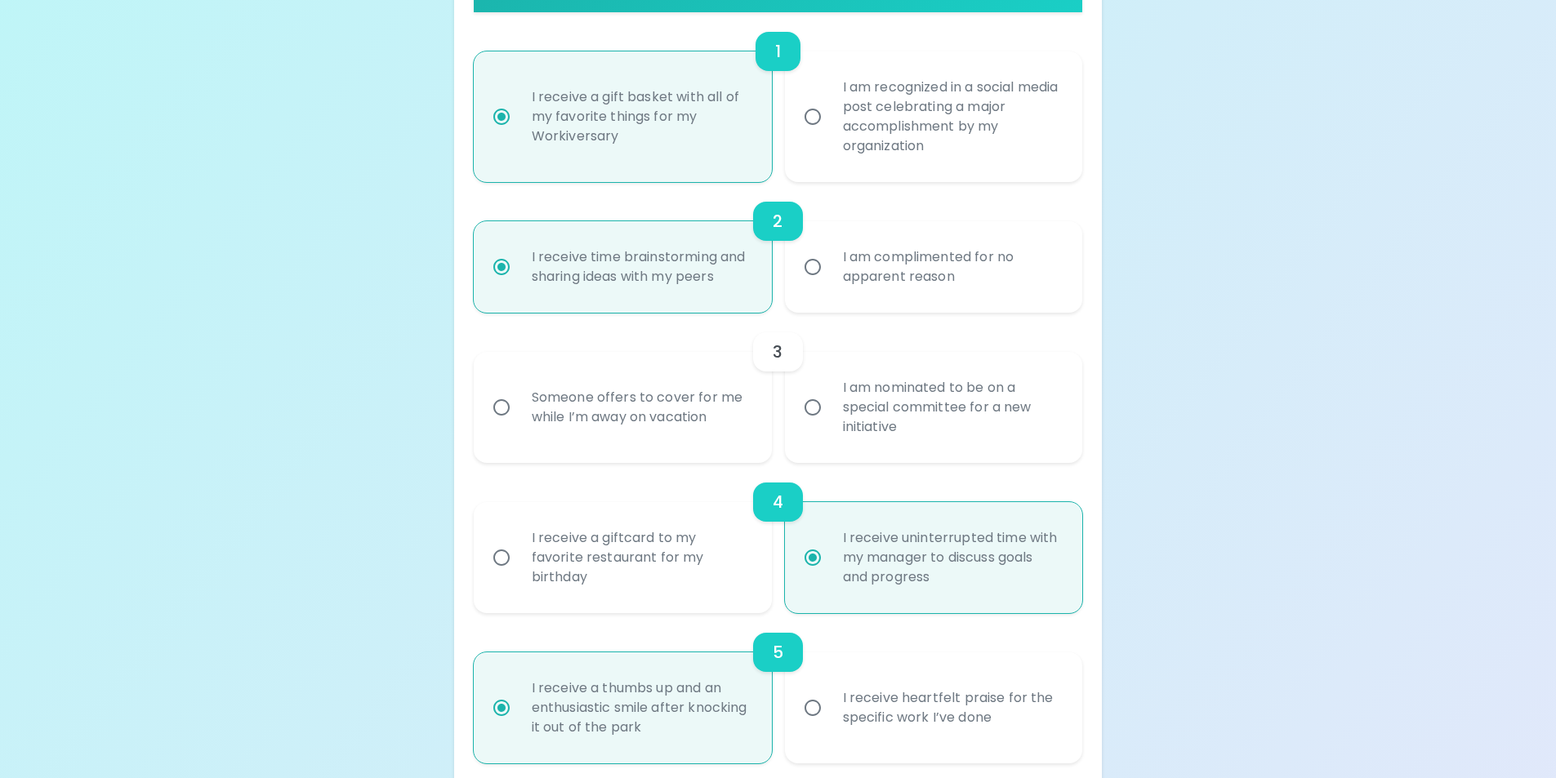
radio input "false"
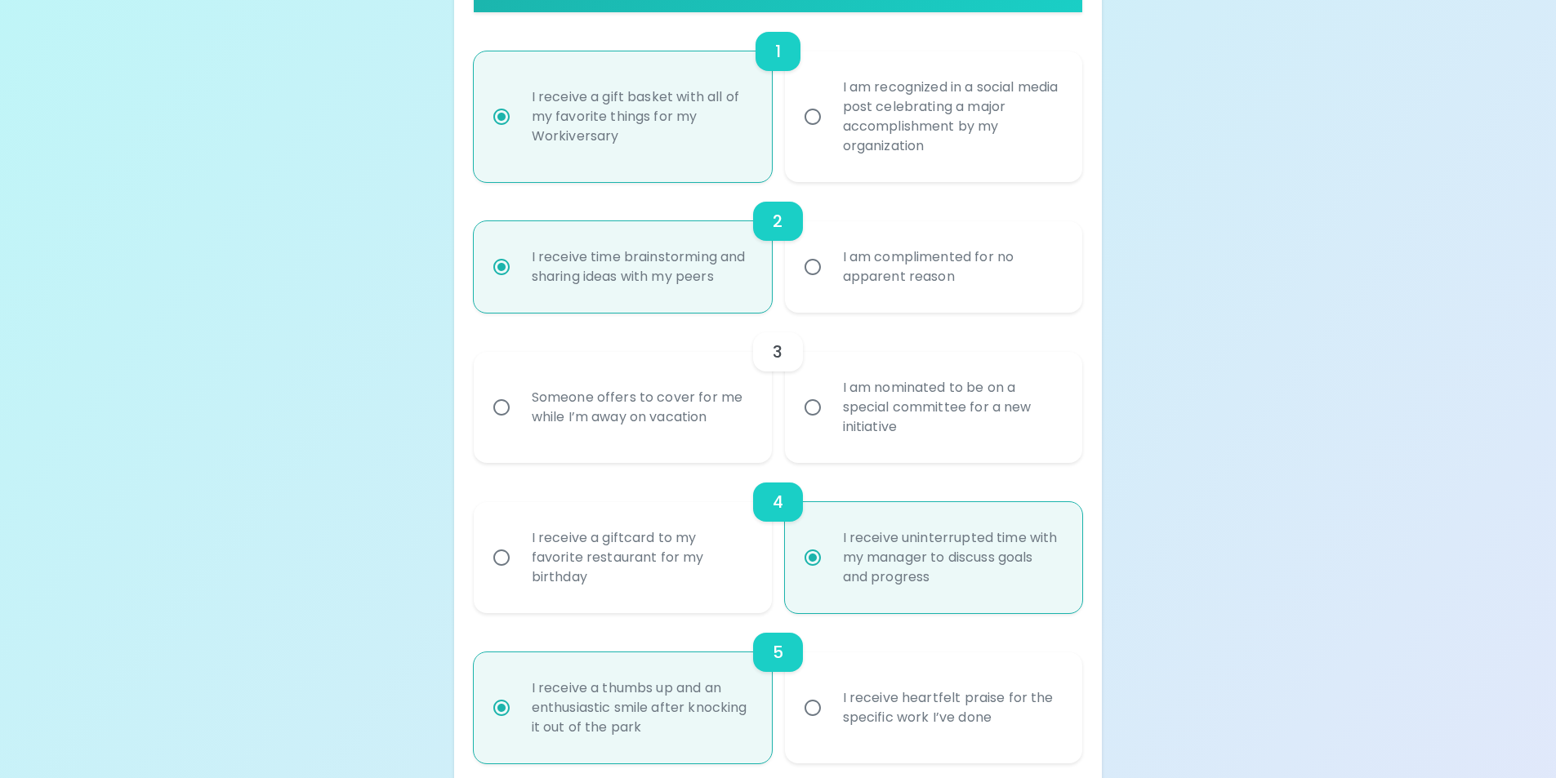
radio input "false"
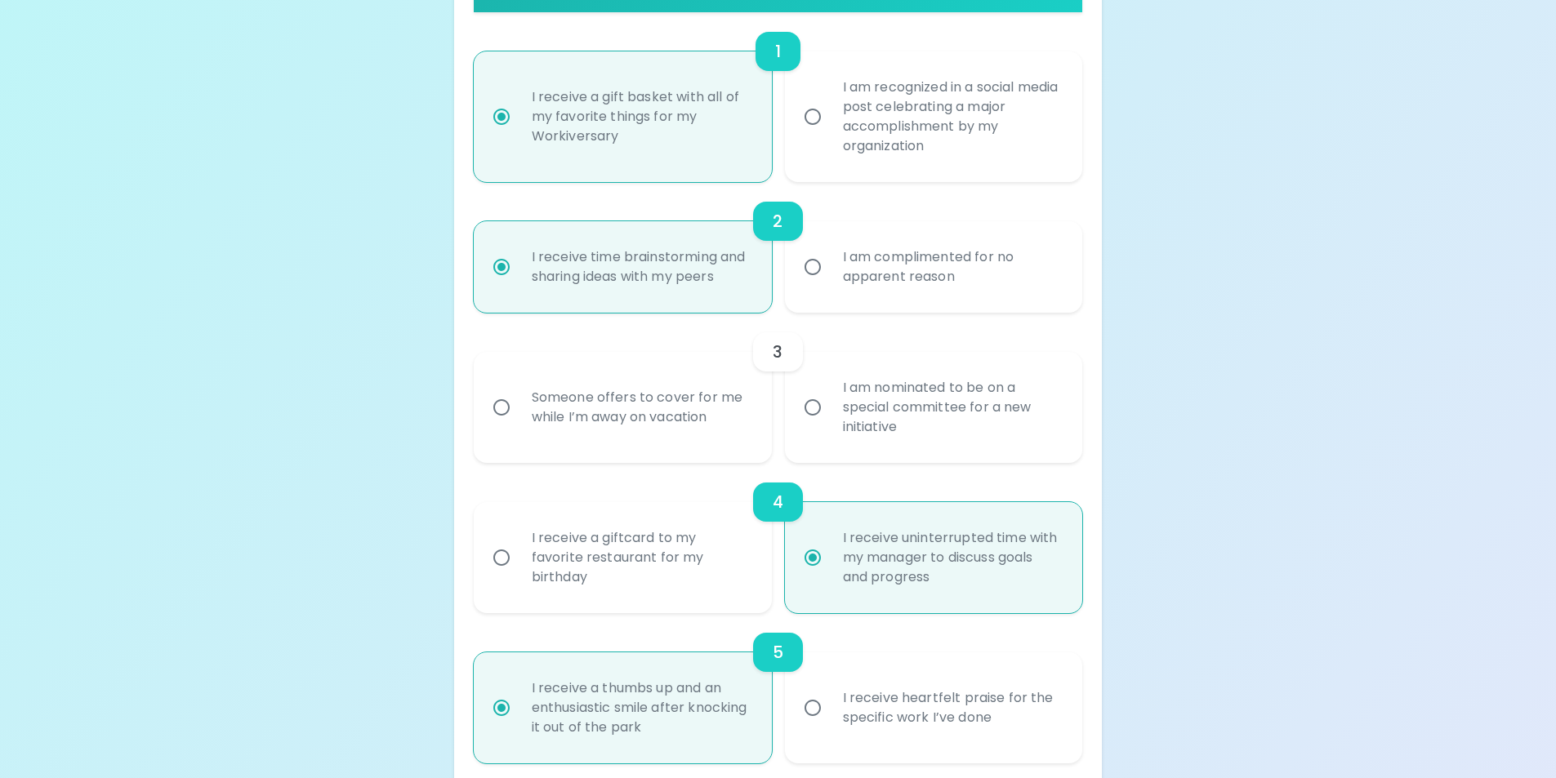
radio input "true"
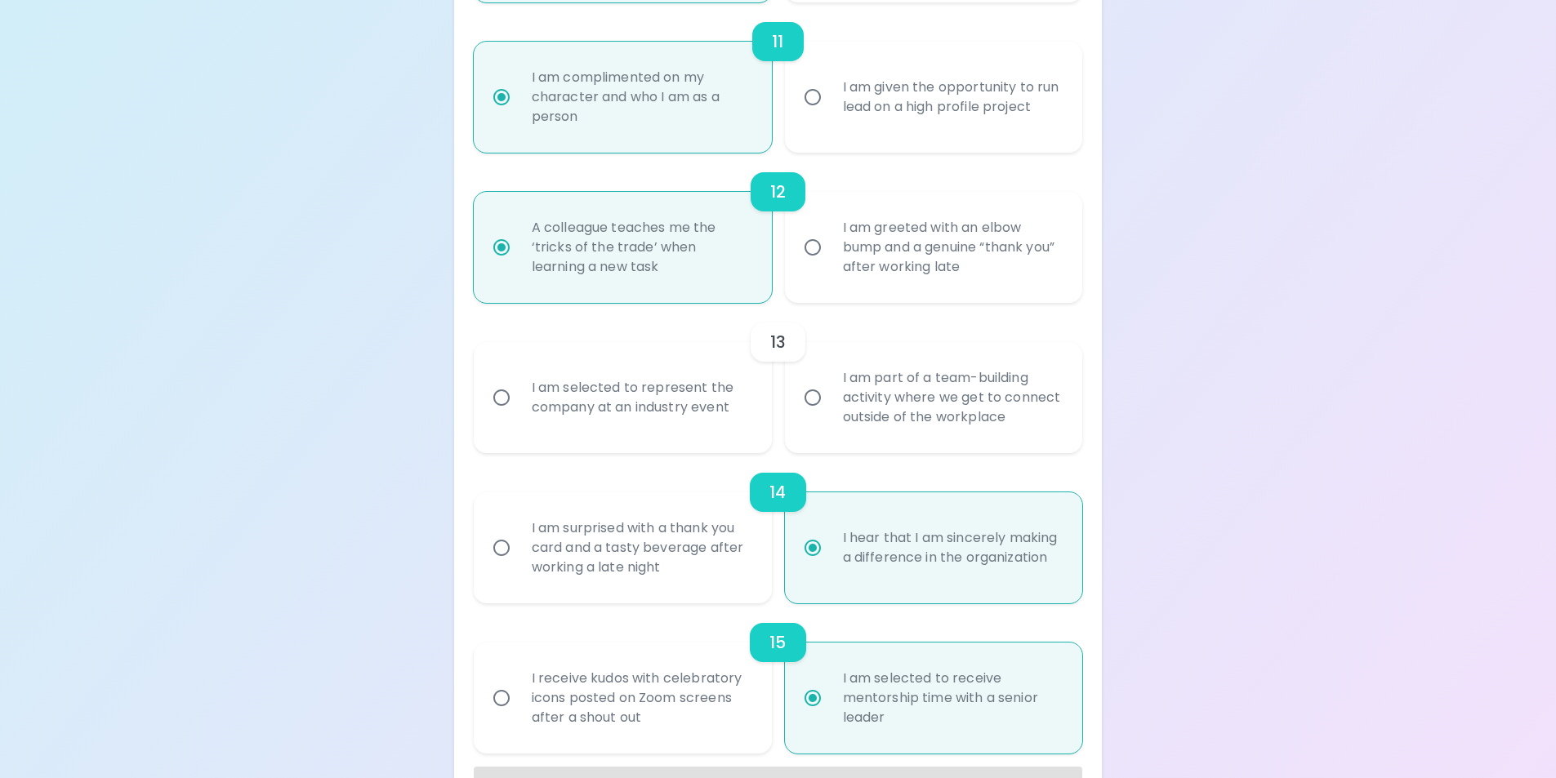
scroll to position [1865, 0]
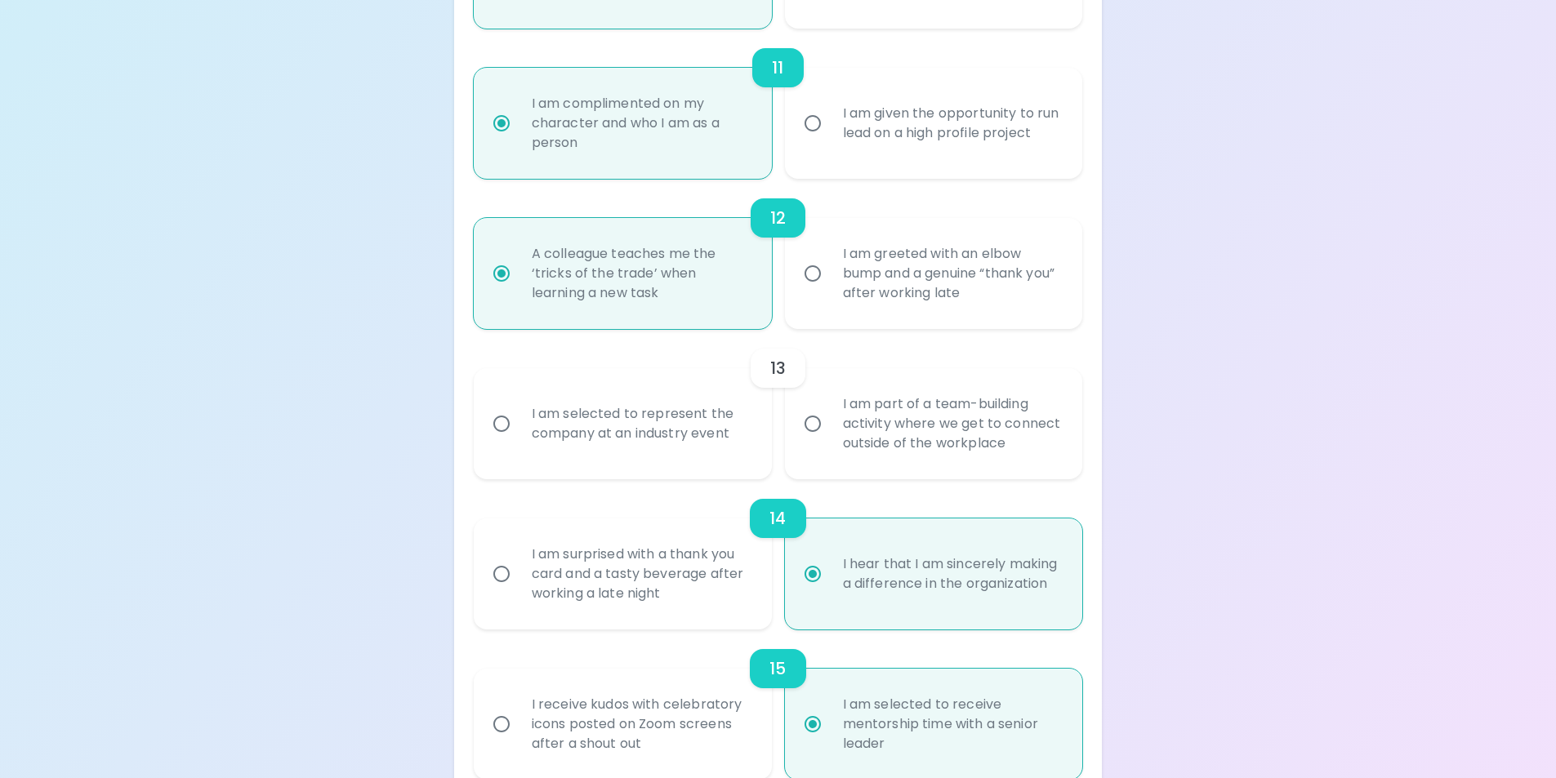
radio input "true"
click at [803, 447] on label "I am part of a team-building activity where we get to connect outside of the wo…" at bounding box center [925, 423] width 298 height 111
click at [803, 441] on input "I am part of a team-building activity where we get to connect outside of the wo…" at bounding box center [812, 424] width 34 height 34
radio input "false"
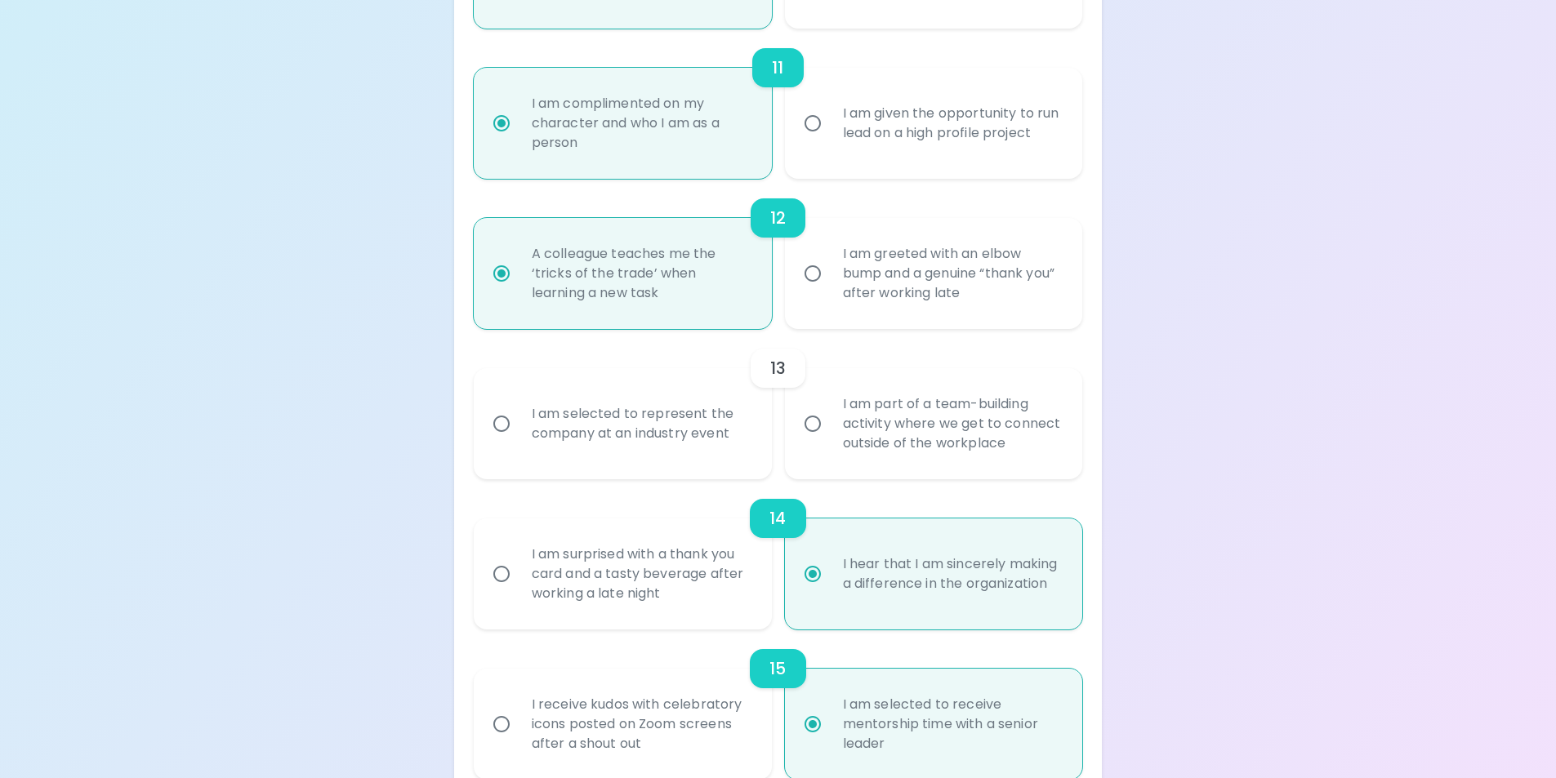
radio input "false"
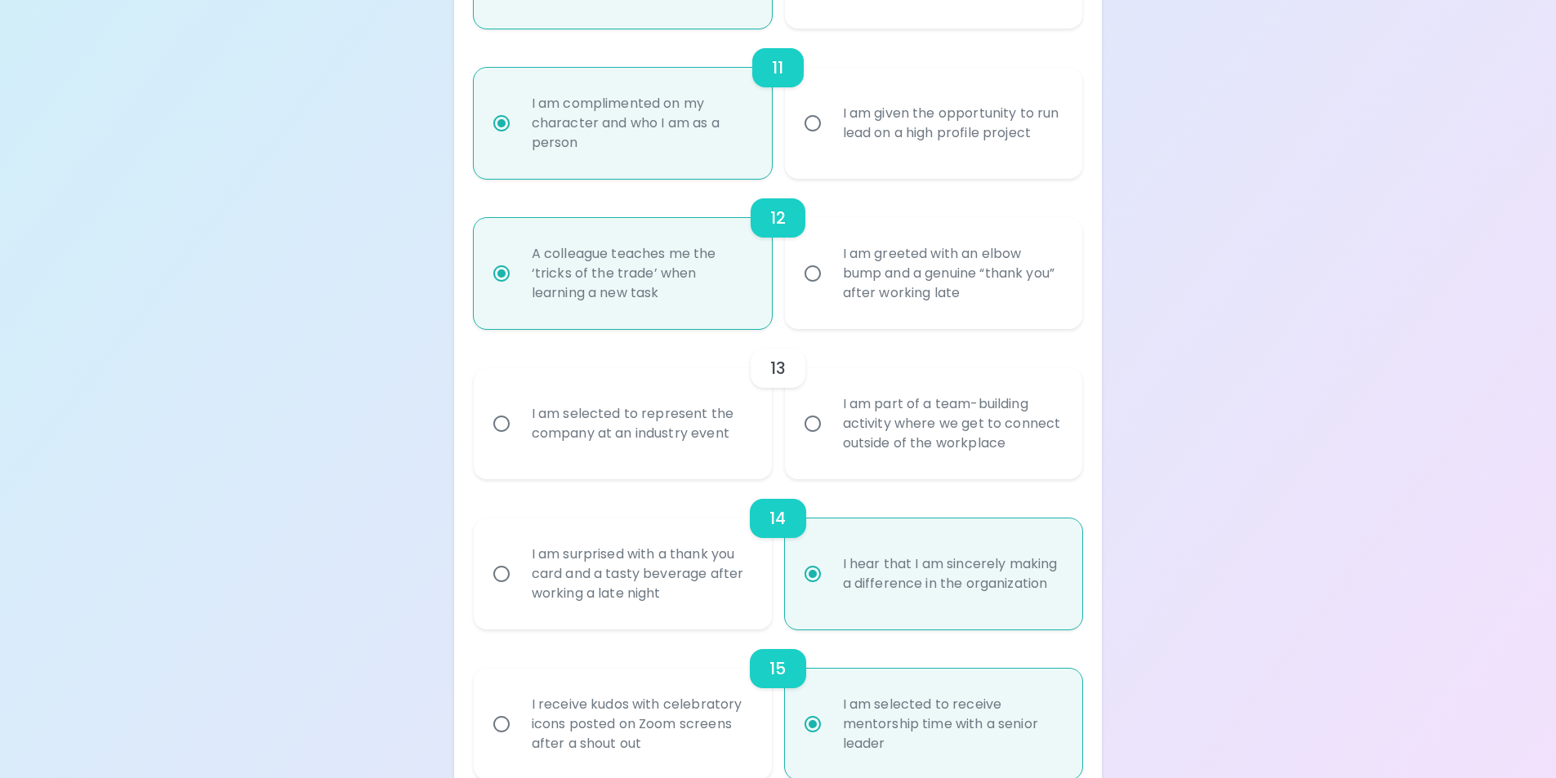
radio input "false"
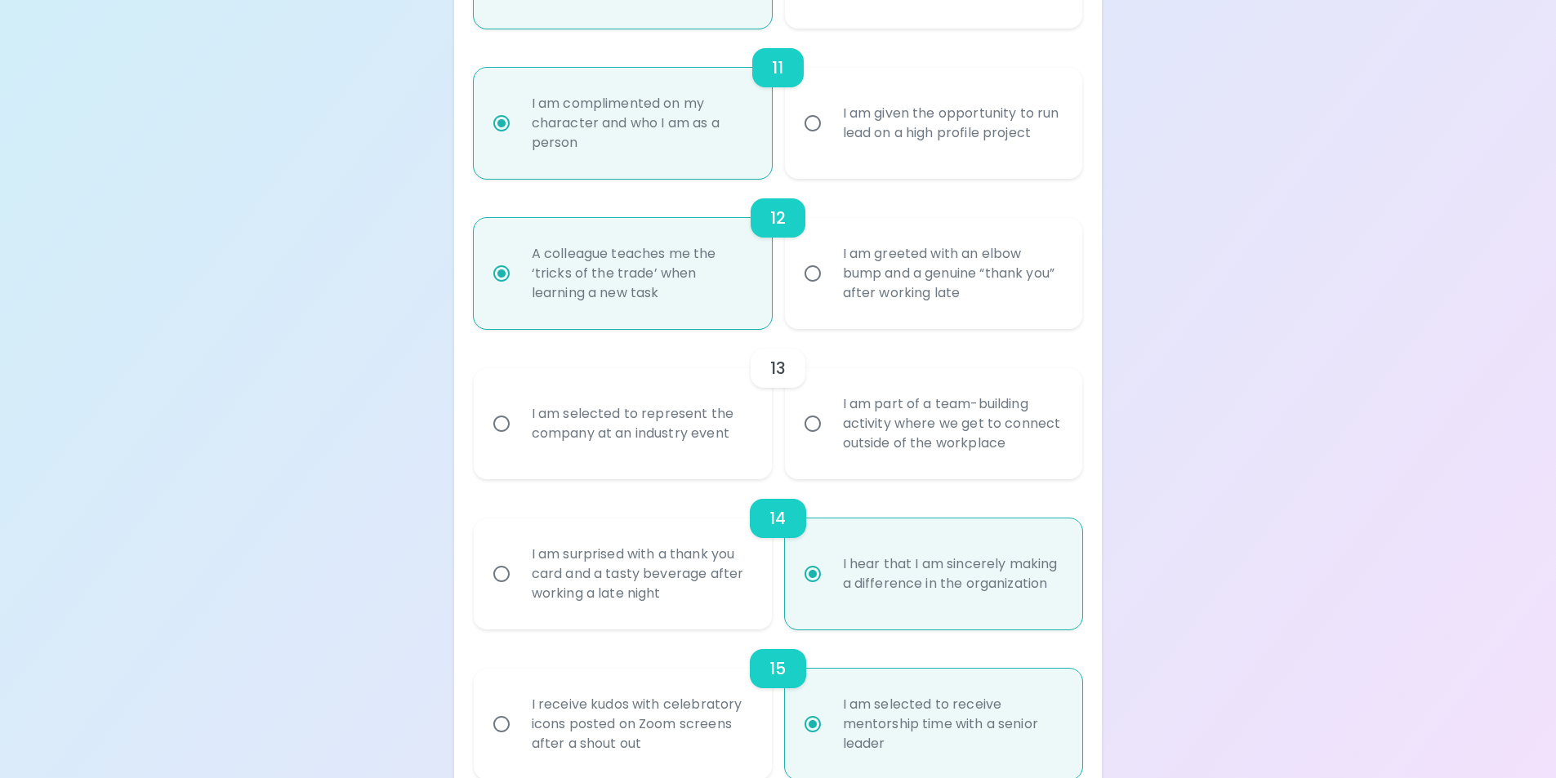
radio input "false"
radio input "true"
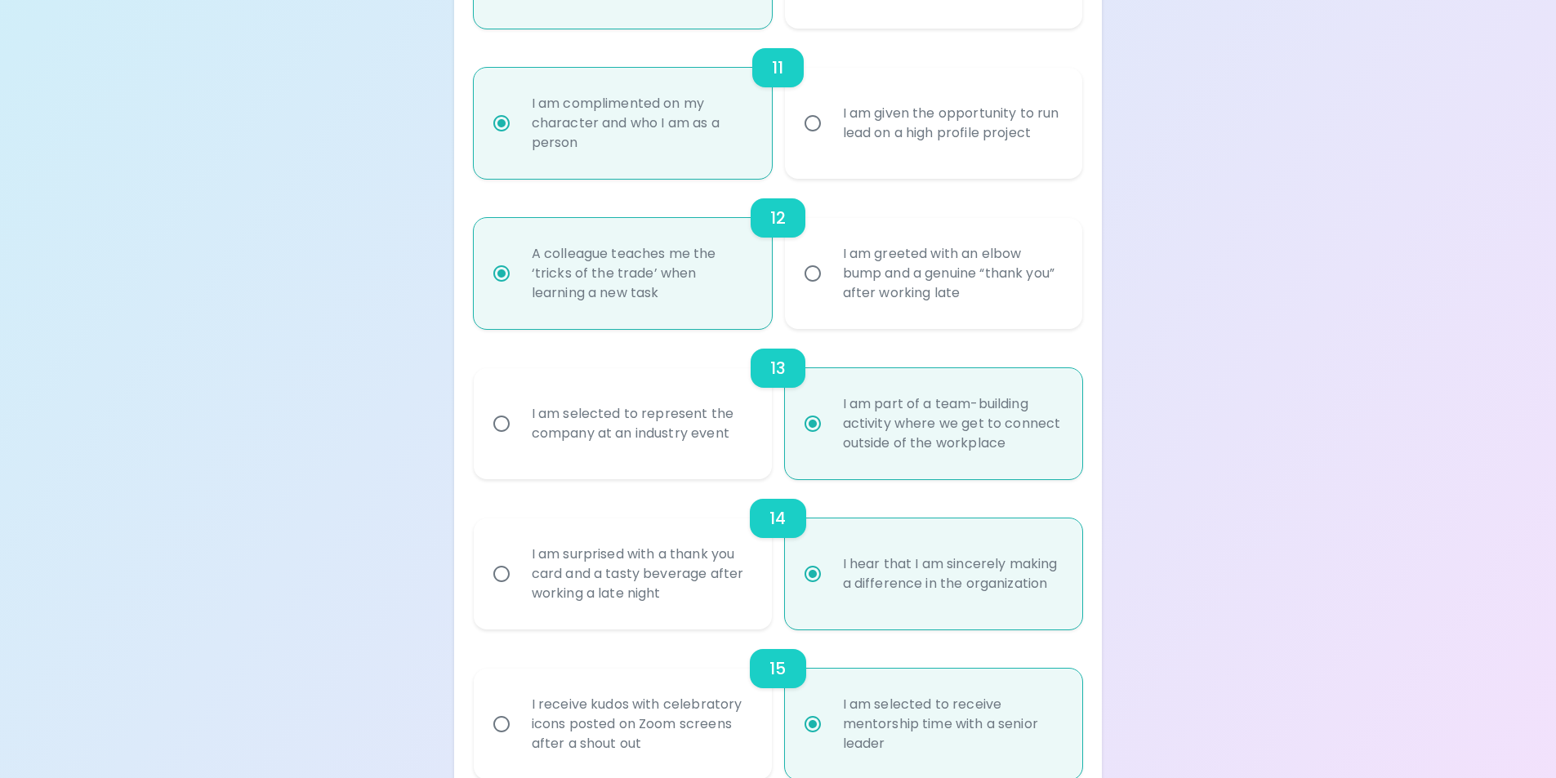
scroll to position [1947, 0]
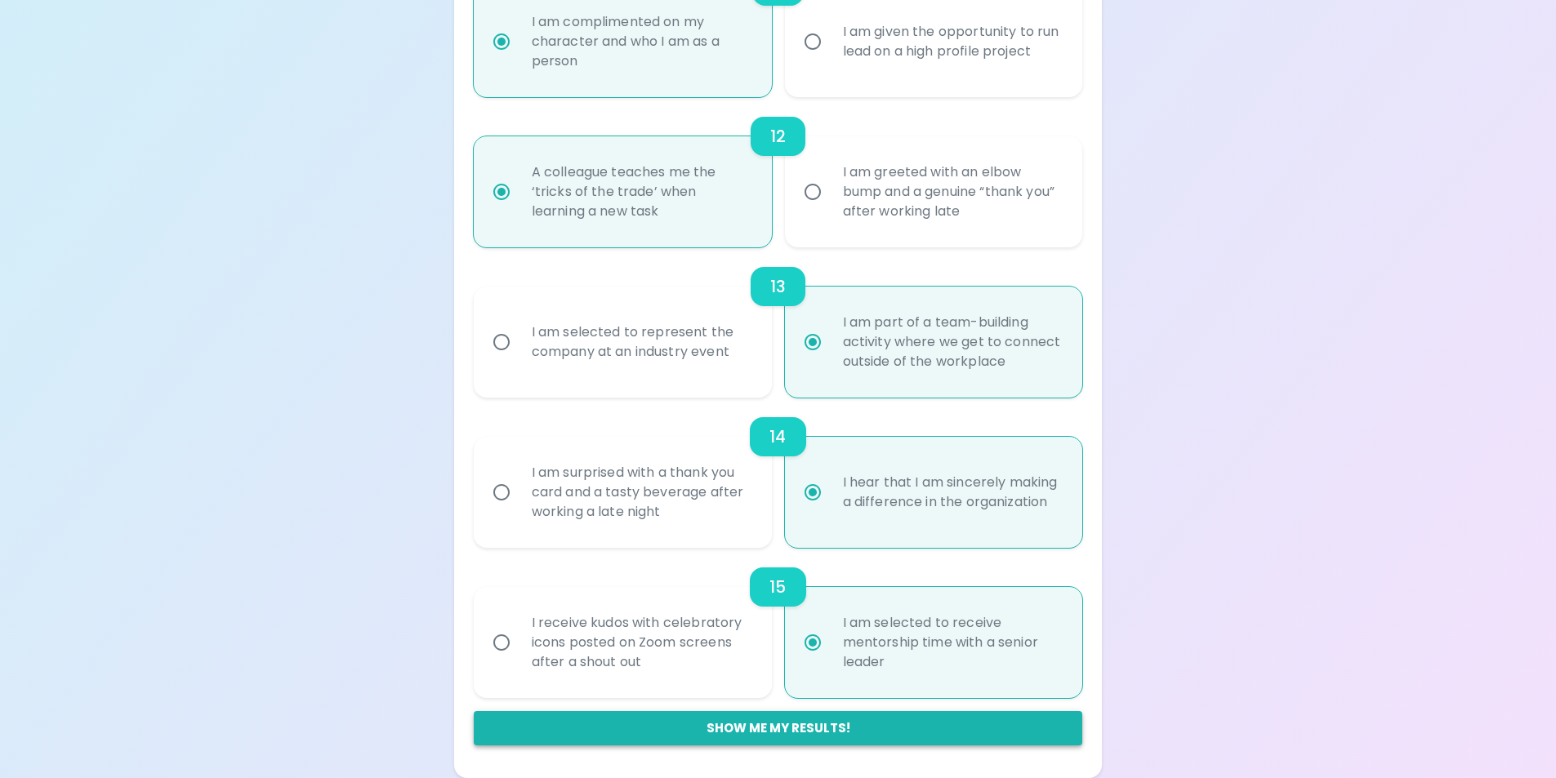
radio input "true"
click at [920, 740] on button "Show me my results!" at bounding box center [778, 728] width 609 height 34
radio input "false"
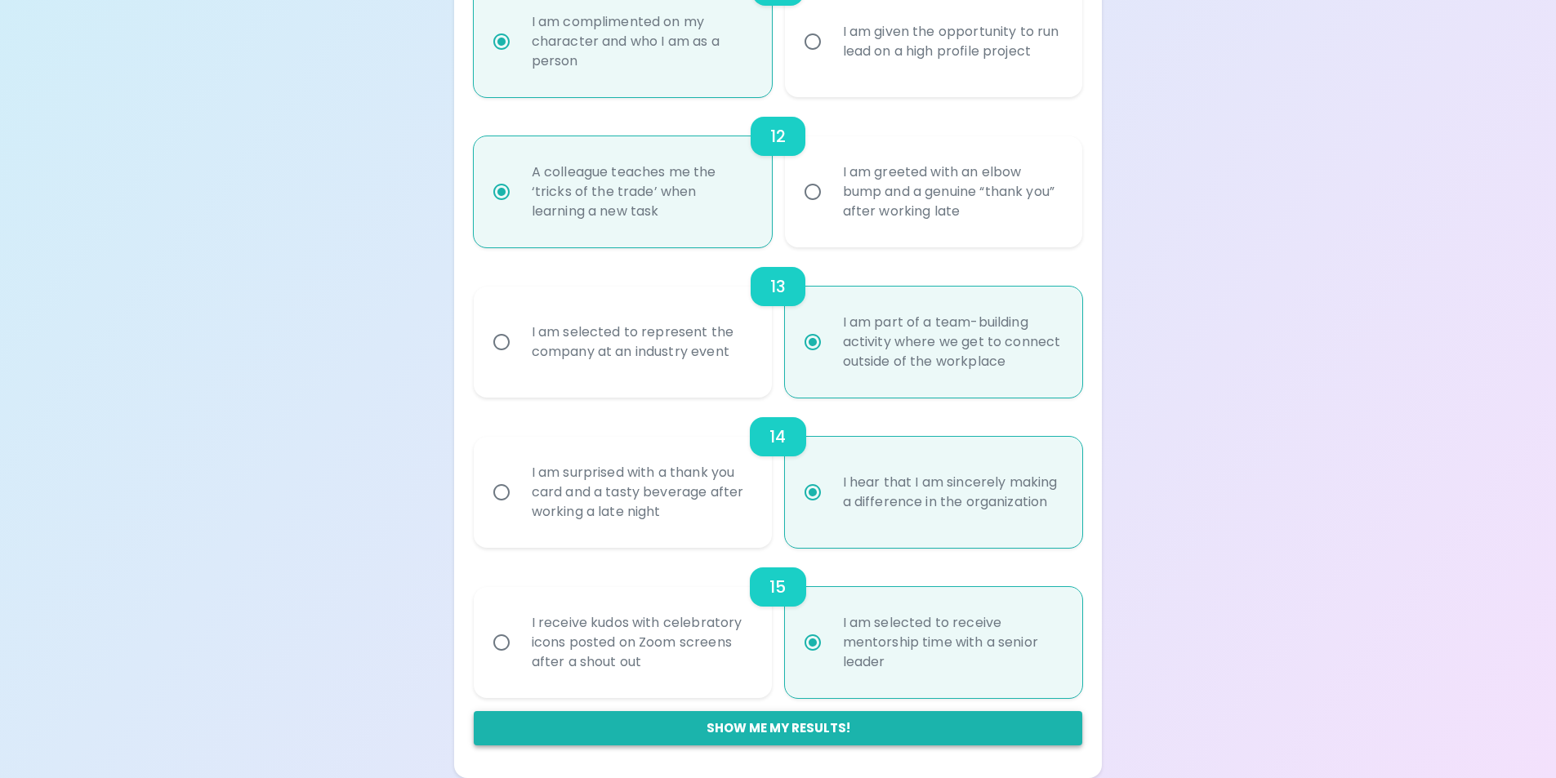
radio input "false"
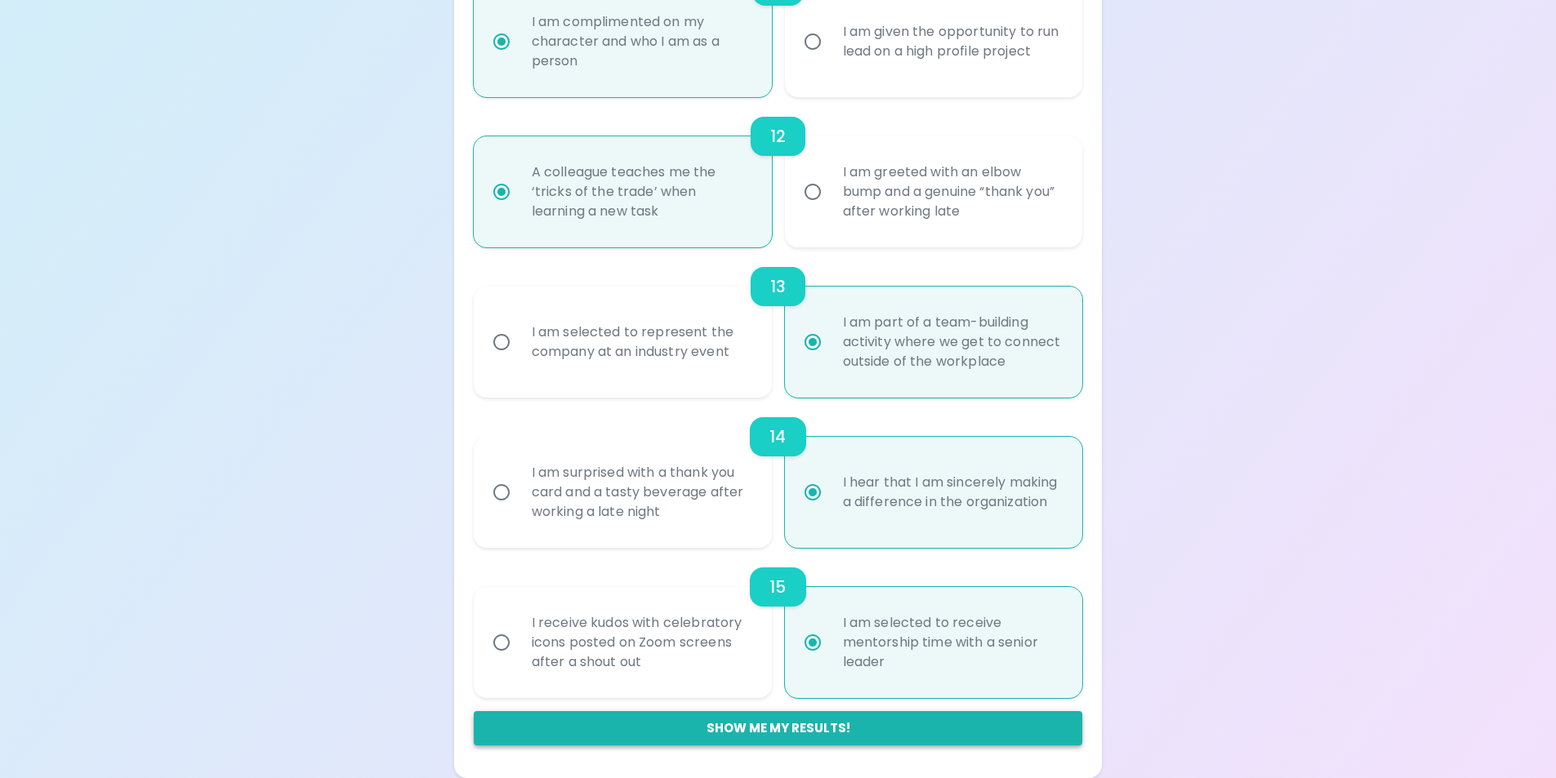
radio input "false"
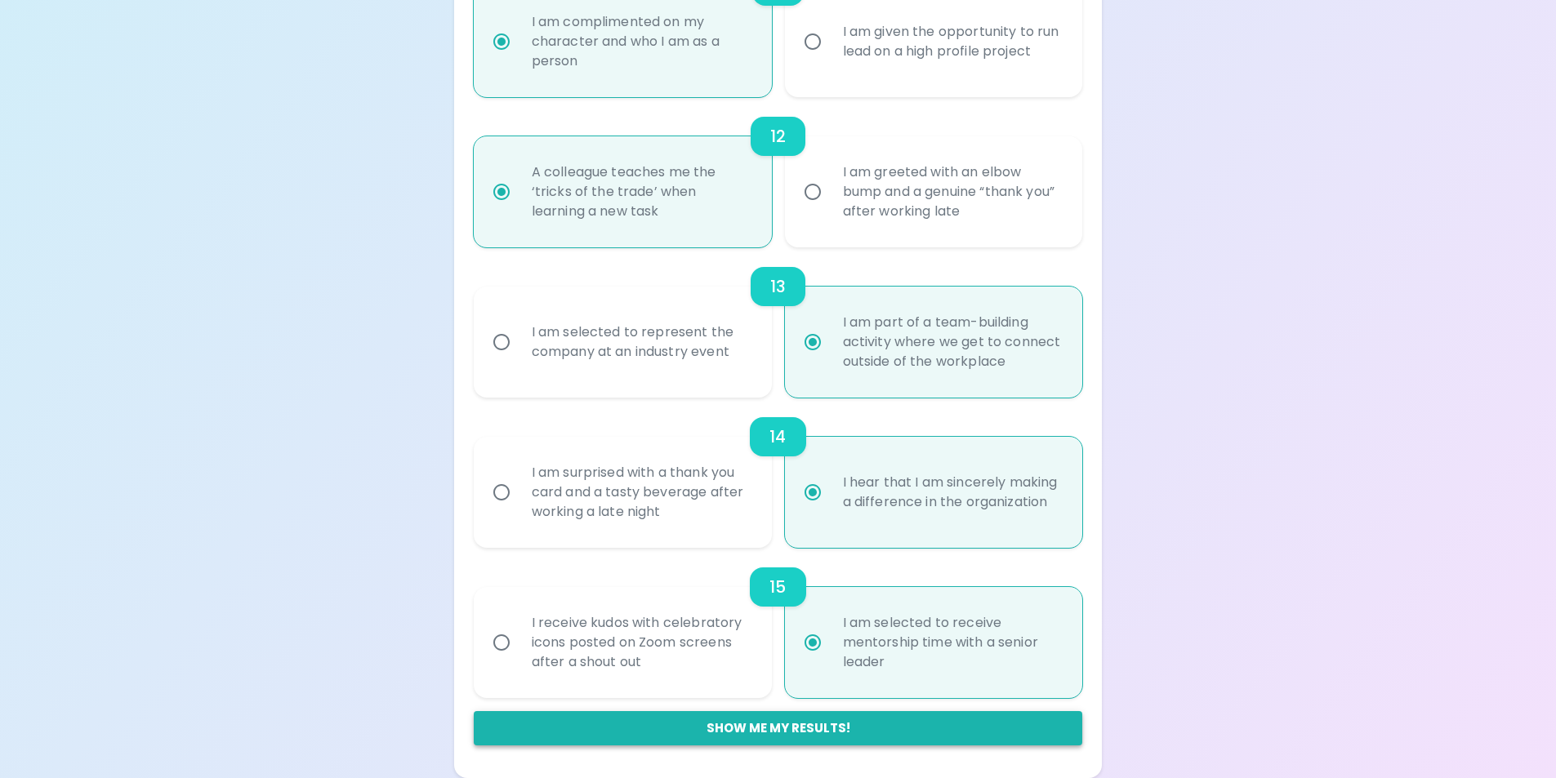
radio input "true"
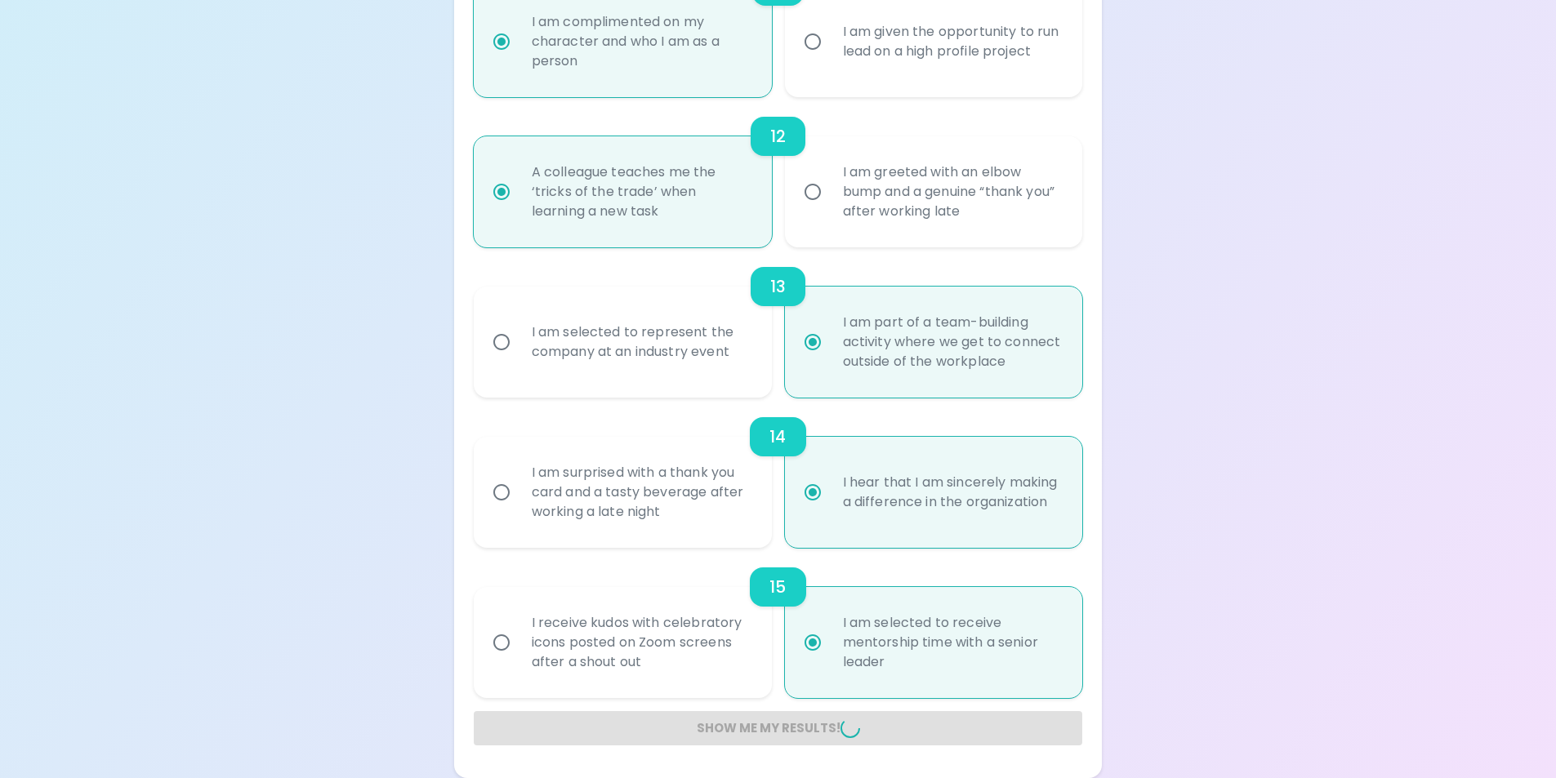
radio input "false"
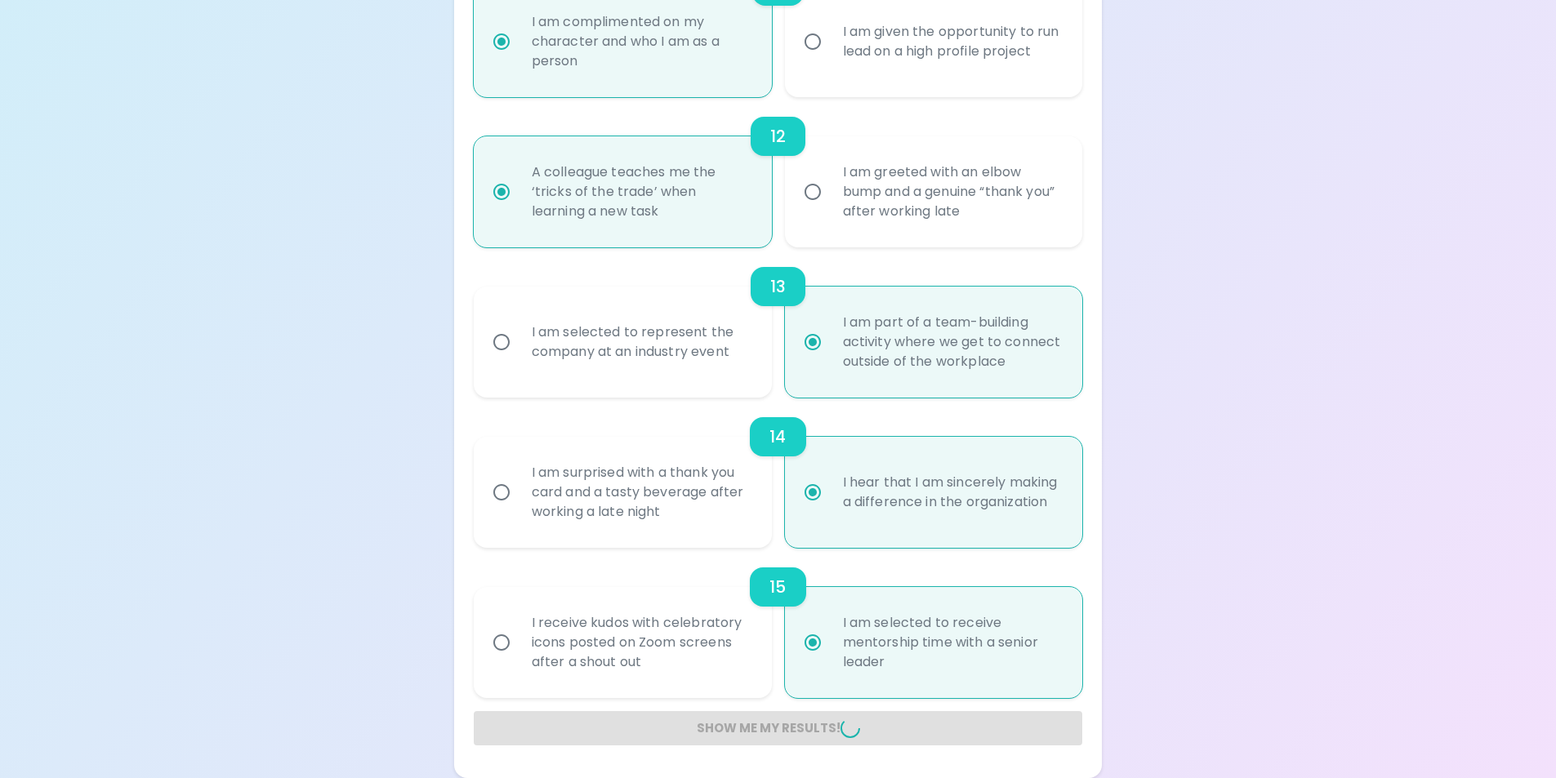
radio input "false"
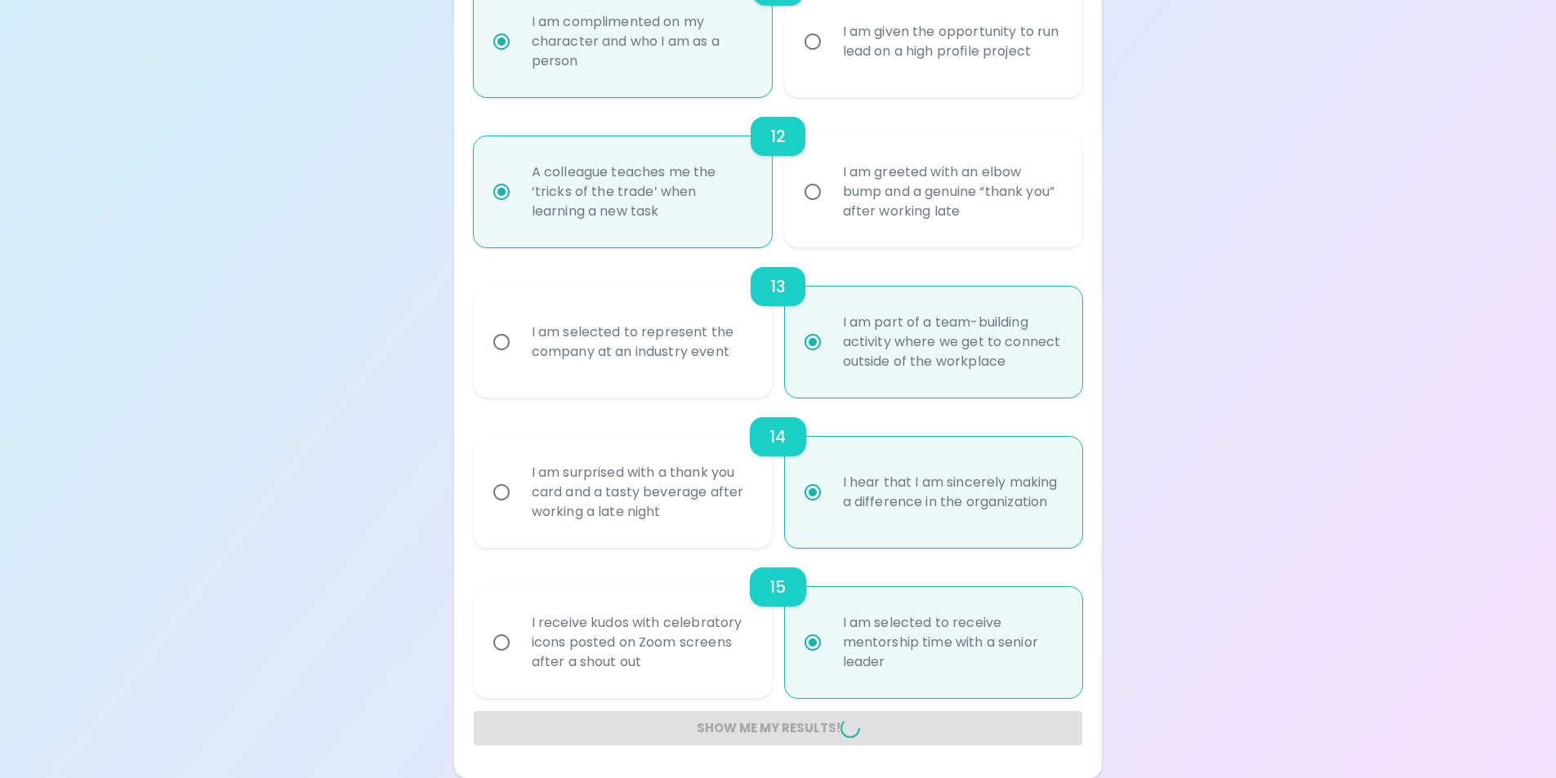
radio input "false"
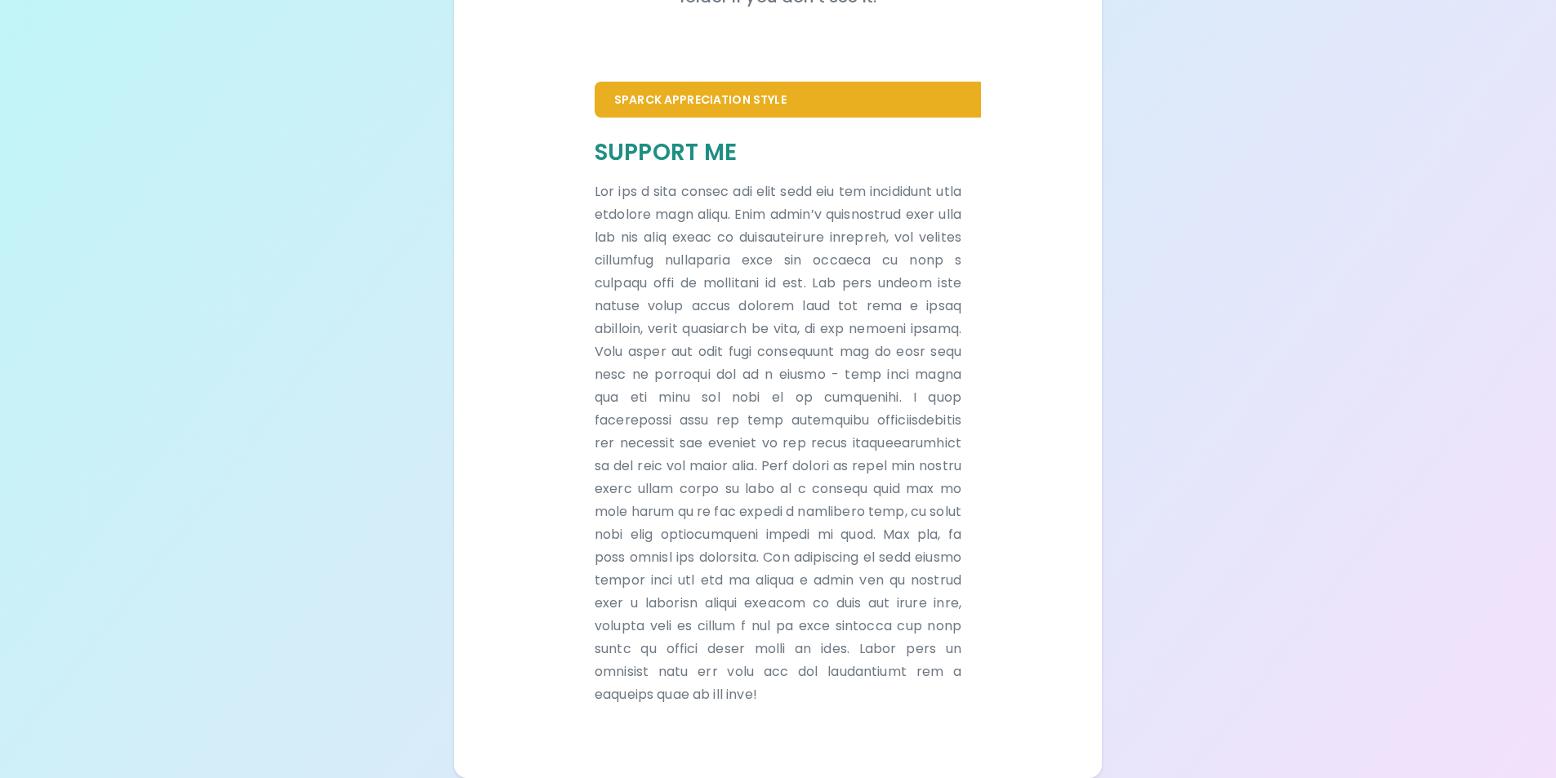
scroll to position [319, 0]
